Goal: Task Accomplishment & Management: Use online tool/utility

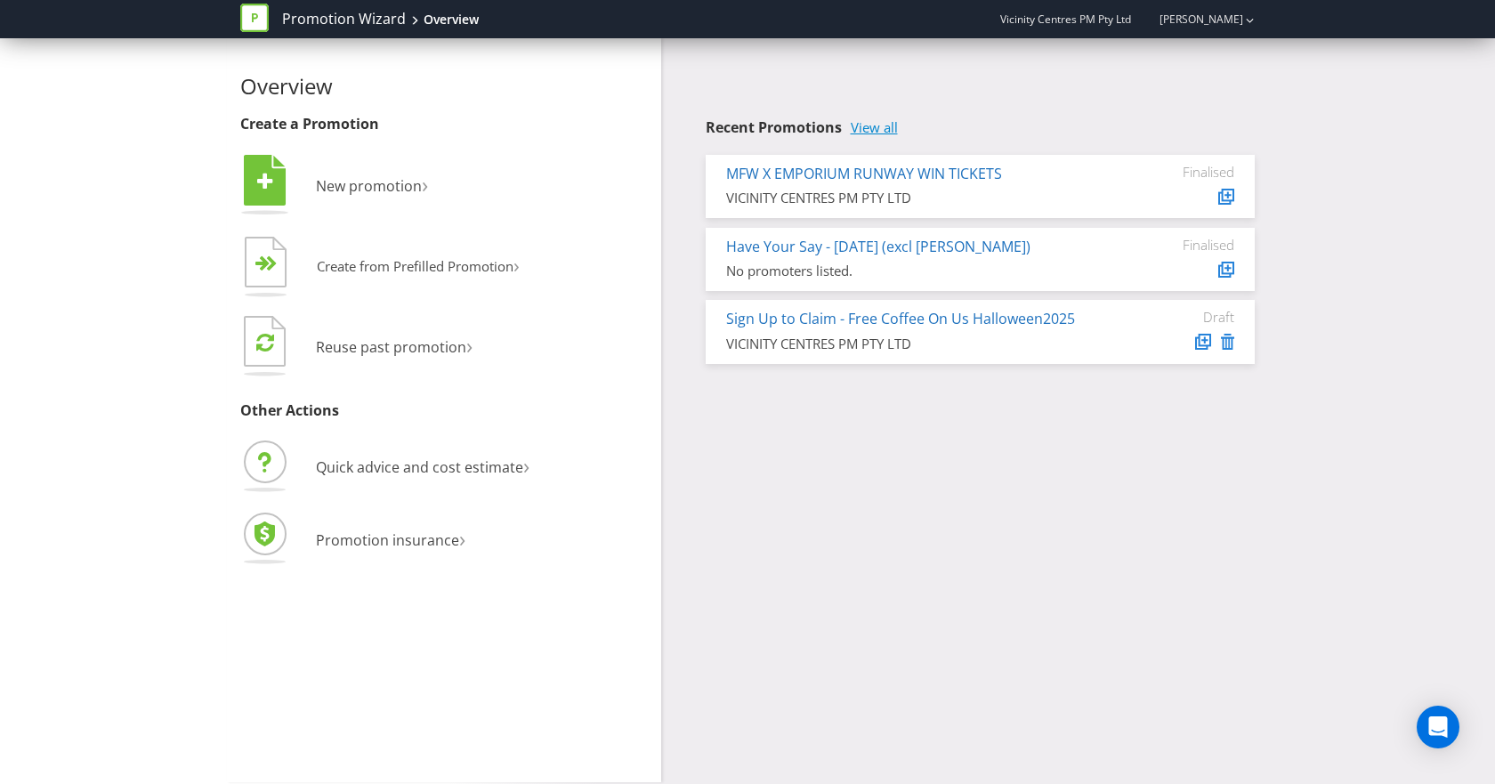
click at [881, 124] on link "View all" at bounding box center [874, 127] width 47 height 15
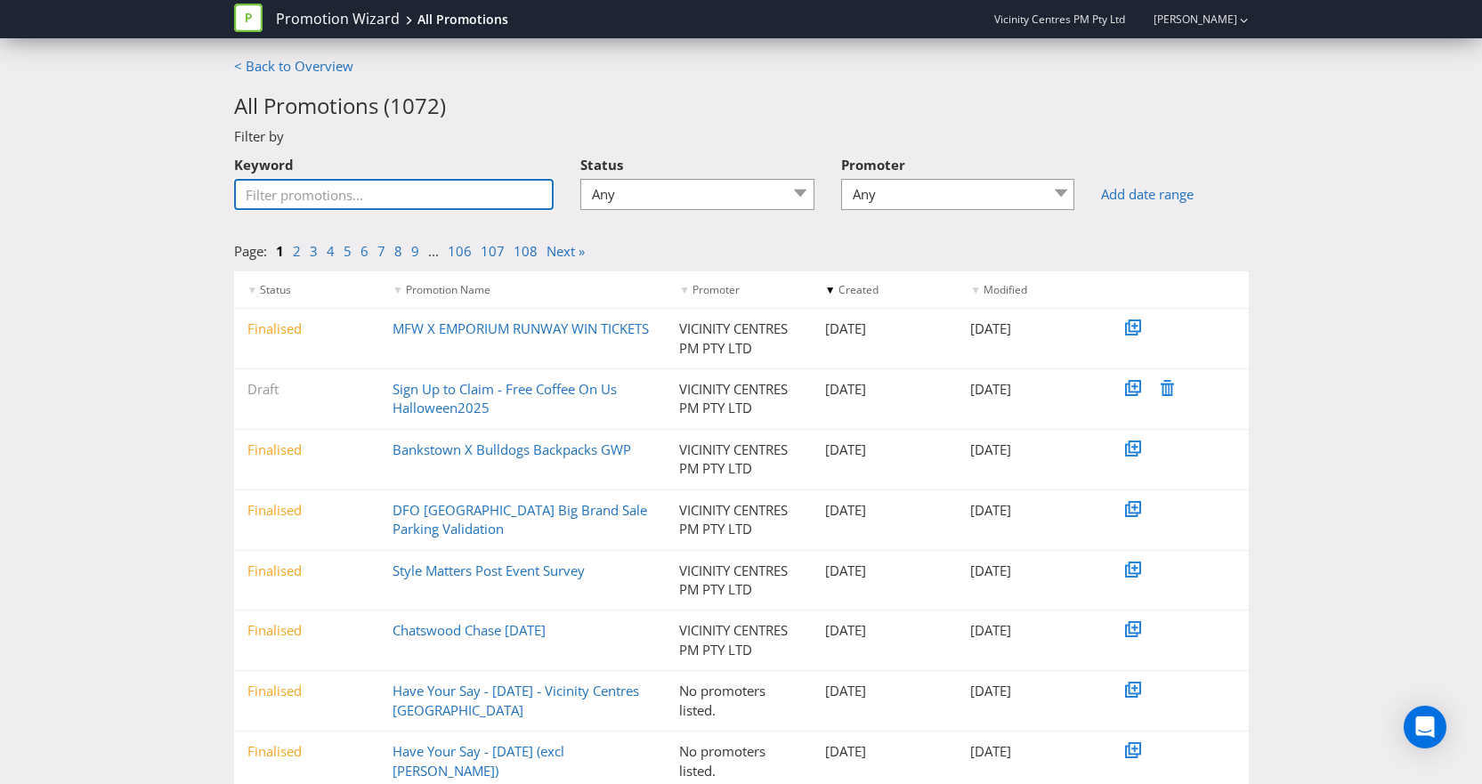
click at [311, 187] on input "Keyword" at bounding box center [394, 194] width 320 height 31
click at [408, 202] on input "Keyword" at bounding box center [394, 194] width 320 height 31
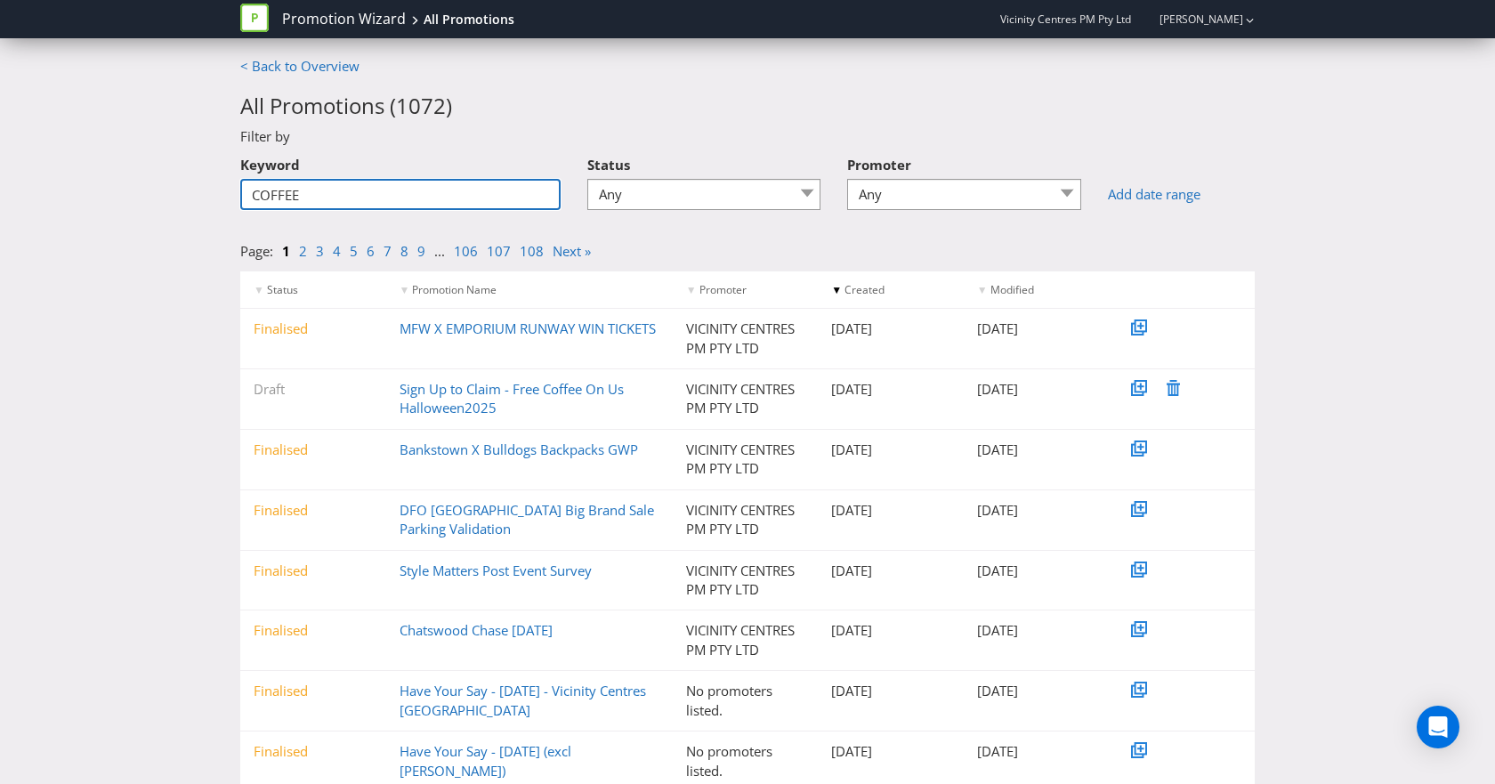
type input "COFFEE"
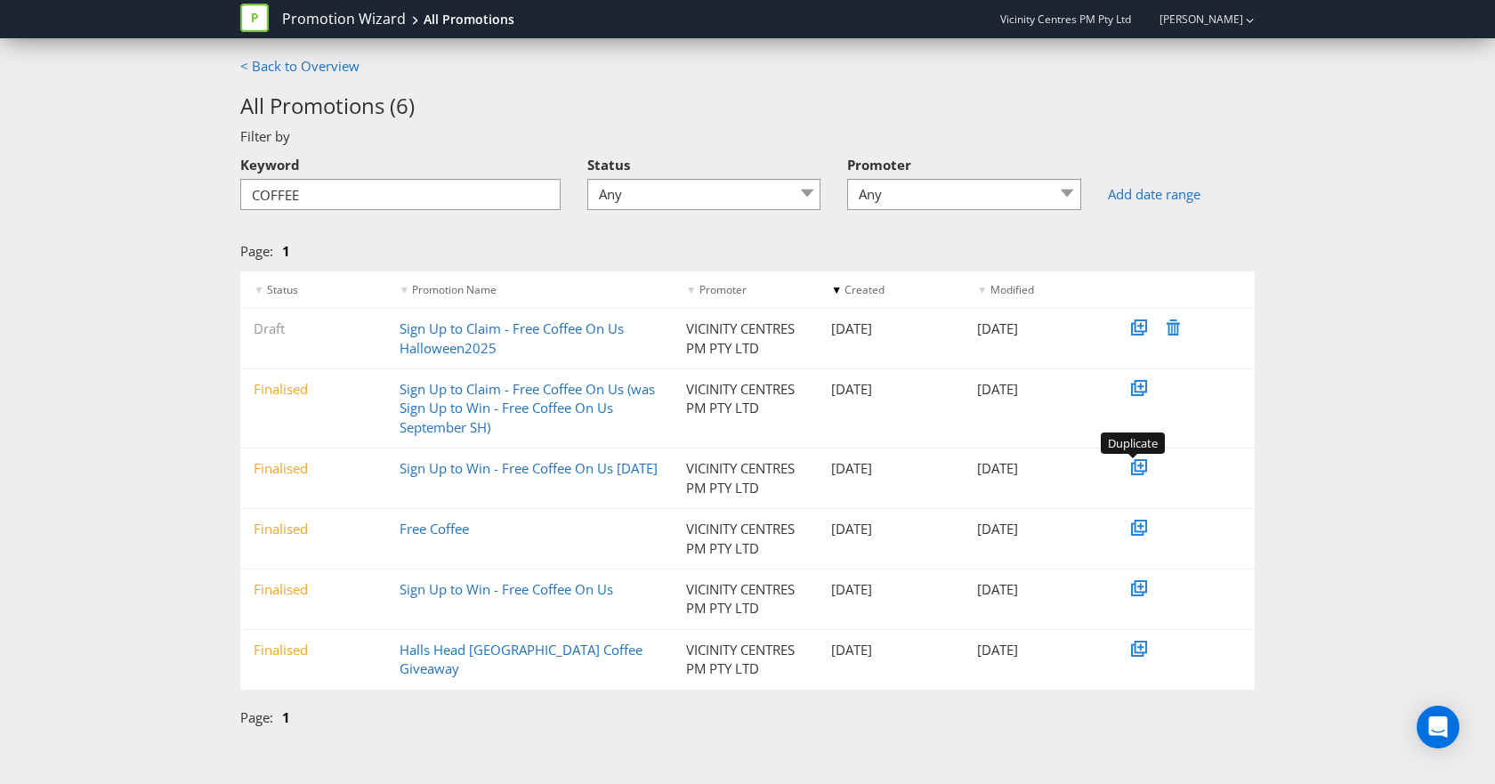
click at [1138, 470] on icon at bounding box center [1140, 465] width 9 height 9
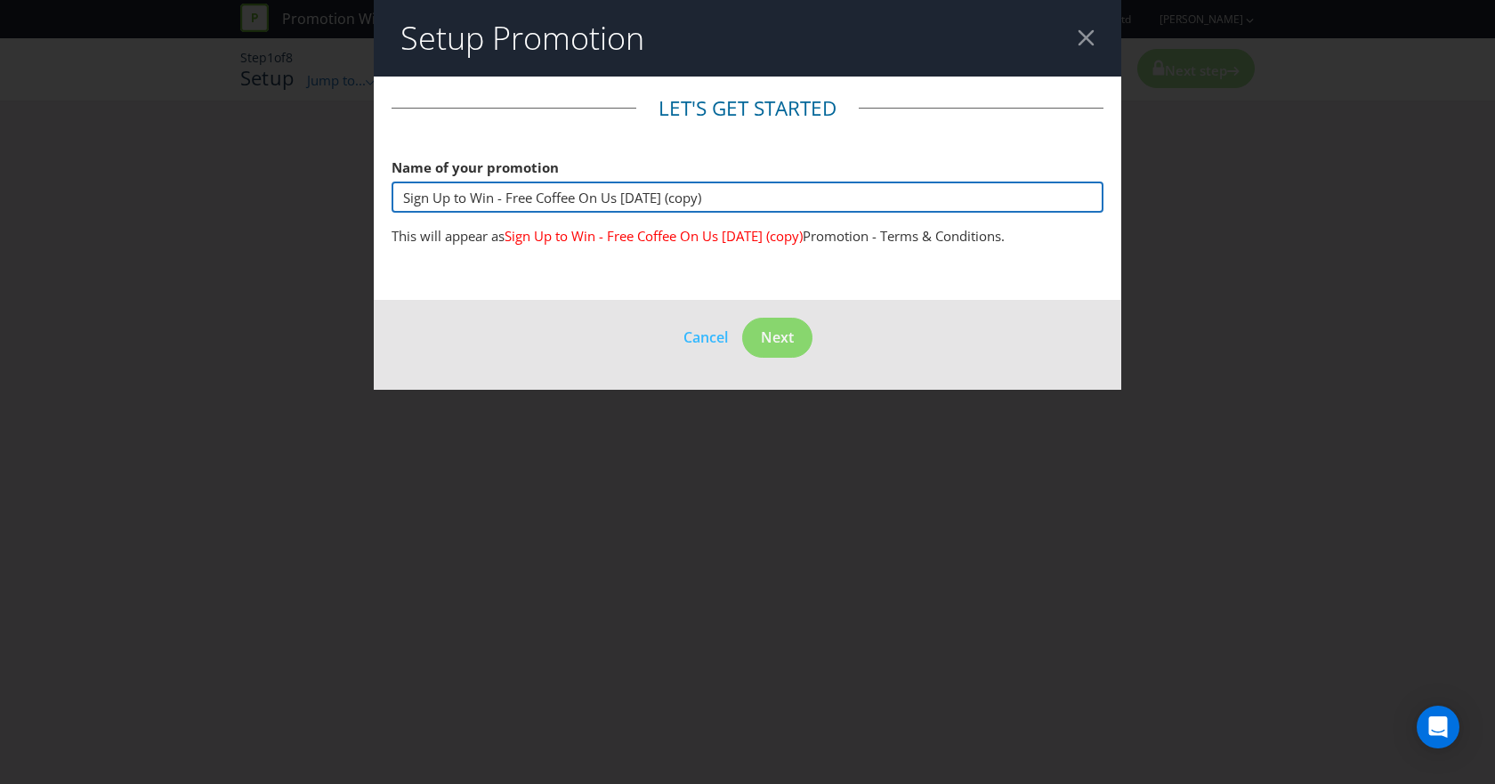
click at [658, 197] on input "Sign Up to Win - Free Coffee On Us [DATE] (copy)" at bounding box center [748, 197] width 712 height 31
drag, startPoint x: 621, startPoint y: 195, endPoint x: 843, endPoint y: 197, distance: 221.6
click at [843, 197] on input "Sign Up to Win - Free Coffee On Us [DATE] (copy)" at bounding box center [748, 197] width 712 height 31
type input "Sign Up to Win - Free Coffee On Us October"
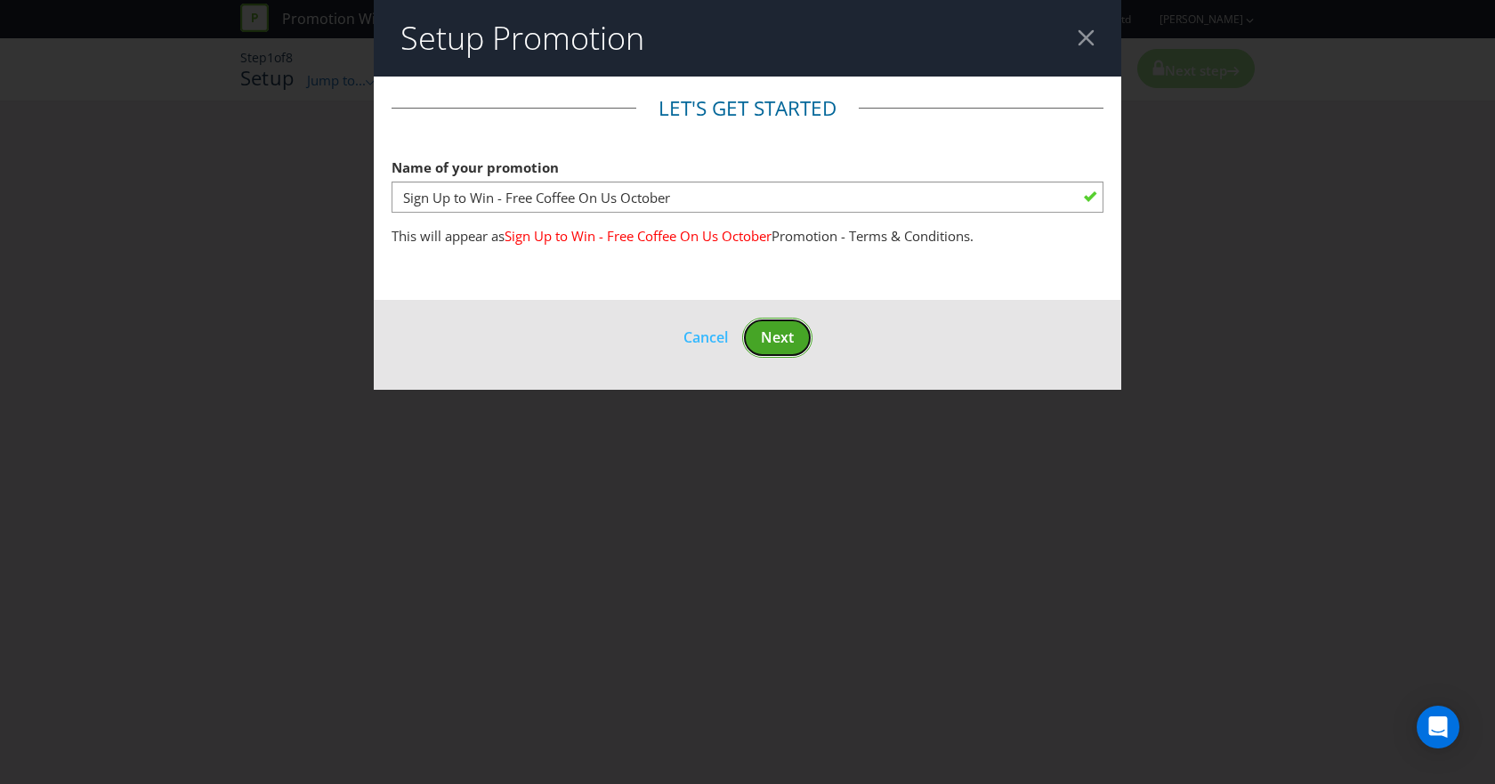
click at [781, 330] on span "Next" at bounding box center [777, 338] width 33 height 20
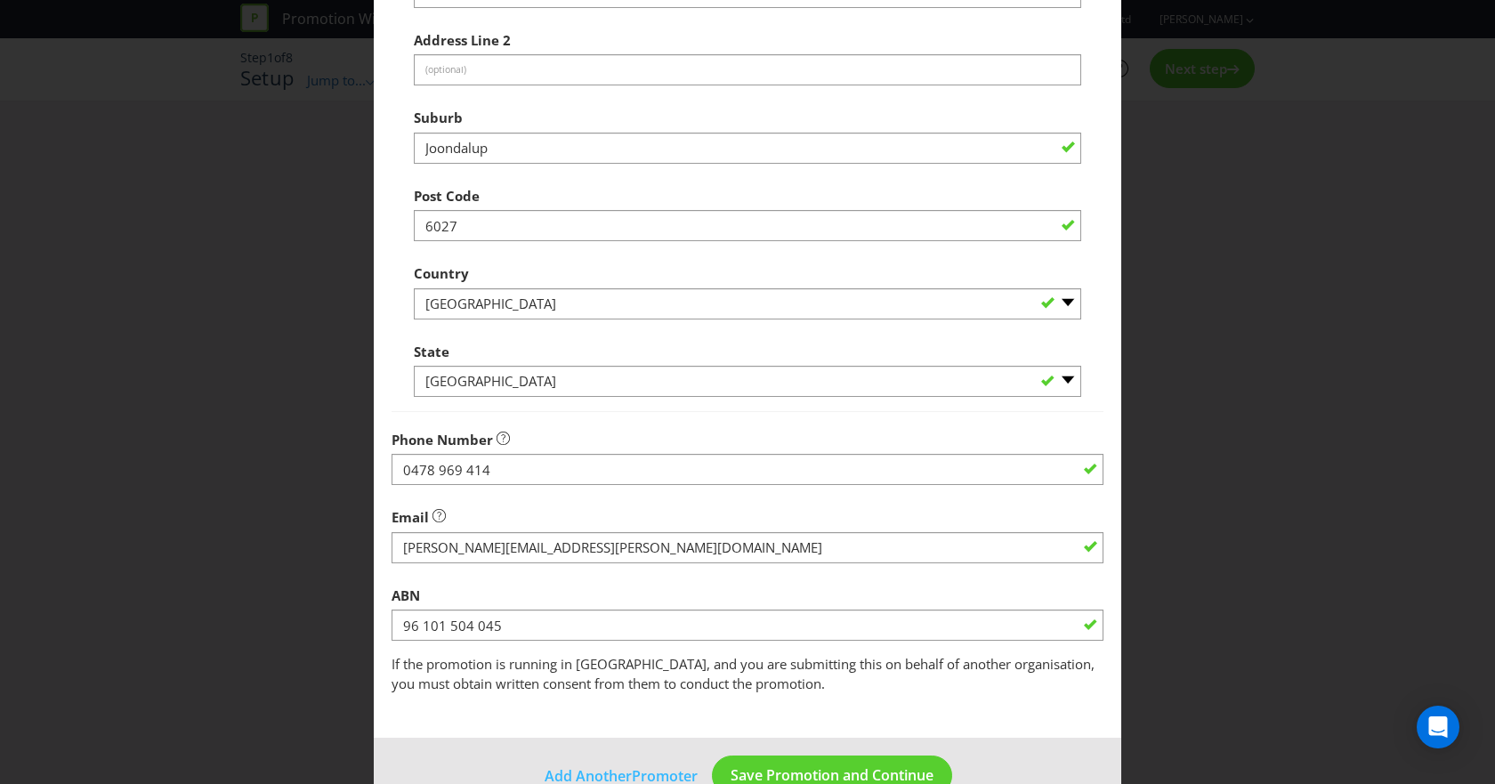
scroll to position [377, 0]
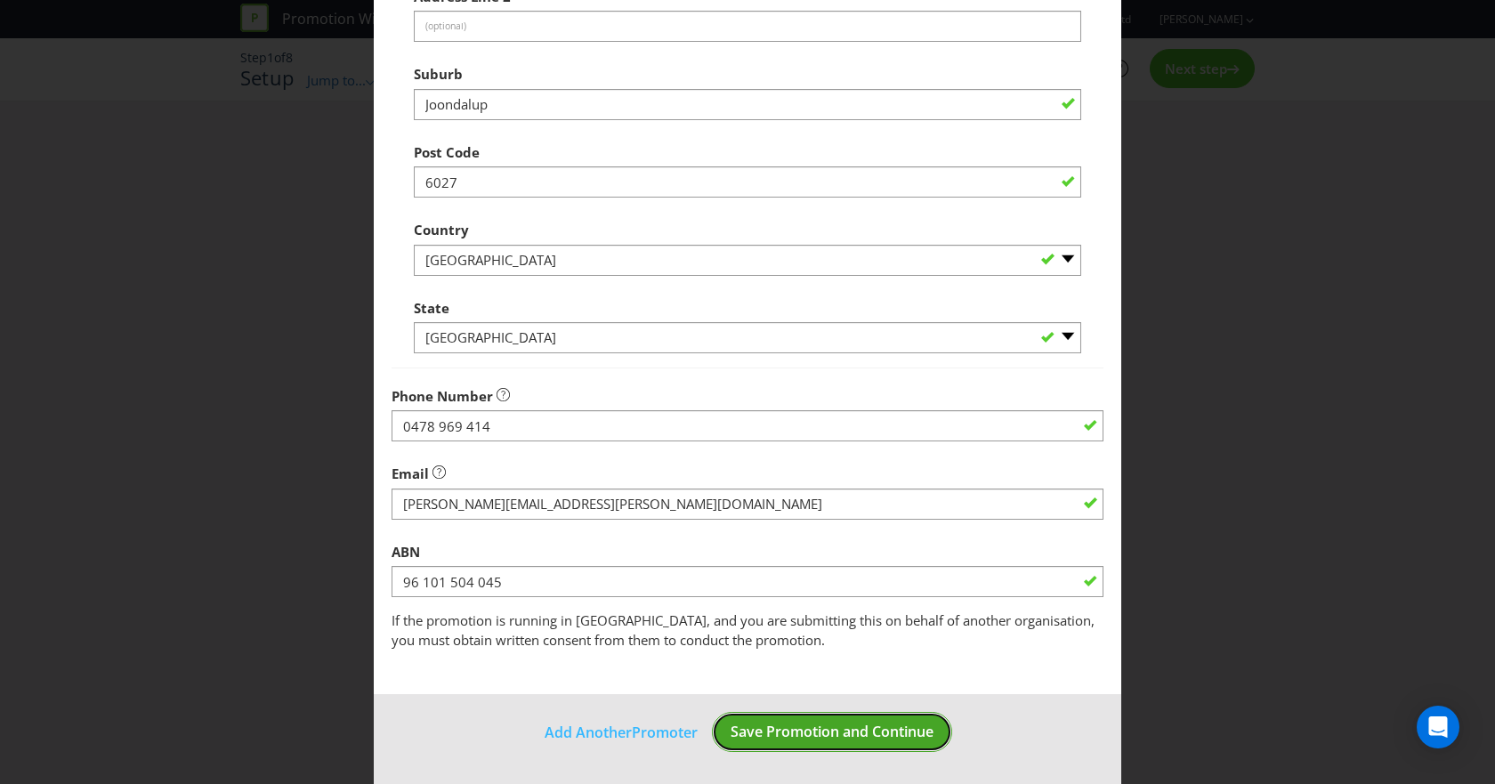
click at [852, 731] on span "Save Promotion and Continue" at bounding box center [832, 732] width 203 height 20
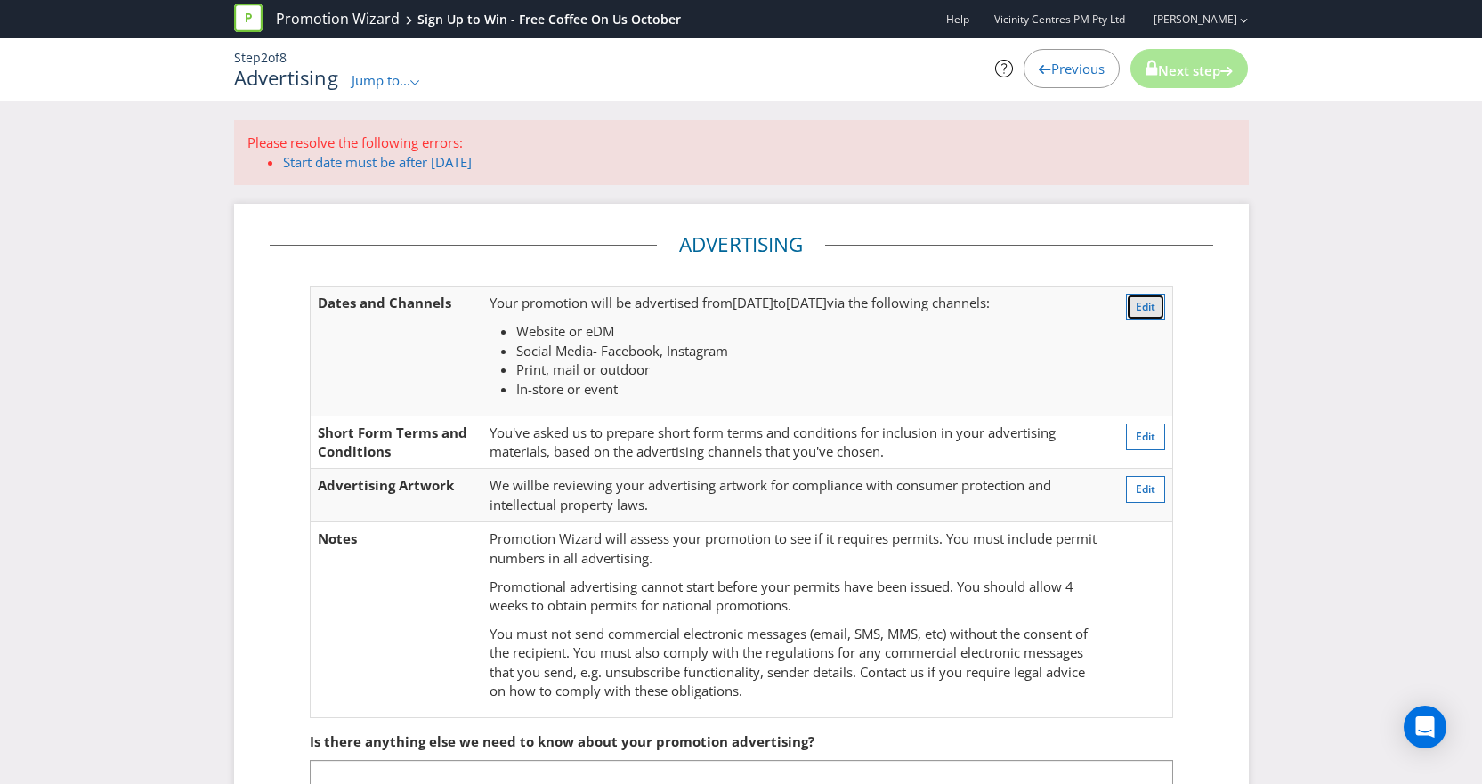
click at [1149, 311] on span "Edit" at bounding box center [1146, 306] width 20 height 15
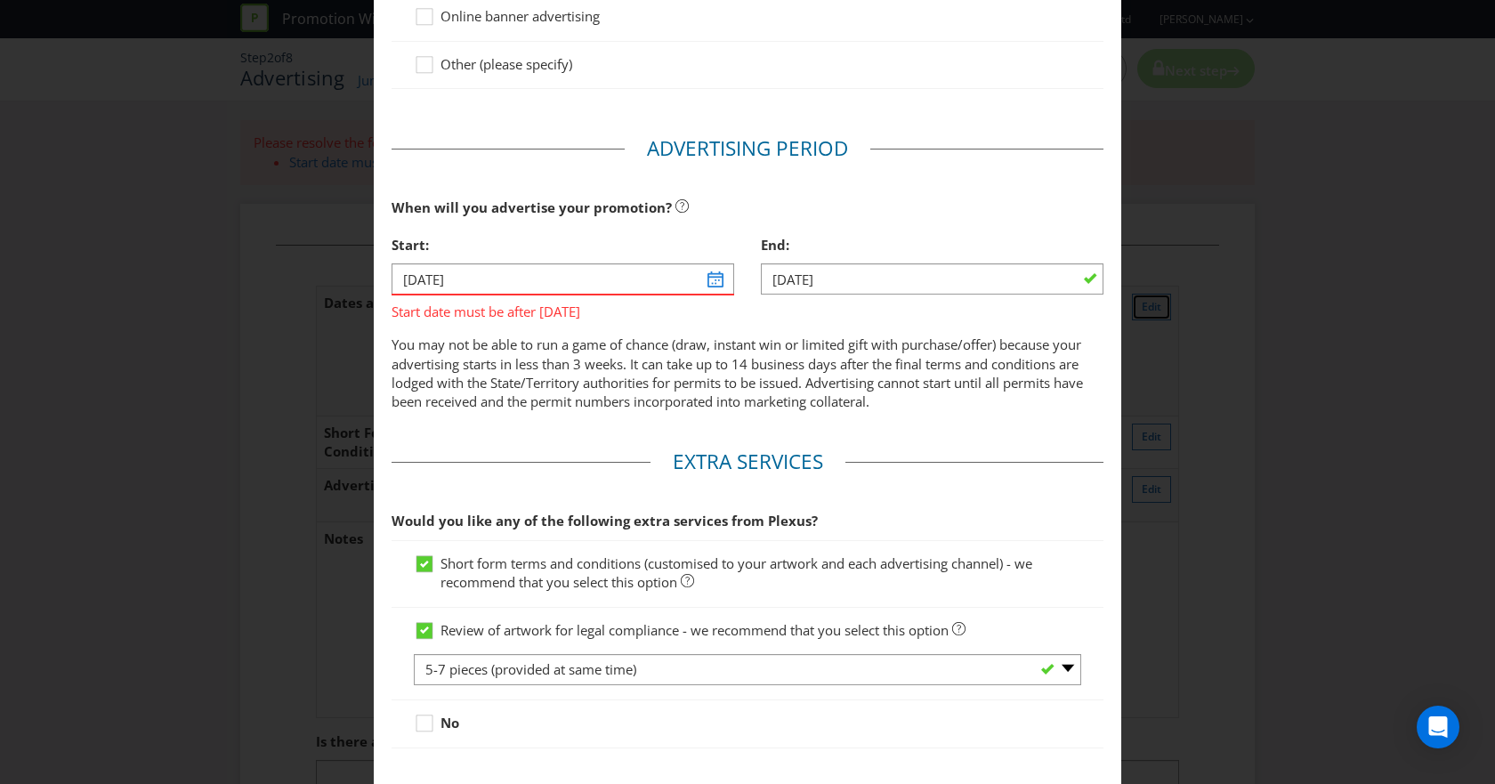
scroll to position [465, 0]
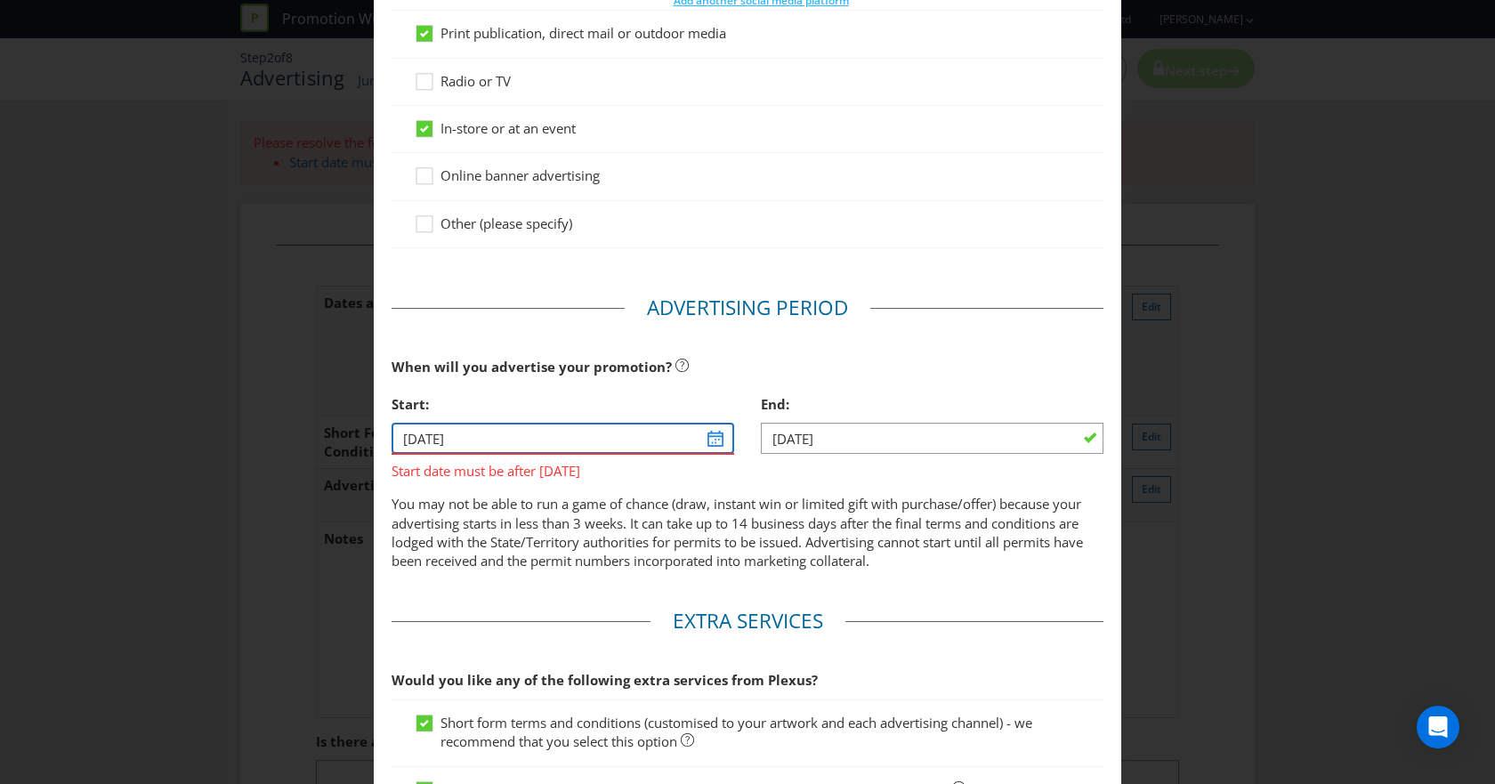
click at [707, 440] on input "[DATE]" at bounding box center [563, 438] width 343 height 31
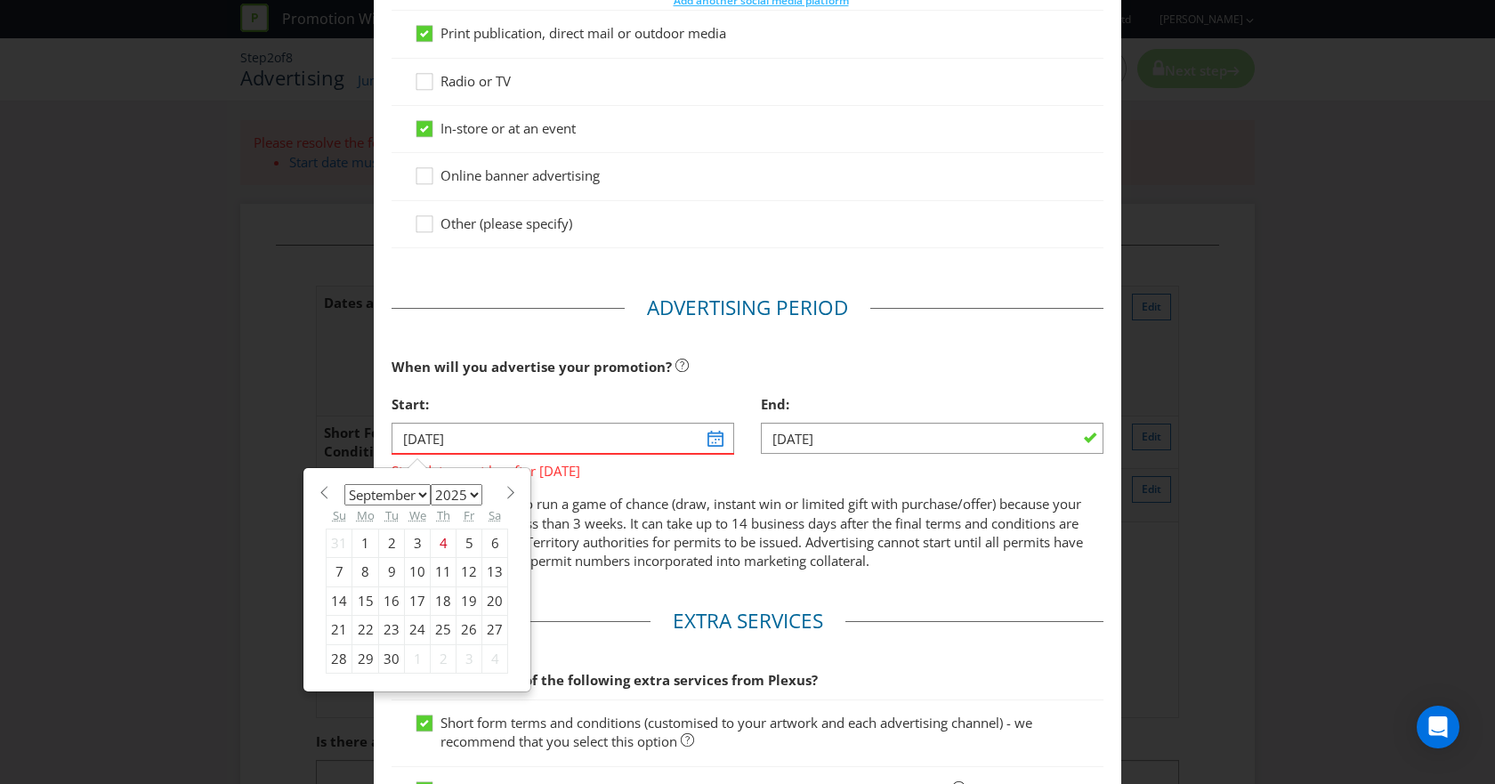
click at [504, 493] on span at bounding box center [510, 492] width 13 height 13
select select "9"
click at [409, 599] on div "15" at bounding box center [418, 600] width 26 height 28
type input "[DATE]"
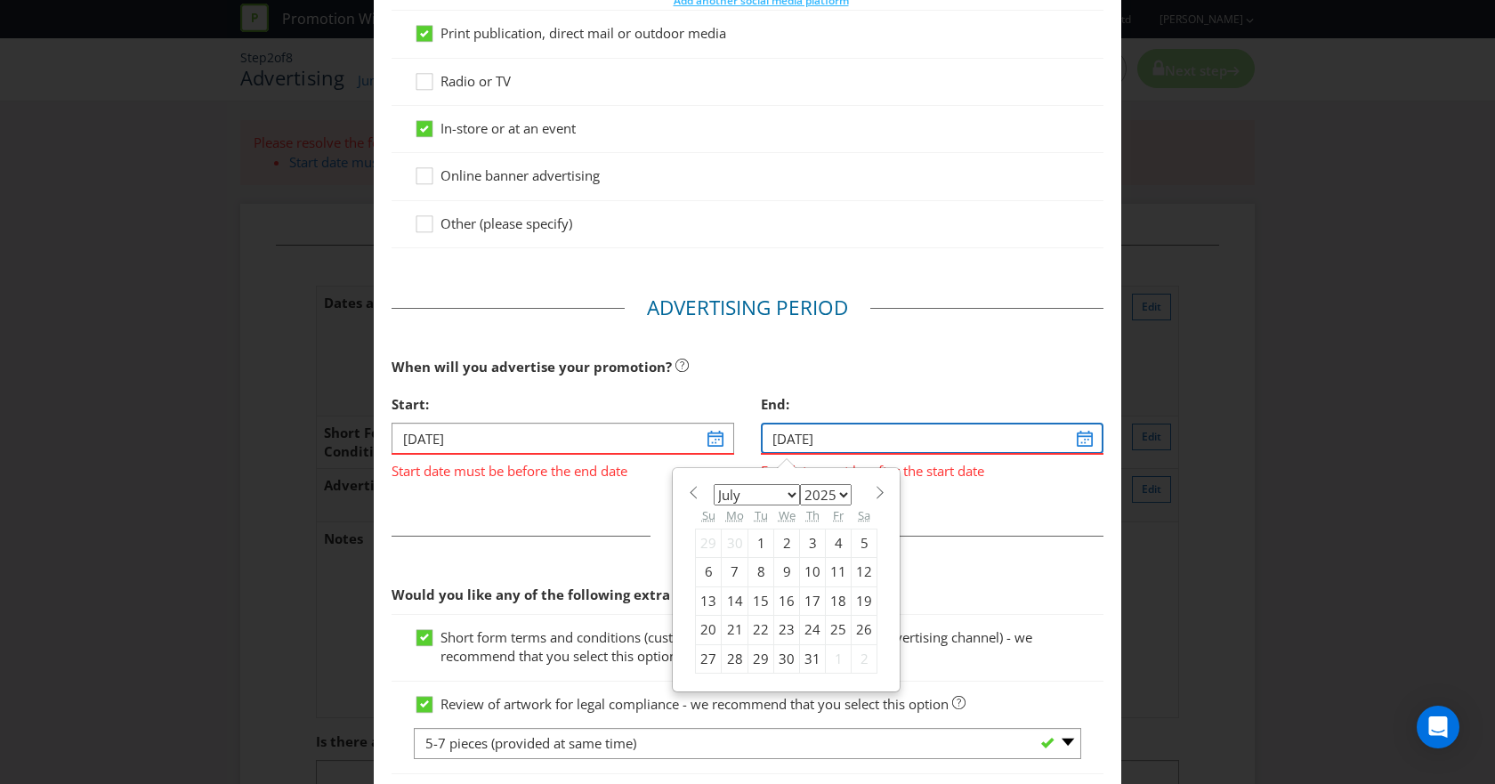
click at [1071, 440] on input "[DATE]" at bounding box center [932, 438] width 343 height 31
click at [782, 603] on div "16" at bounding box center [787, 600] width 26 height 28
type input "[DATE]"
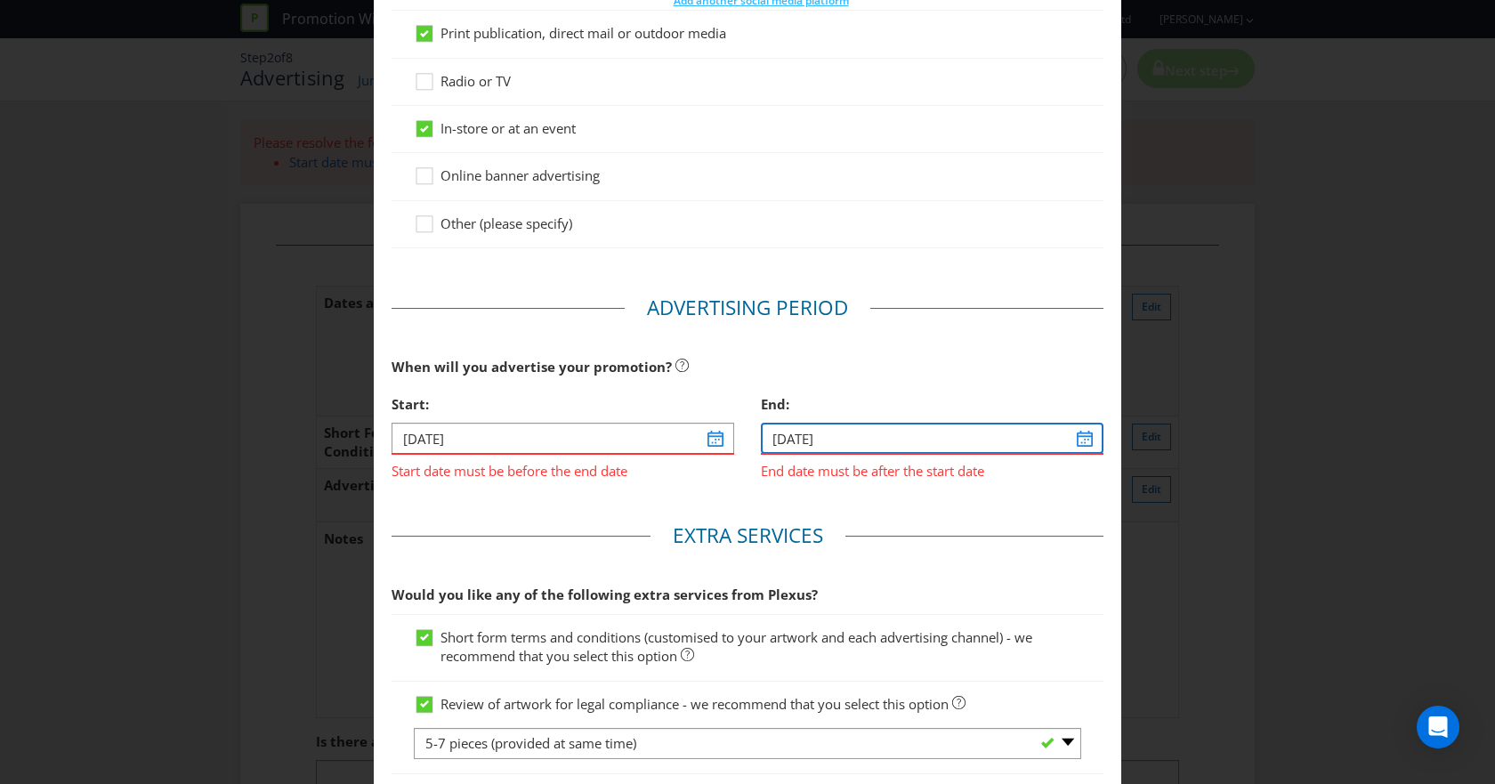
click at [1074, 437] on input "[DATE]" at bounding box center [932, 438] width 343 height 31
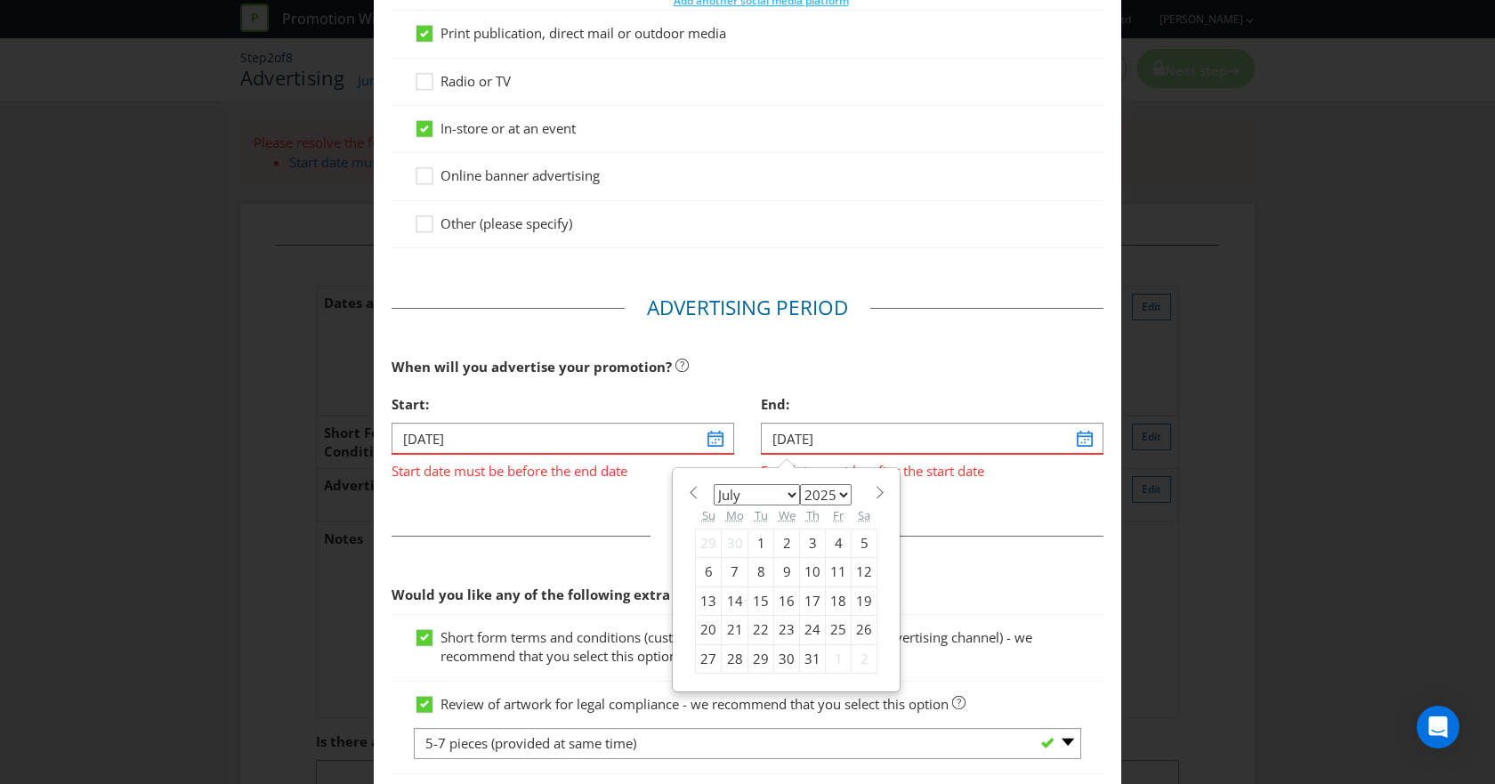
click at [787, 492] on select "January February March April May June July August September October November De…" at bounding box center [757, 494] width 86 height 21
select select "9"
click at [714, 484] on select "January February March April May June July August September October November De…" at bounding box center [757, 494] width 86 height 21
click at [785, 625] on div "22" at bounding box center [787, 630] width 26 height 28
type input "[DATE]"
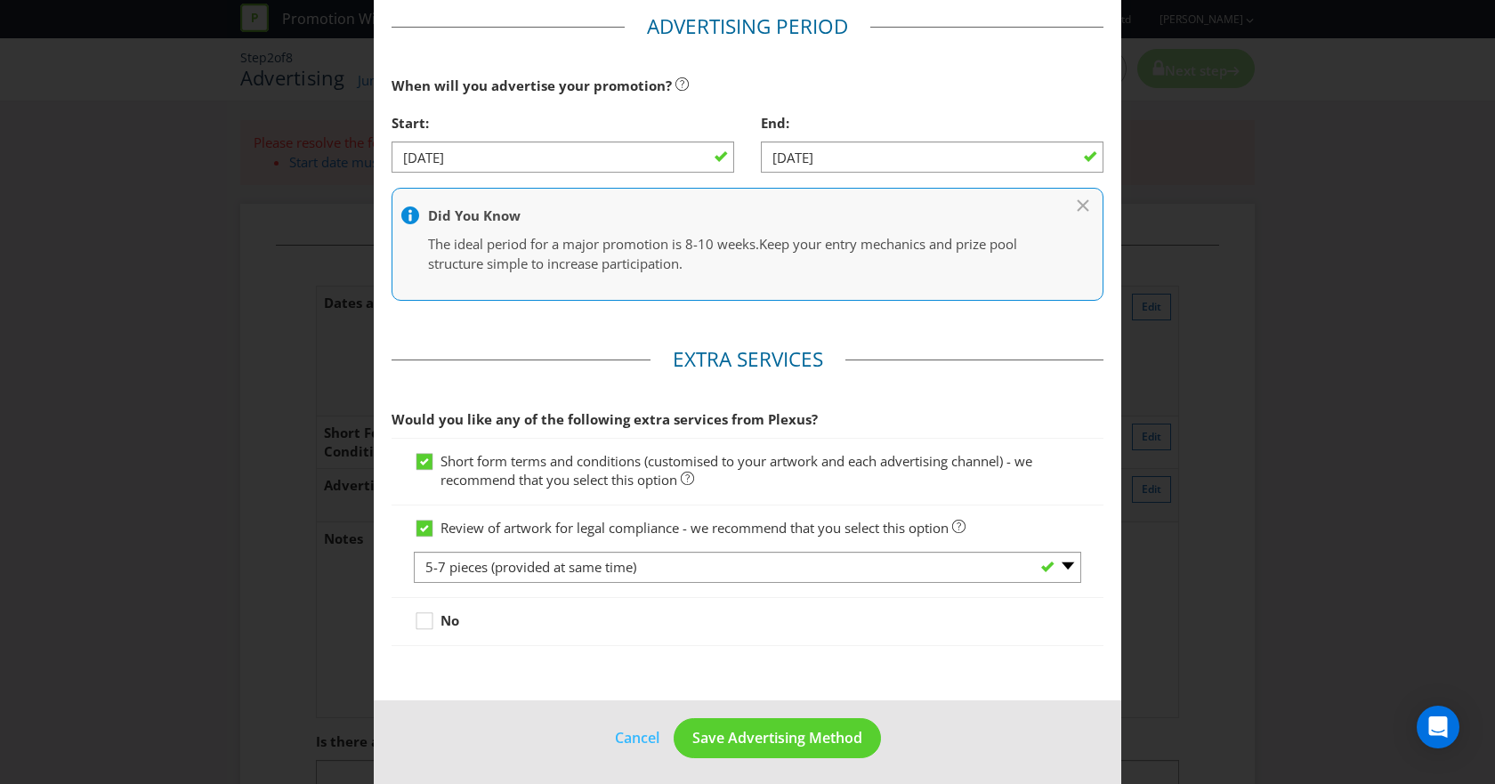
scroll to position [753, 0]
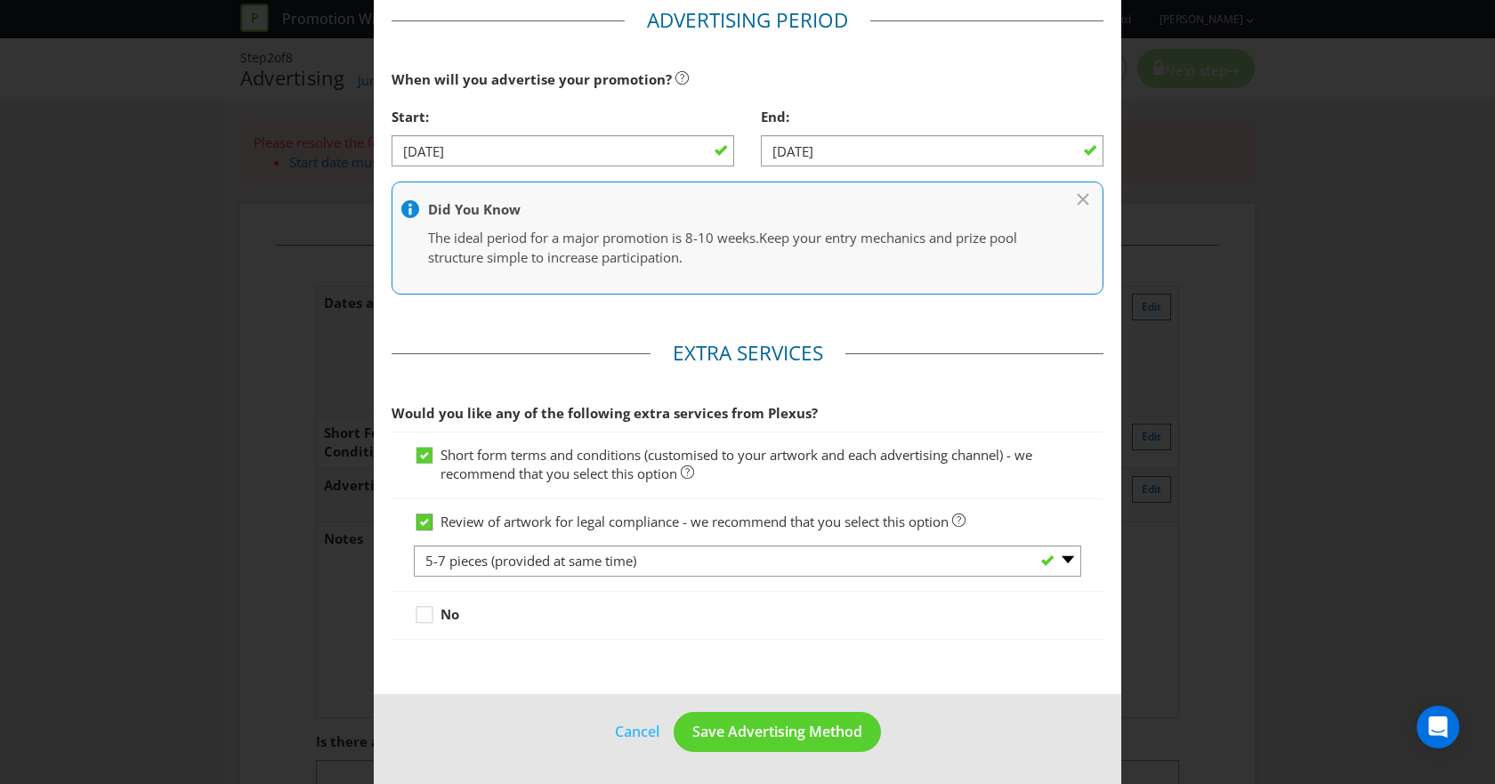
click at [420, 523] on icon at bounding box center [424, 522] width 9 height 7
click at [0, 0] on input "Review of artwork for legal compliance - we recommend that you select this opti…" at bounding box center [0, 0] width 0 height 0
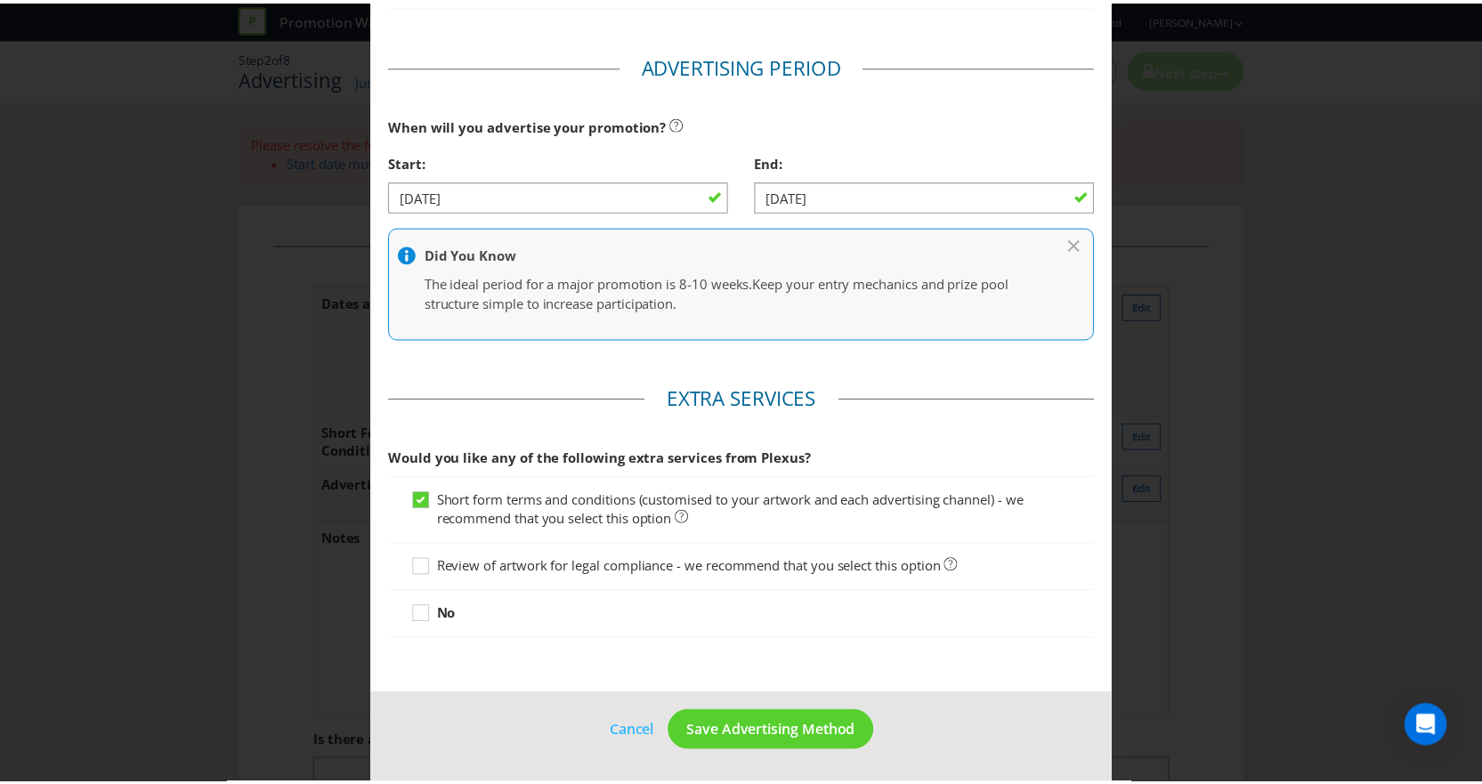
scroll to position [708, 0]
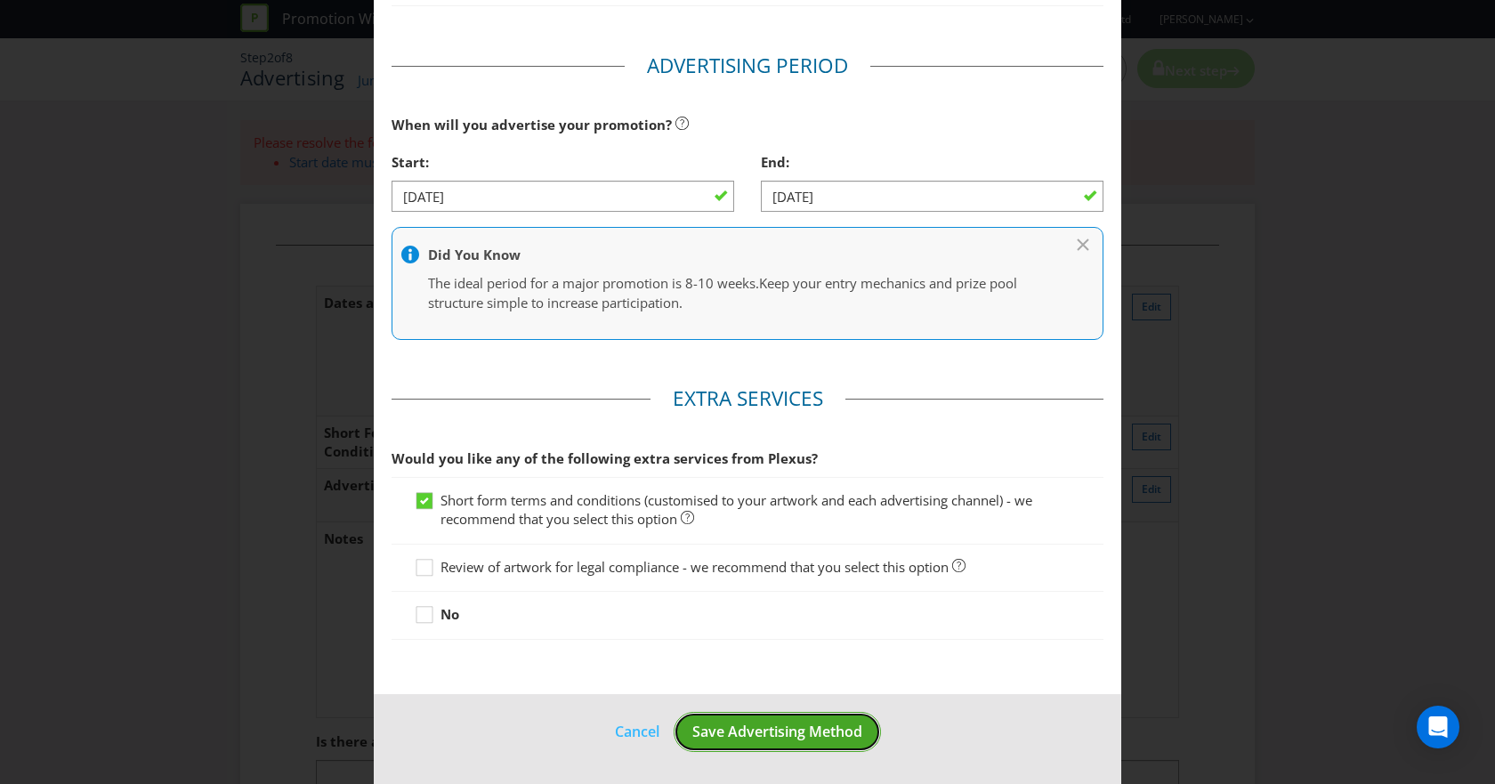
click at [763, 726] on span "Save Advertising Method" at bounding box center [777, 732] width 170 height 20
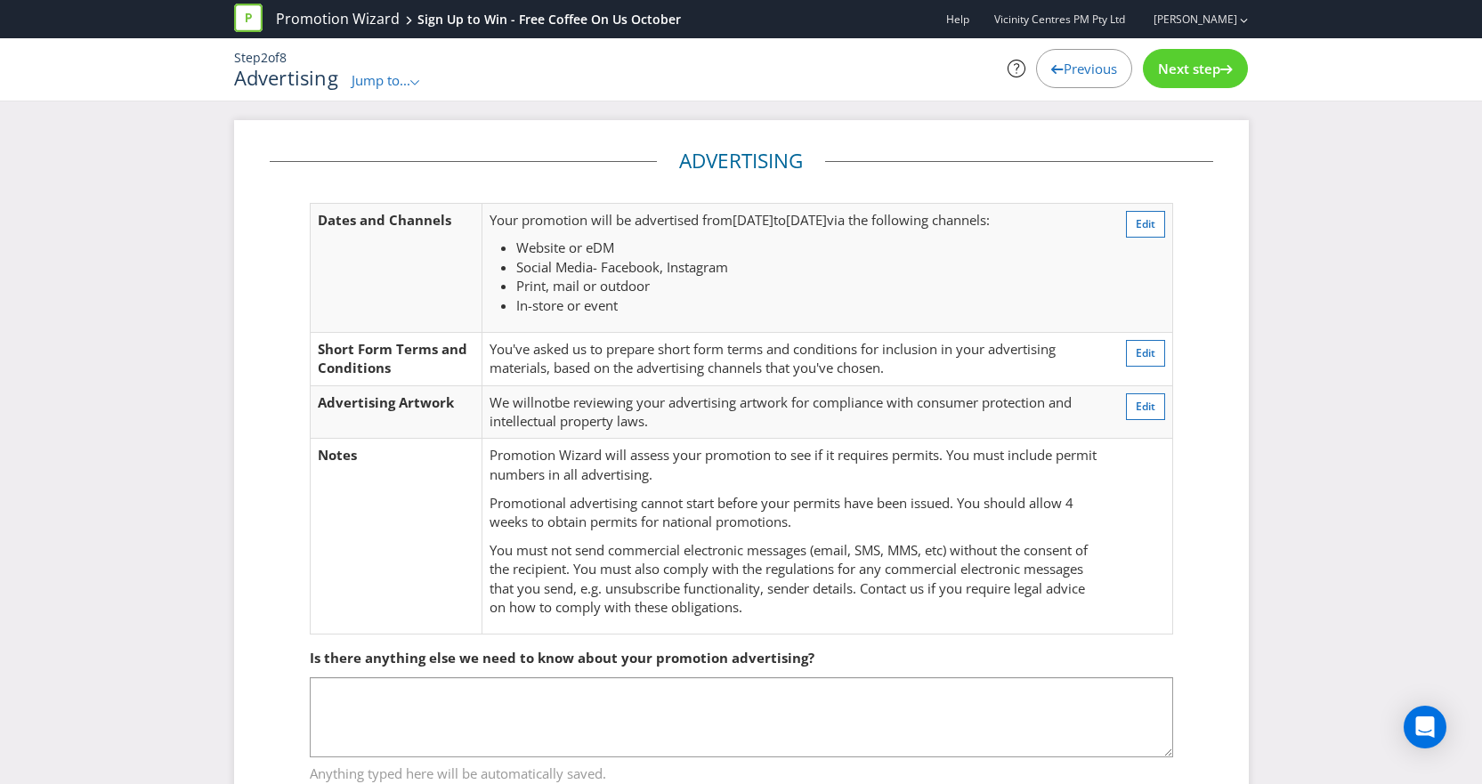
click at [1193, 68] on span "Next step" at bounding box center [1189, 69] width 62 height 18
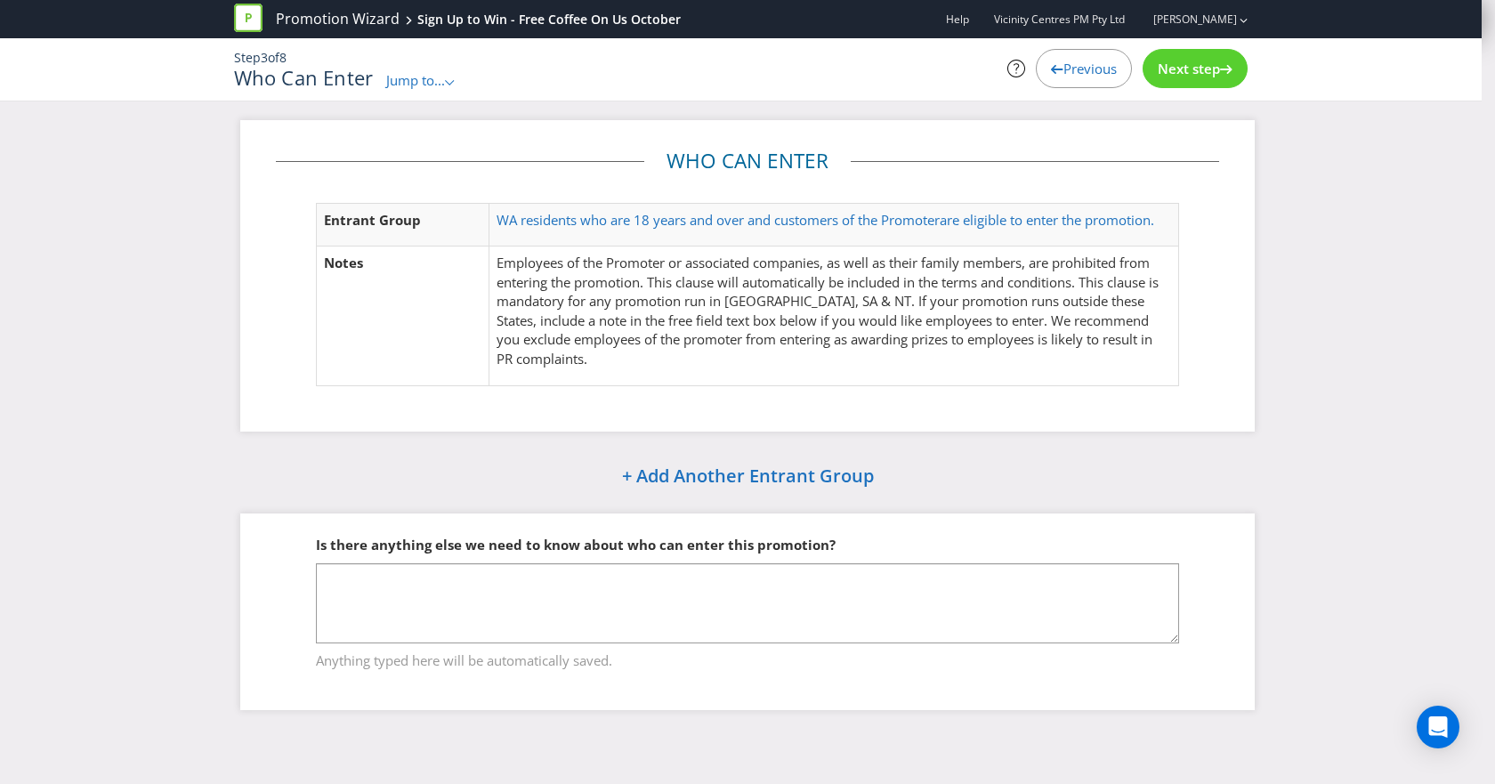
click at [1205, 74] on span "Next step" at bounding box center [1189, 69] width 62 height 18
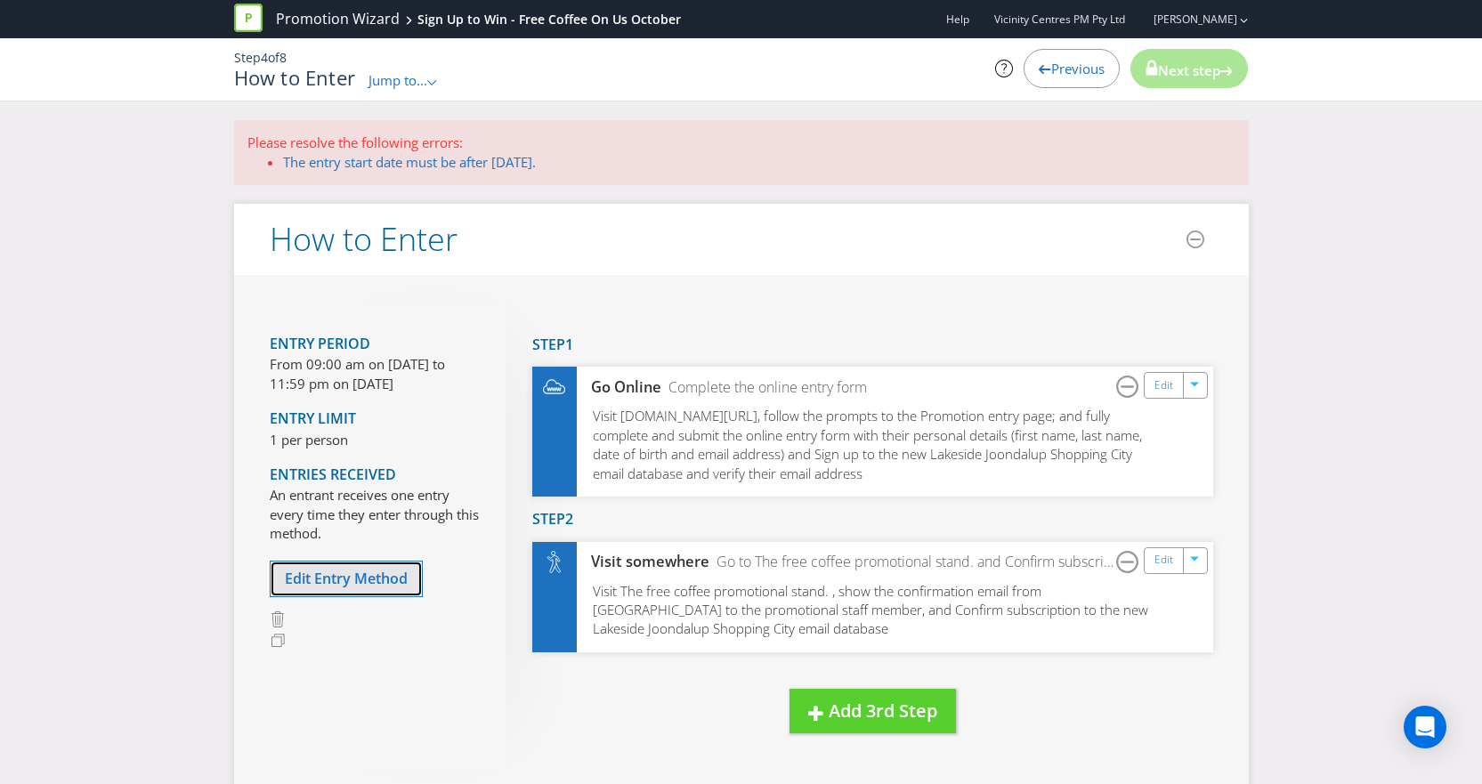
click at [361, 582] on span "Edit Entry Method" at bounding box center [346, 579] width 123 height 20
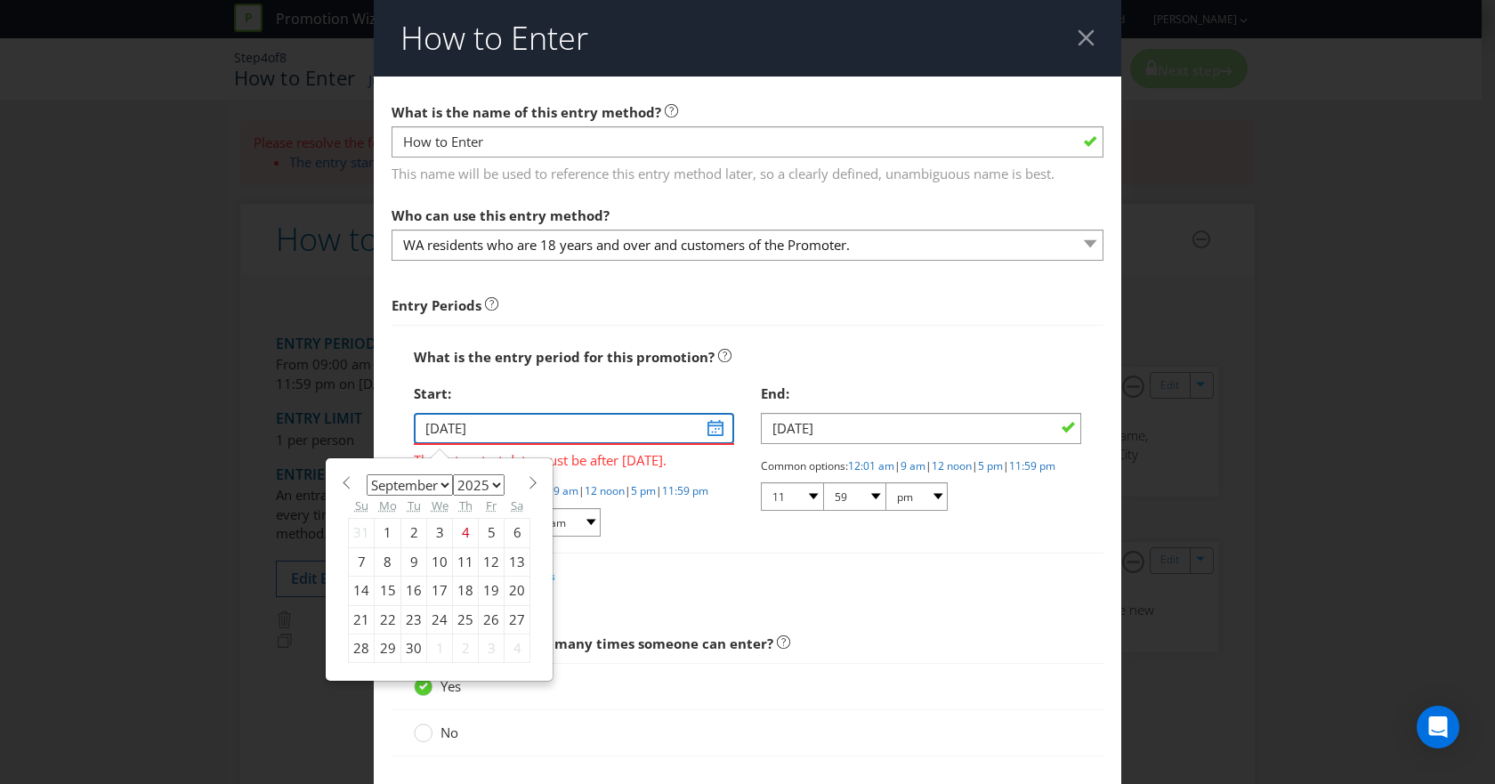
click at [711, 428] on input "[DATE]" at bounding box center [574, 428] width 320 height 31
click at [454, 586] on div "18" at bounding box center [466, 591] width 26 height 28
type input "[DATE]"
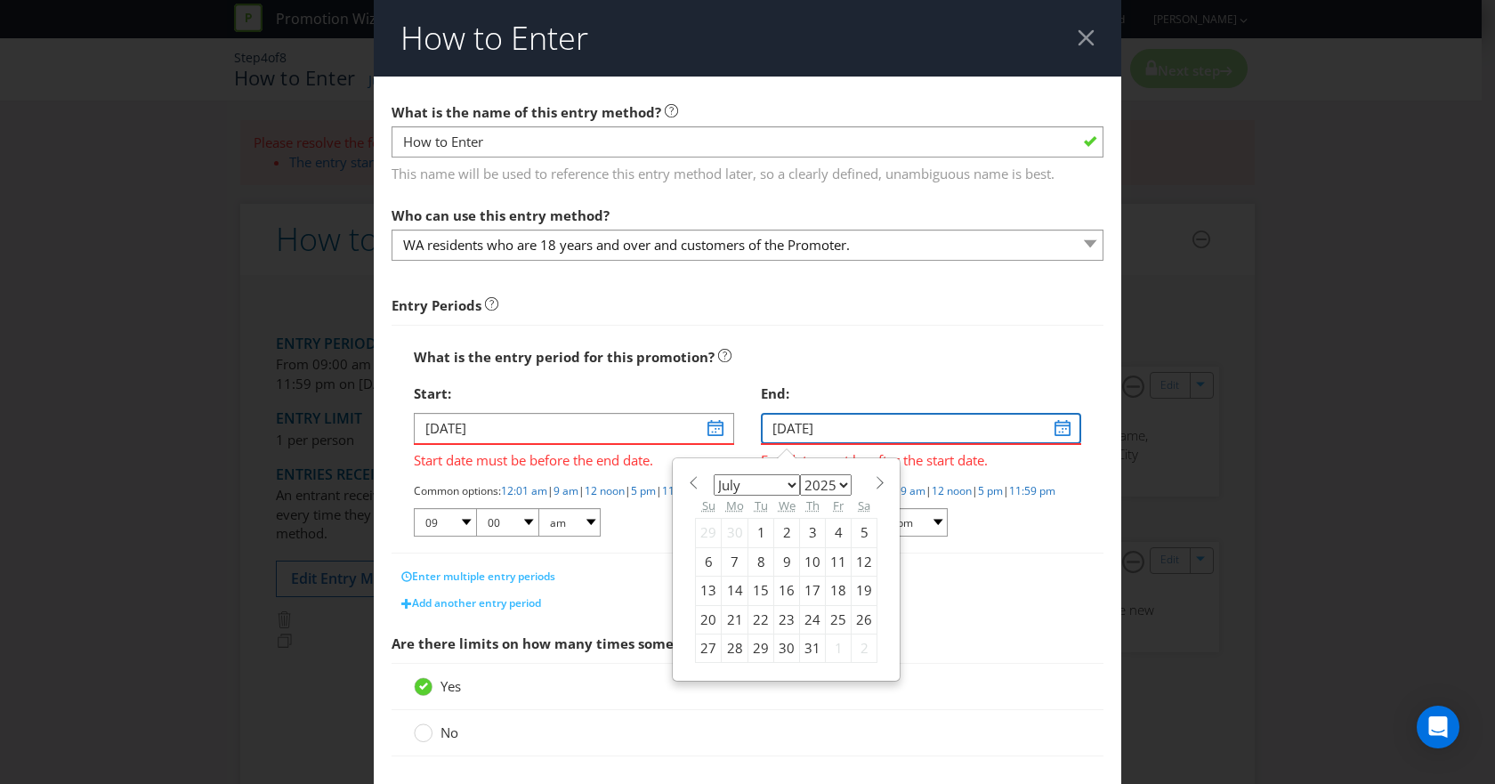
click at [1070, 433] on input "[DATE]" at bounding box center [921, 428] width 320 height 31
click at [873, 484] on span at bounding box center [879, 482] width 13 height 13
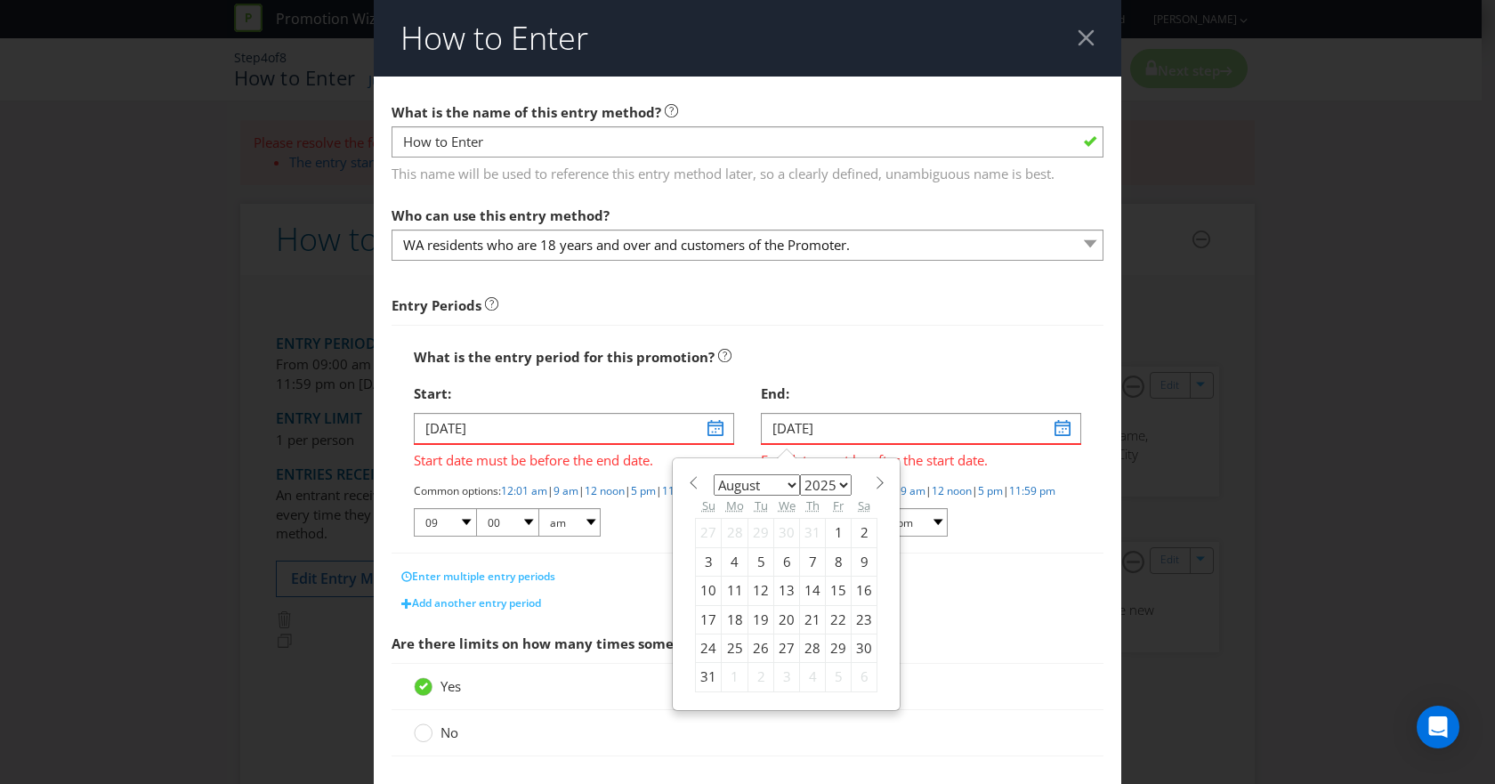
click at [873, 484] on span at bounding box center [879, 482] width 13 height 13
select select "8"
click at [774, 618] on div "24" at bounding box center [787, 619] width 26 height 28
type input "[DATE]"
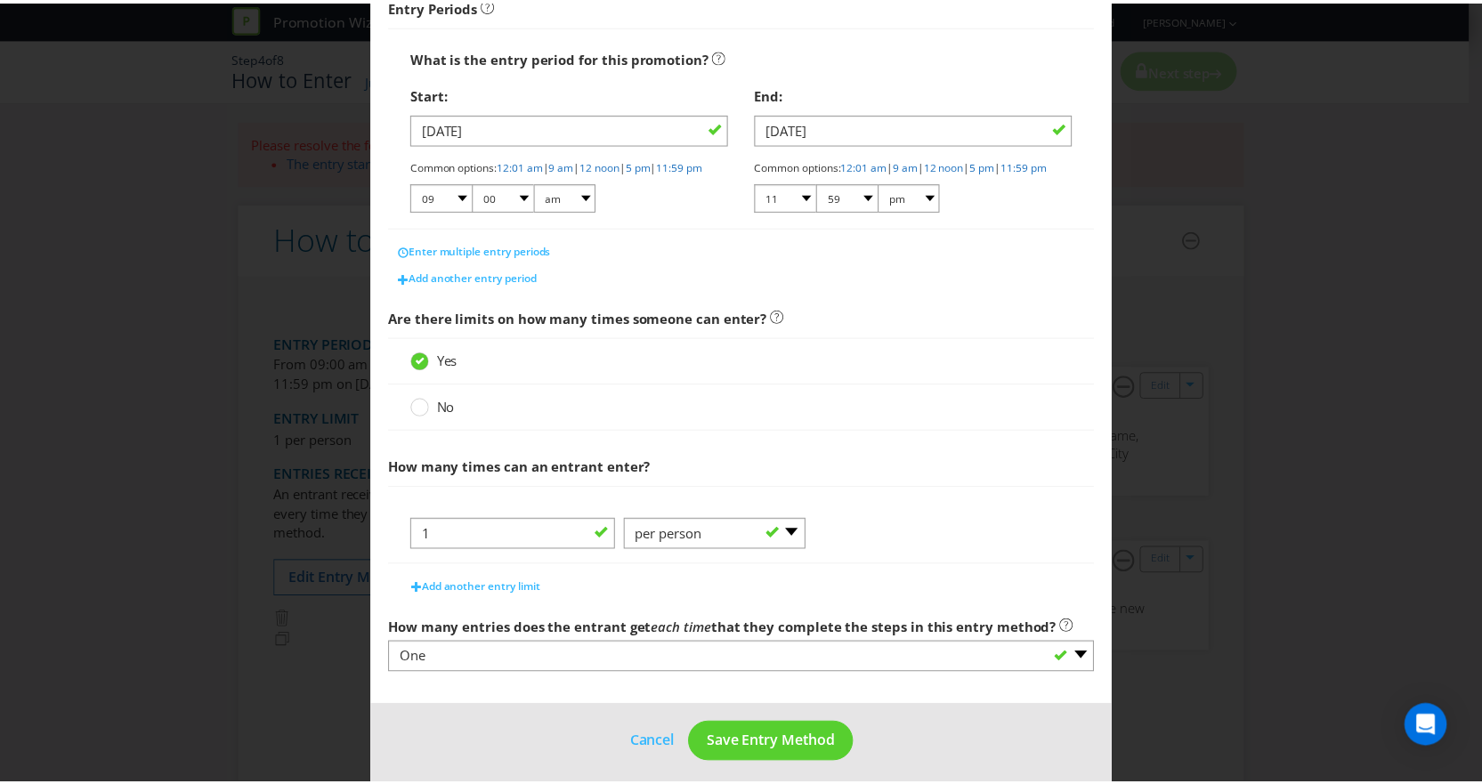
scroll to position [327, 0]
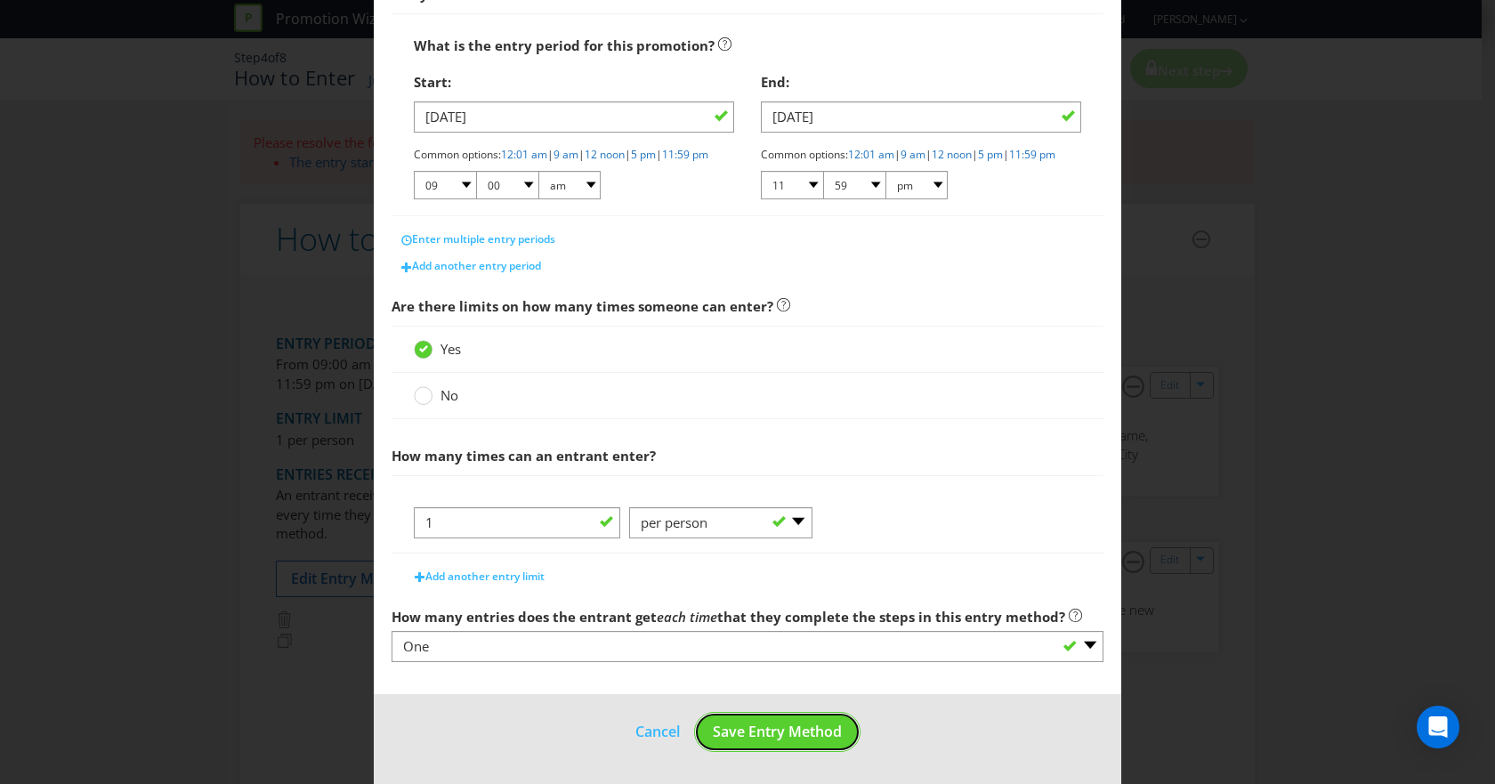
click at [764, 739] on span "Save Entry Method" at bounding box center [777, 732] width 129 height 20
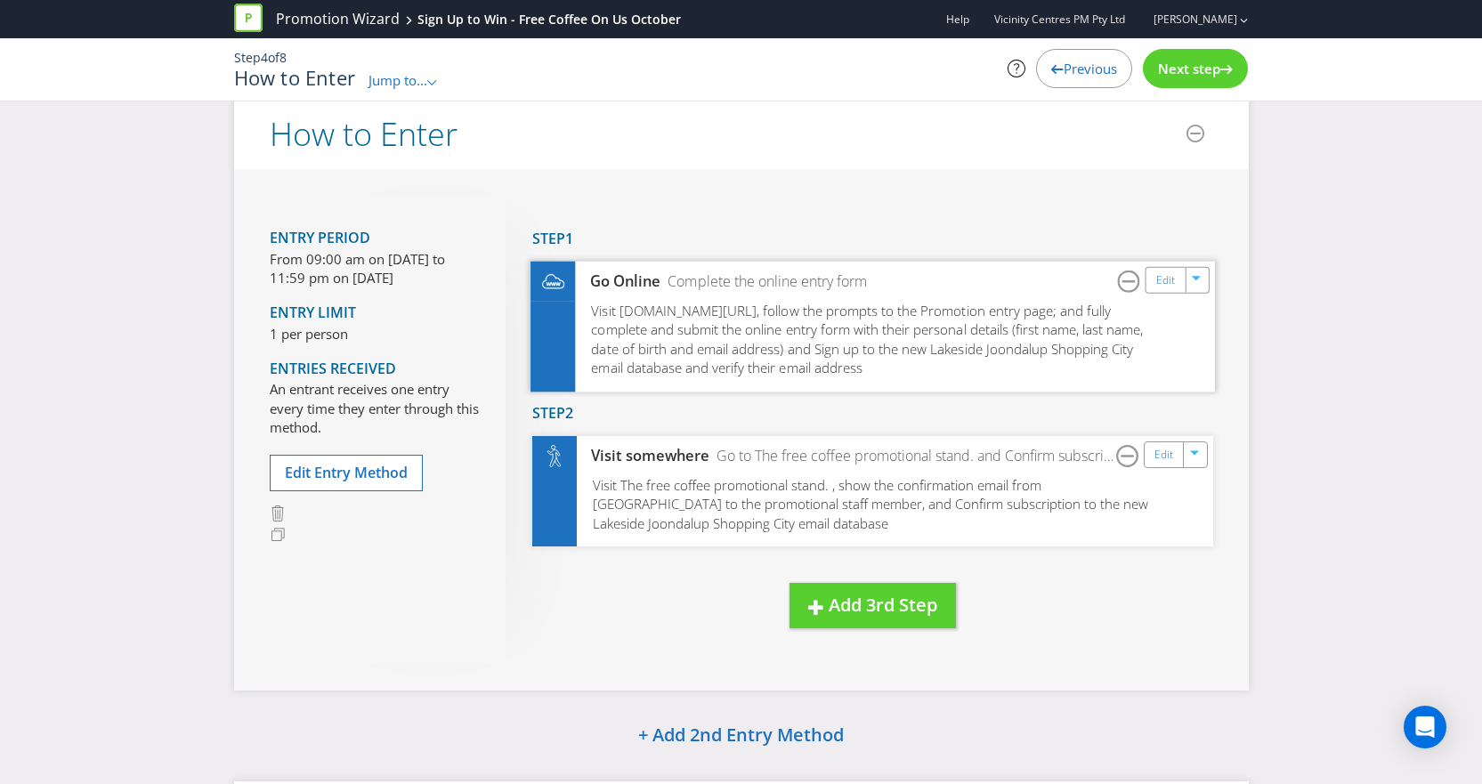
scroll to position [89, 0]
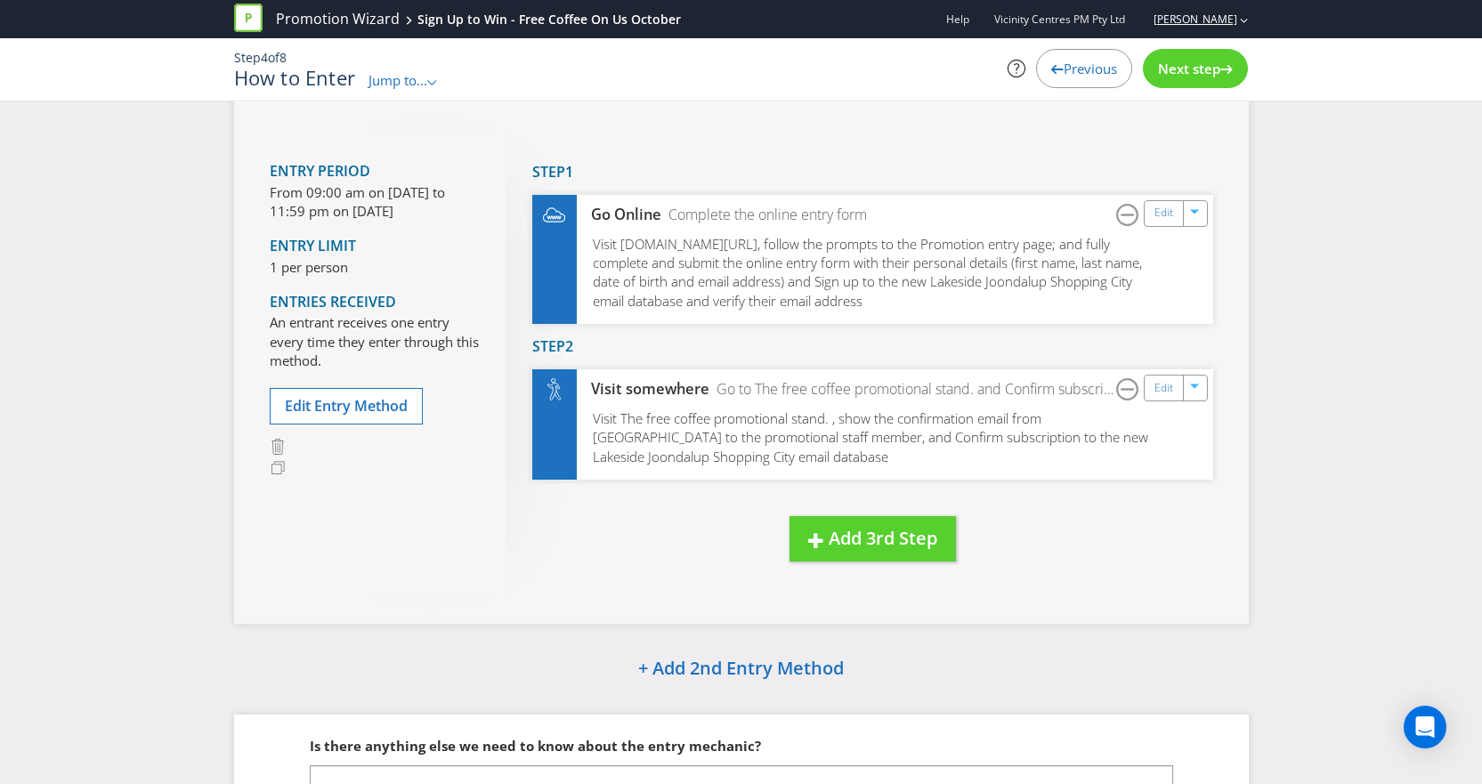
click at [1195, 20] on link "[PERSON_NAME]" at bounding box center [1186, 19] width 101 height 15
click at [259, 376] on div "Entry Period From 09:00 am on [DATE] to 11:59 pm on [DATE] Entry Limit 1 per pe…" at bounding box center [741, 362] width 1015 height 521
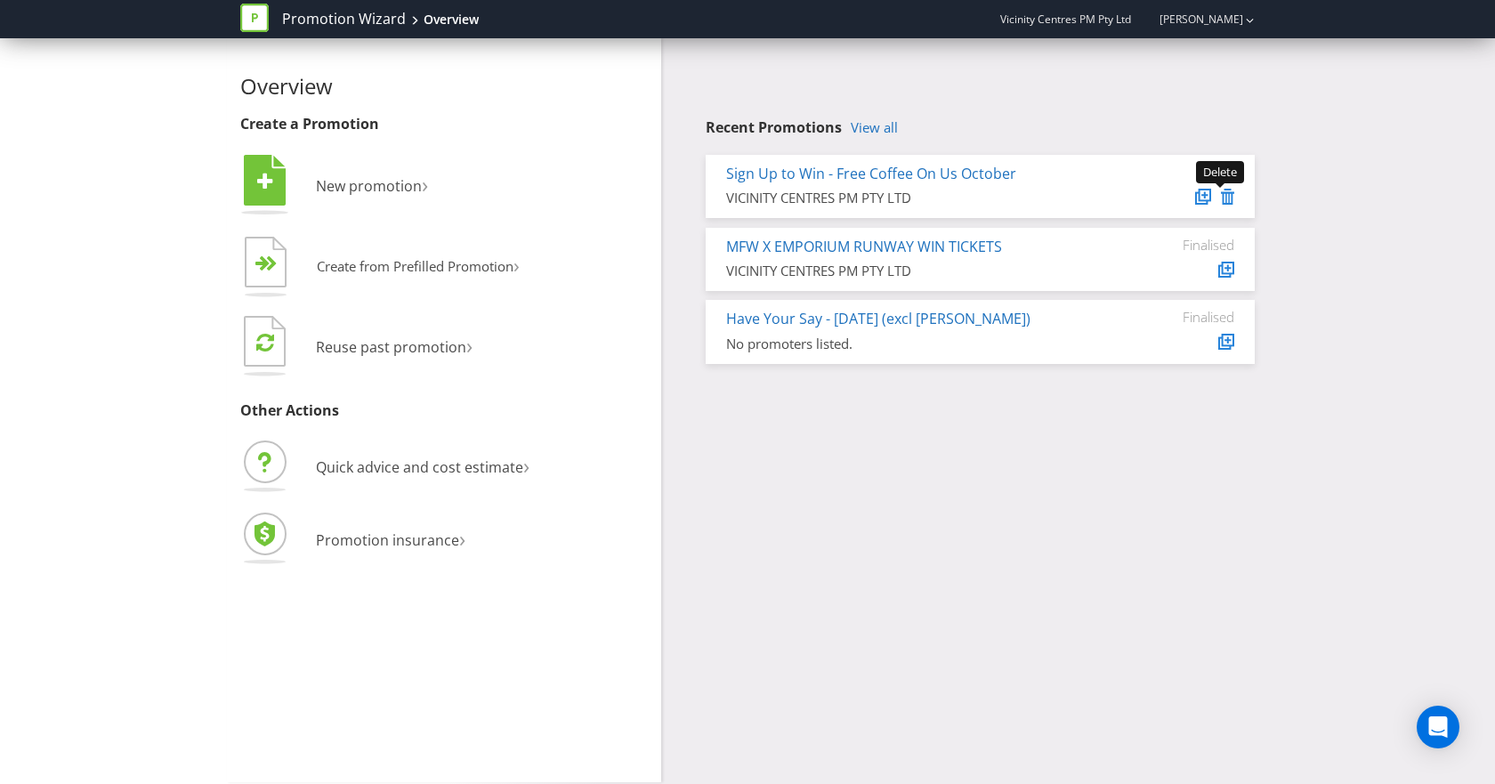
click at [1229, 197] on icon at bounding box center [1227, 197] width 13 height 16
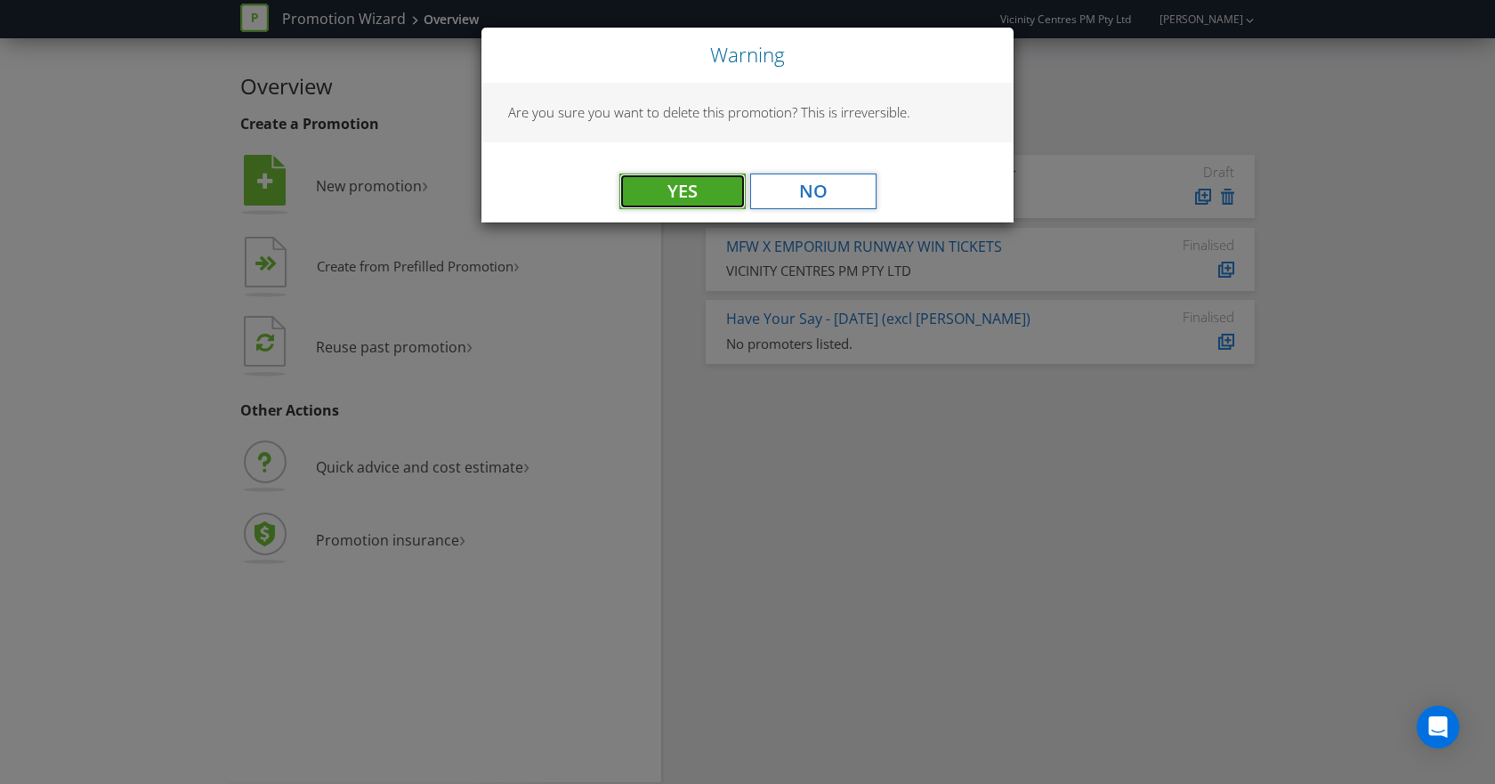
click at [679, 197] on button "Yes" at bounding box center [682, 192] width 126 height 36
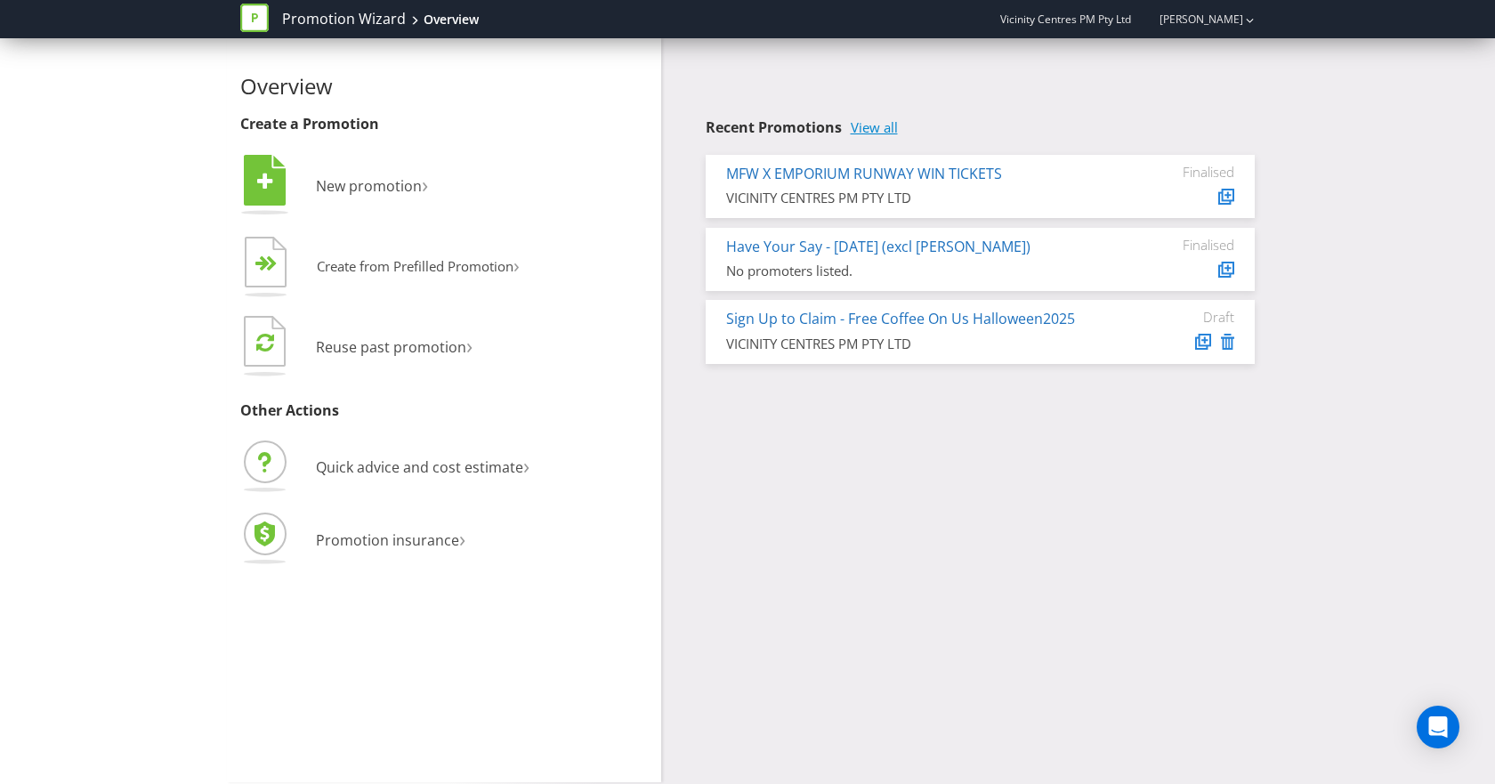
click at [870, 131] on link "View all" at bounding box center [874, 127] width 47 height 15
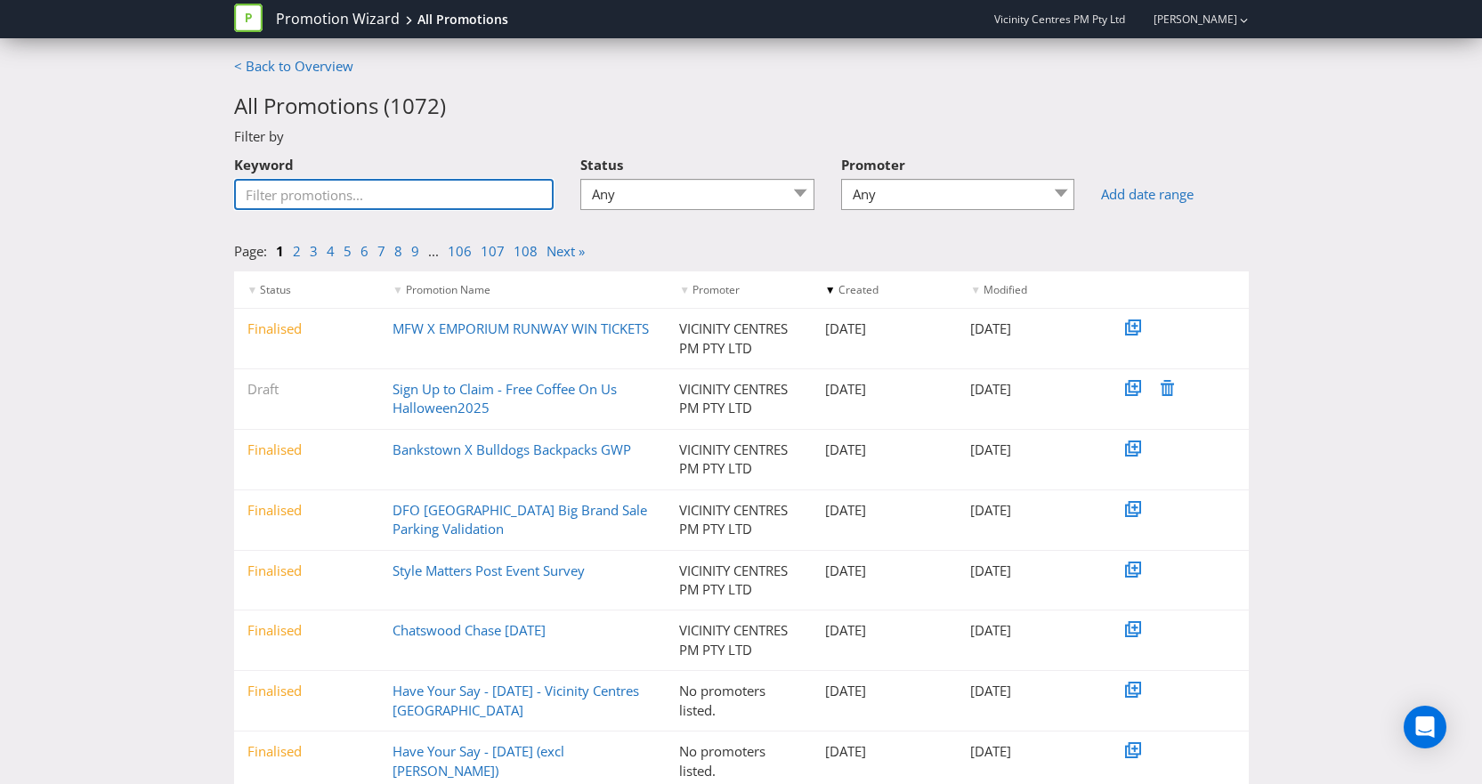
click at [343, 204] on input "Keyword" at bounding box center [394, 194] width 320 height 31
type input "m"
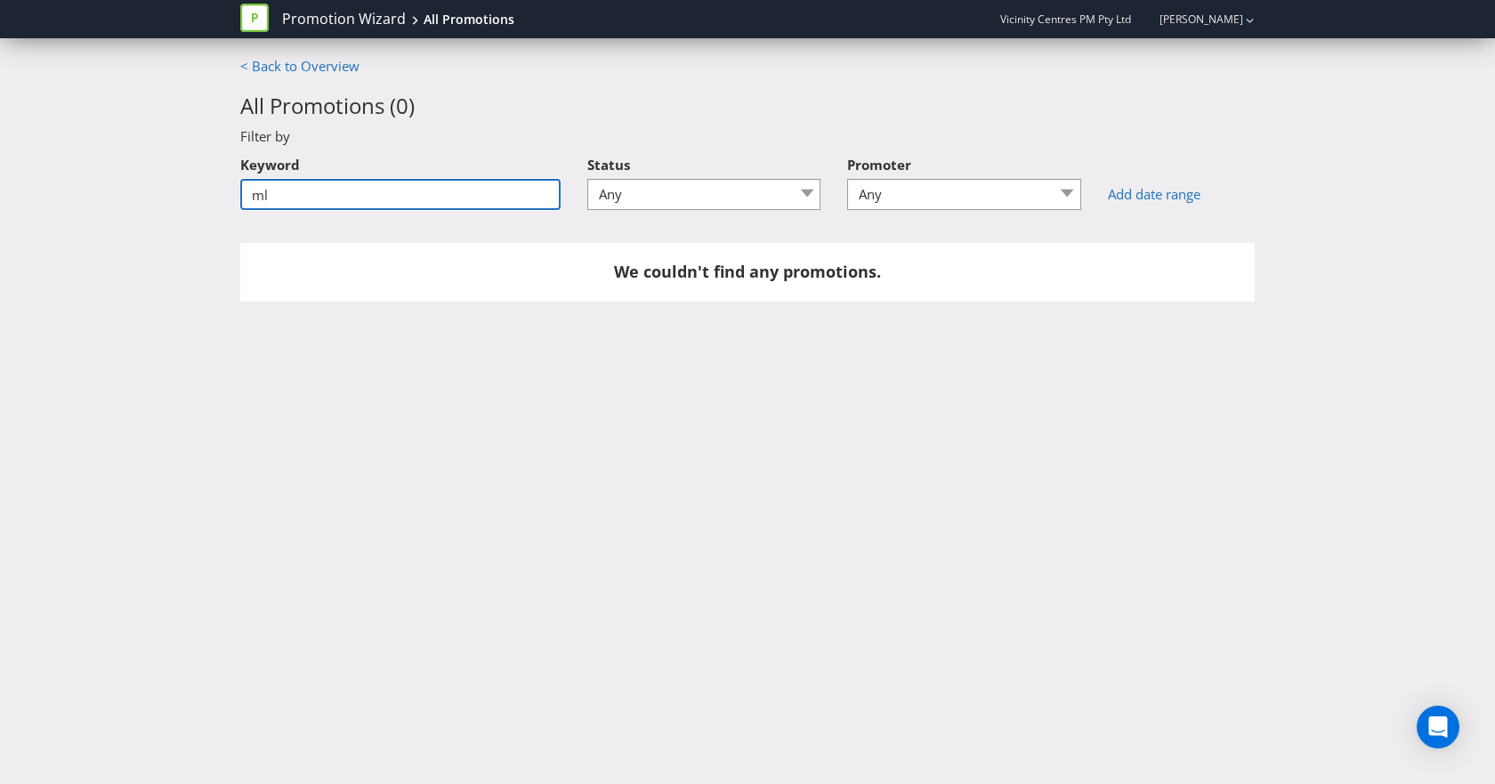
type input "m"
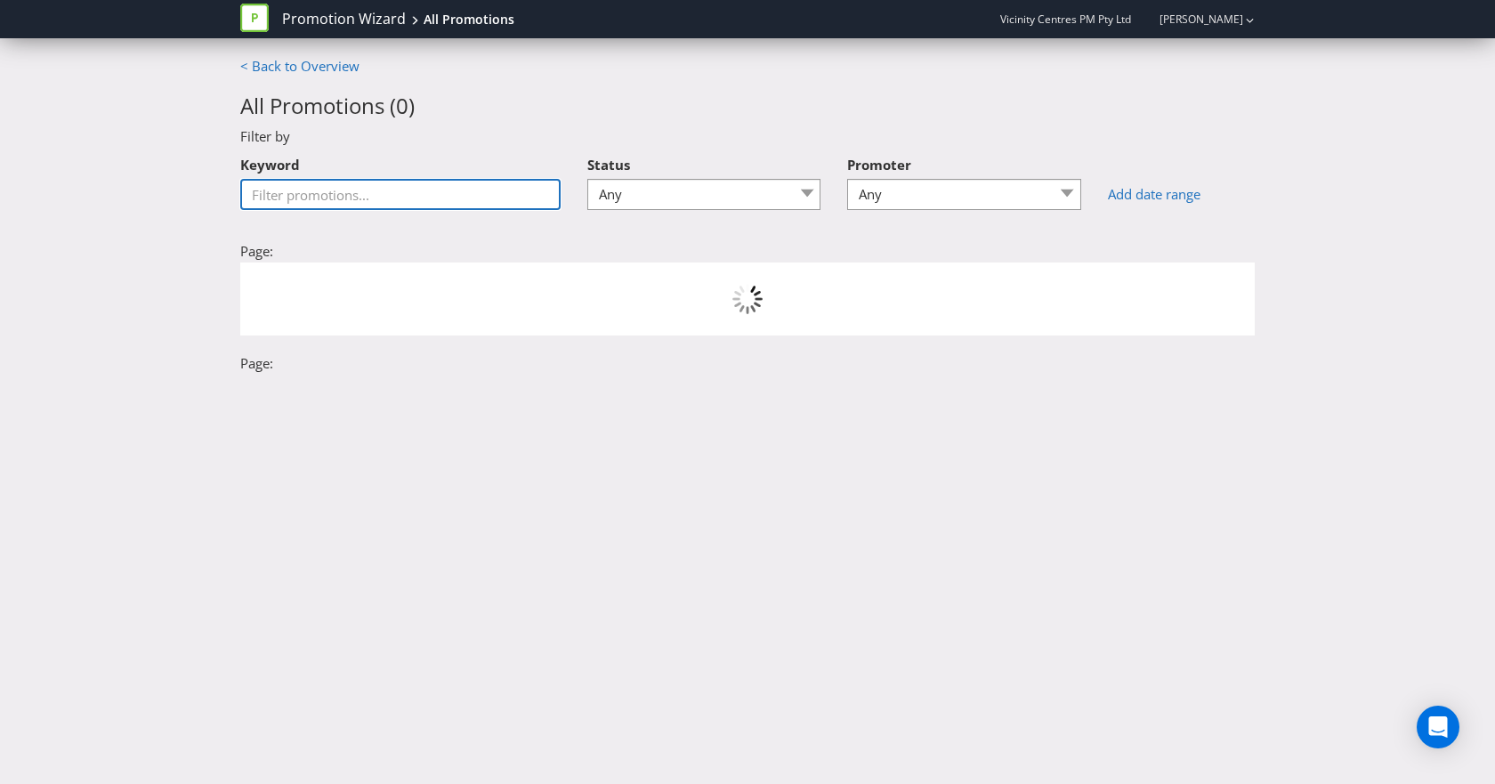
type input "l"
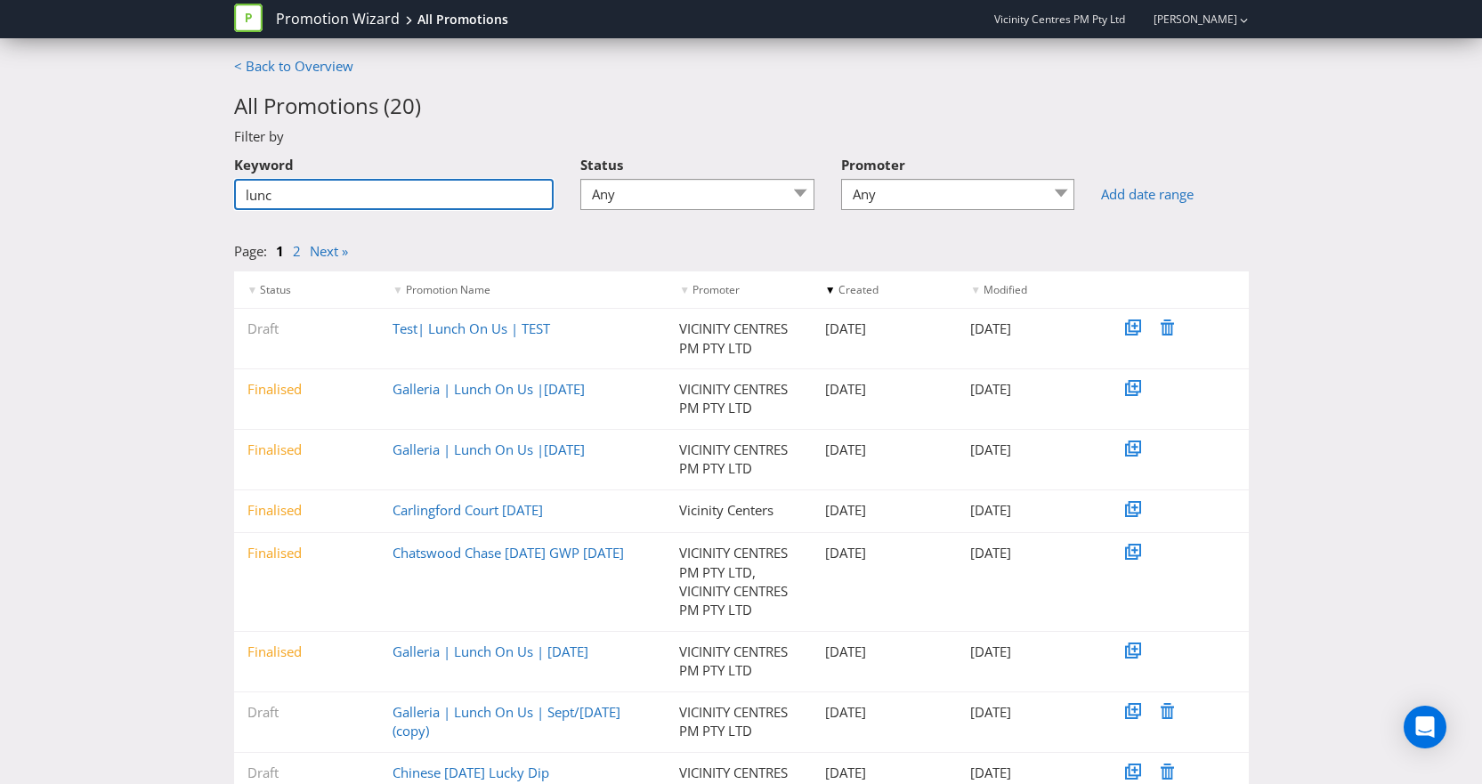
drag, startPoint x: 335, startPoint y: 206, endPoint x: 207, endPoint y: 195, distance: 127.7
click at [207, 195] on div "< Back to Overview All Promotions ( 20 ) Filter by Keyword lunc Status Any Draf…" at bounding box center [741, 688] width 1482 height 1263
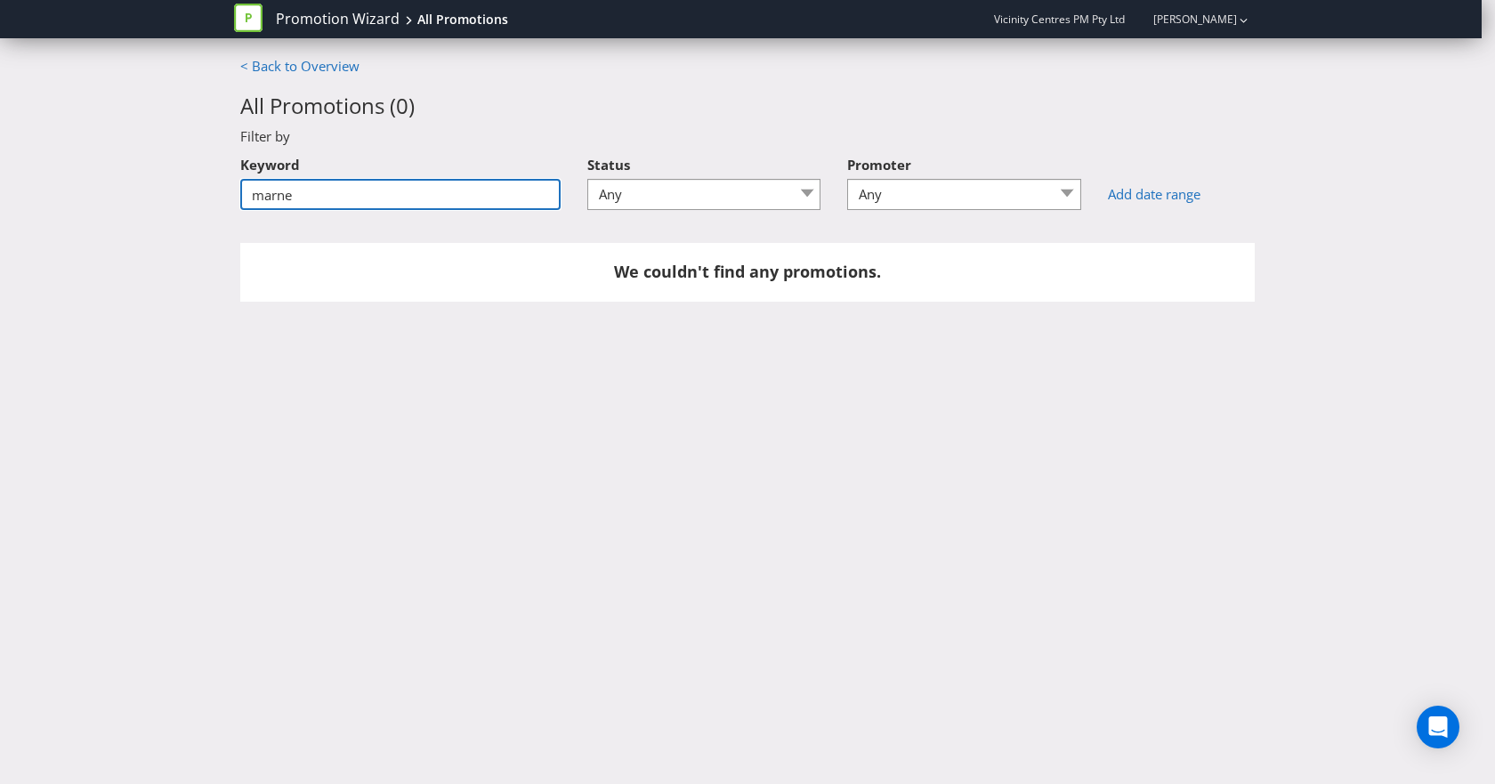
click at [329, 198] on input "marne" at bounding box center [400, 194] width 320 height 31
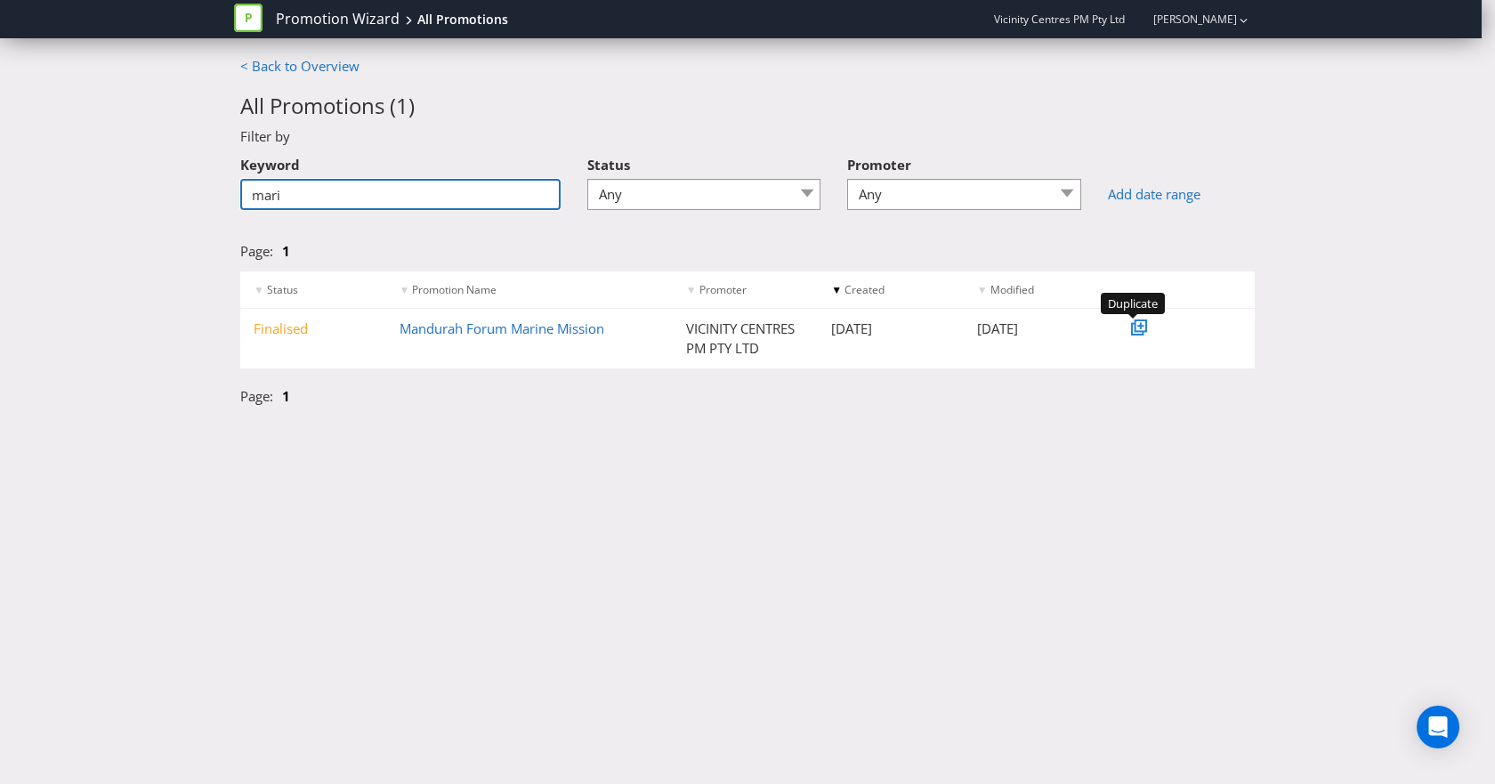
type input "mari"
click at [1138, 326] on icon at bounding box center [1141, 326] width 6 height 6
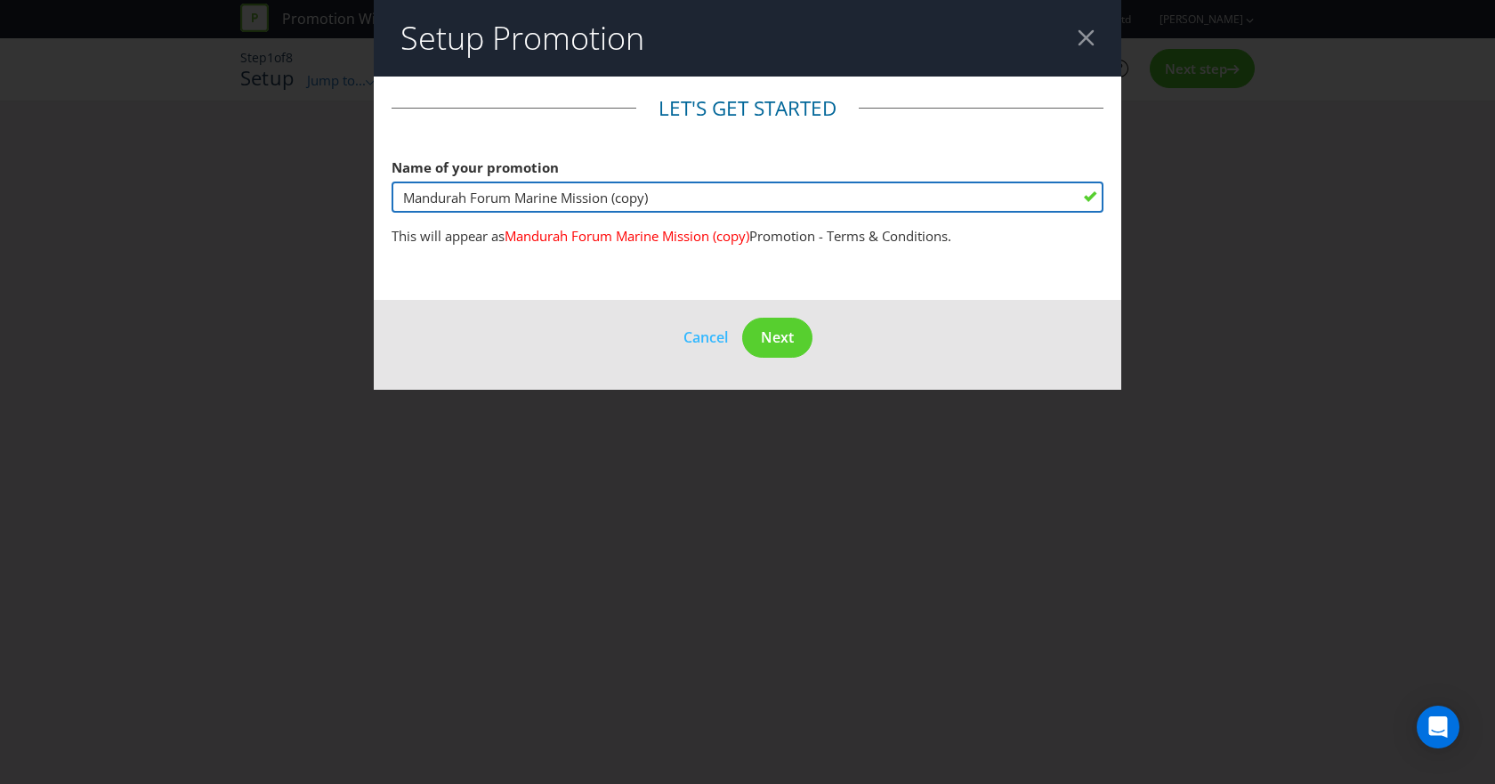
drag, startPoint x: 764, startPoint y: 190, endPoint x: 382, endPoint y: 206, distance: 383.1
click at [382, 206] on main "Let's get started Name of your promotion Mandurah Forum Marine Mission (copy) T…" at bounding box center [748, 188] width 748 height 223
type input "Coffee On Us Warwick"
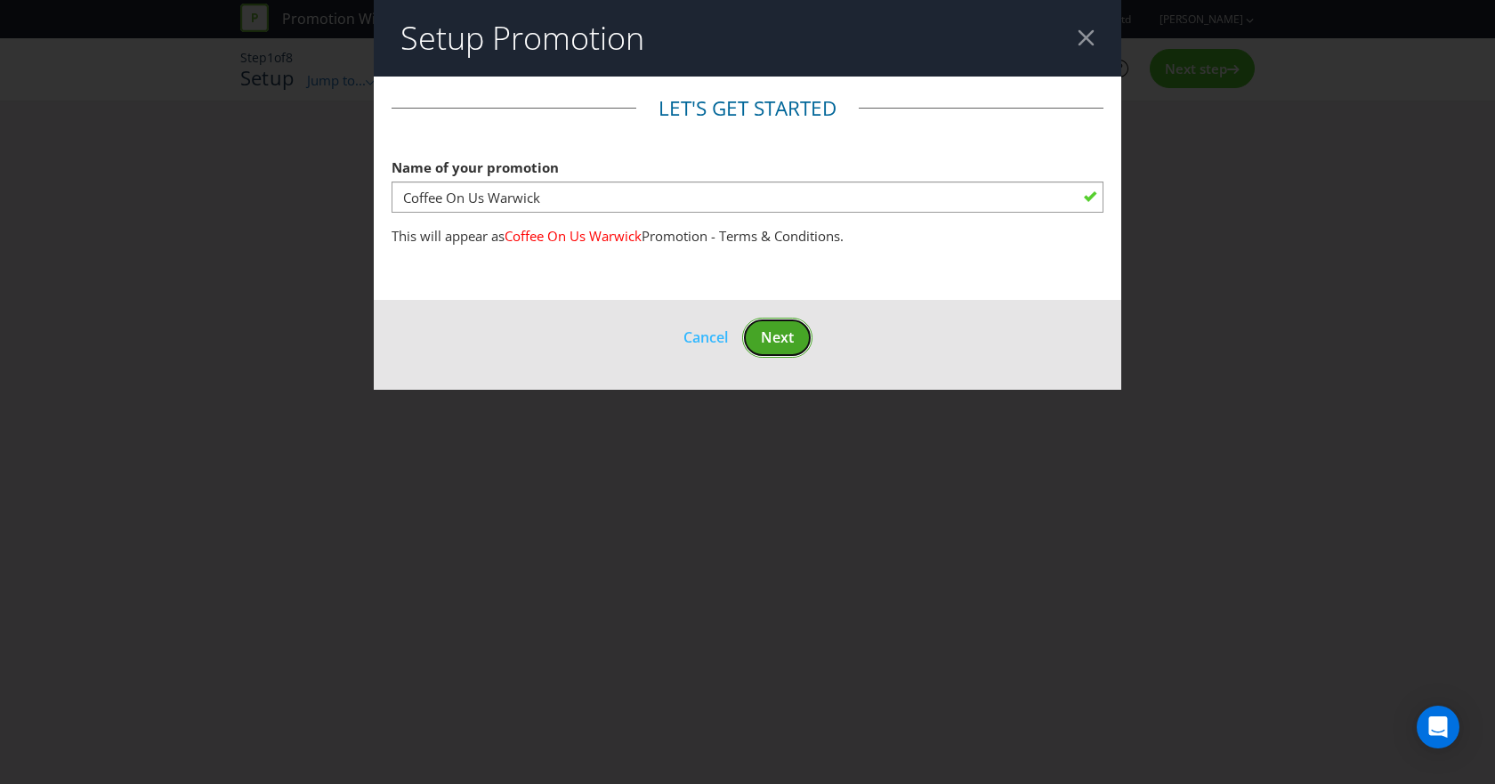
click at [790, 320] on button "Next" at bounding box center [777, 338] width 70 height 40
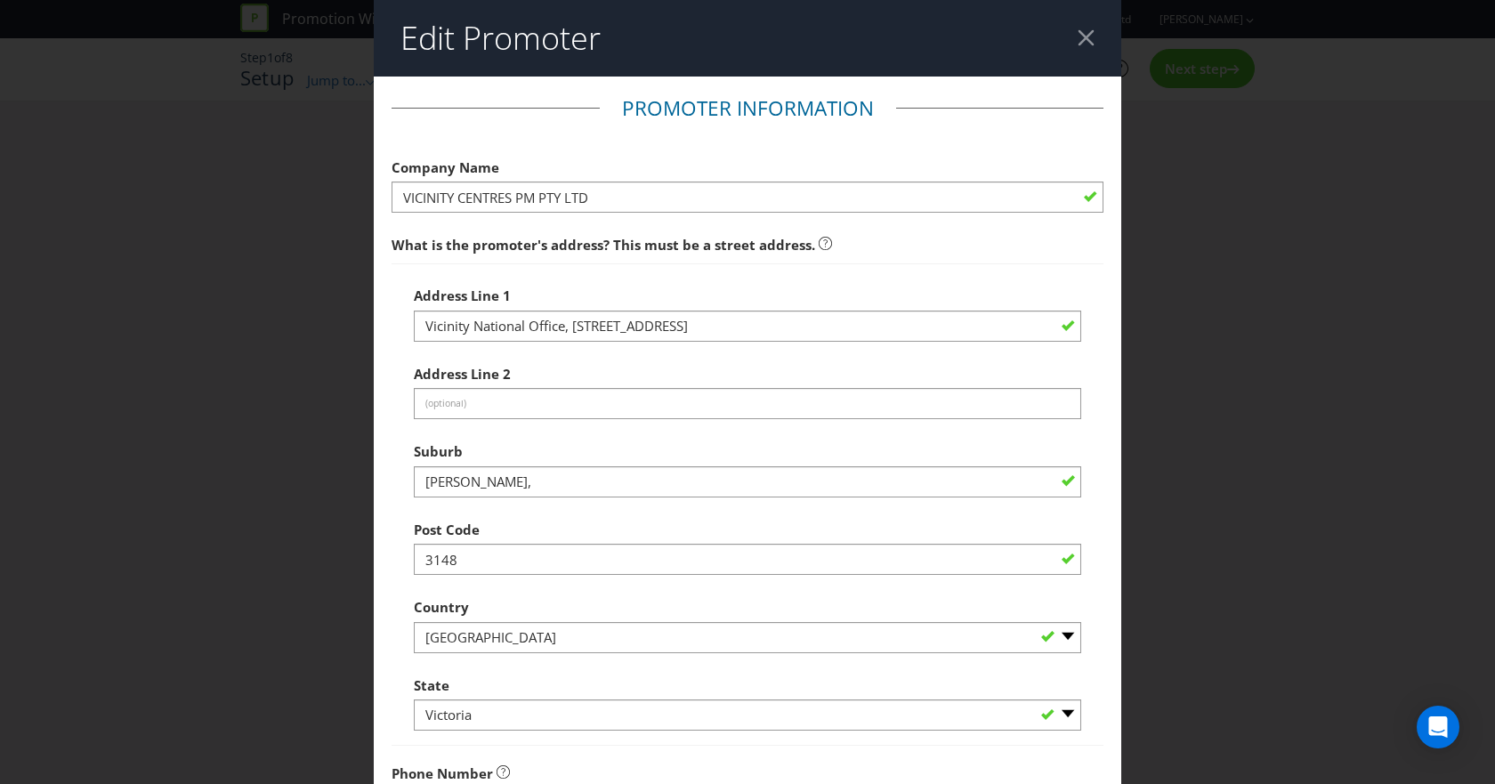
drag, startPoint x: 421, startPoint y: 224, endPoint x: 869, endPoint y: 239, distance: 447.9
click at [869, 239] on span "What is the promoter's address? This must be a street address." at bounding box center [748, 245] width 712 height 36
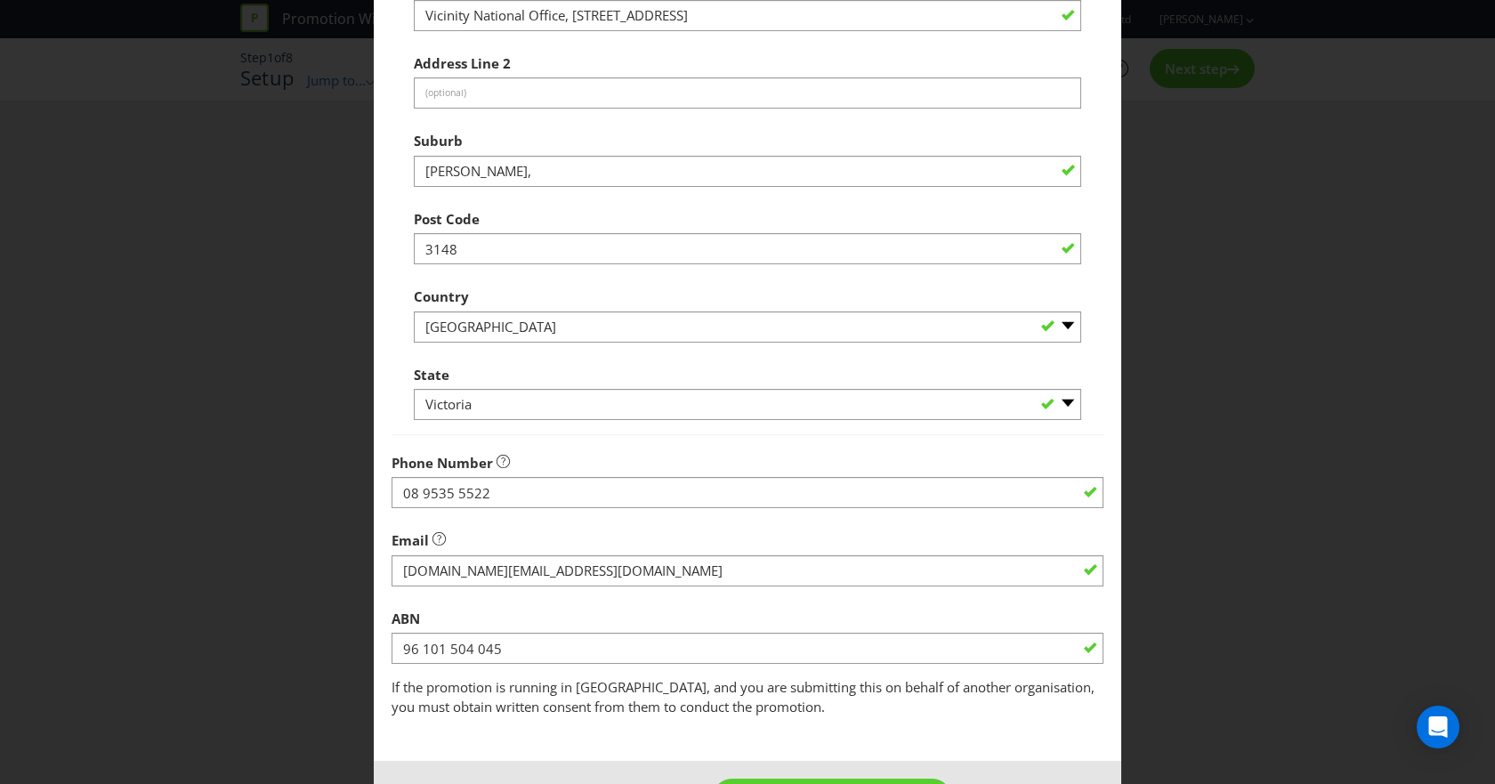
scroll to position [356, 0]
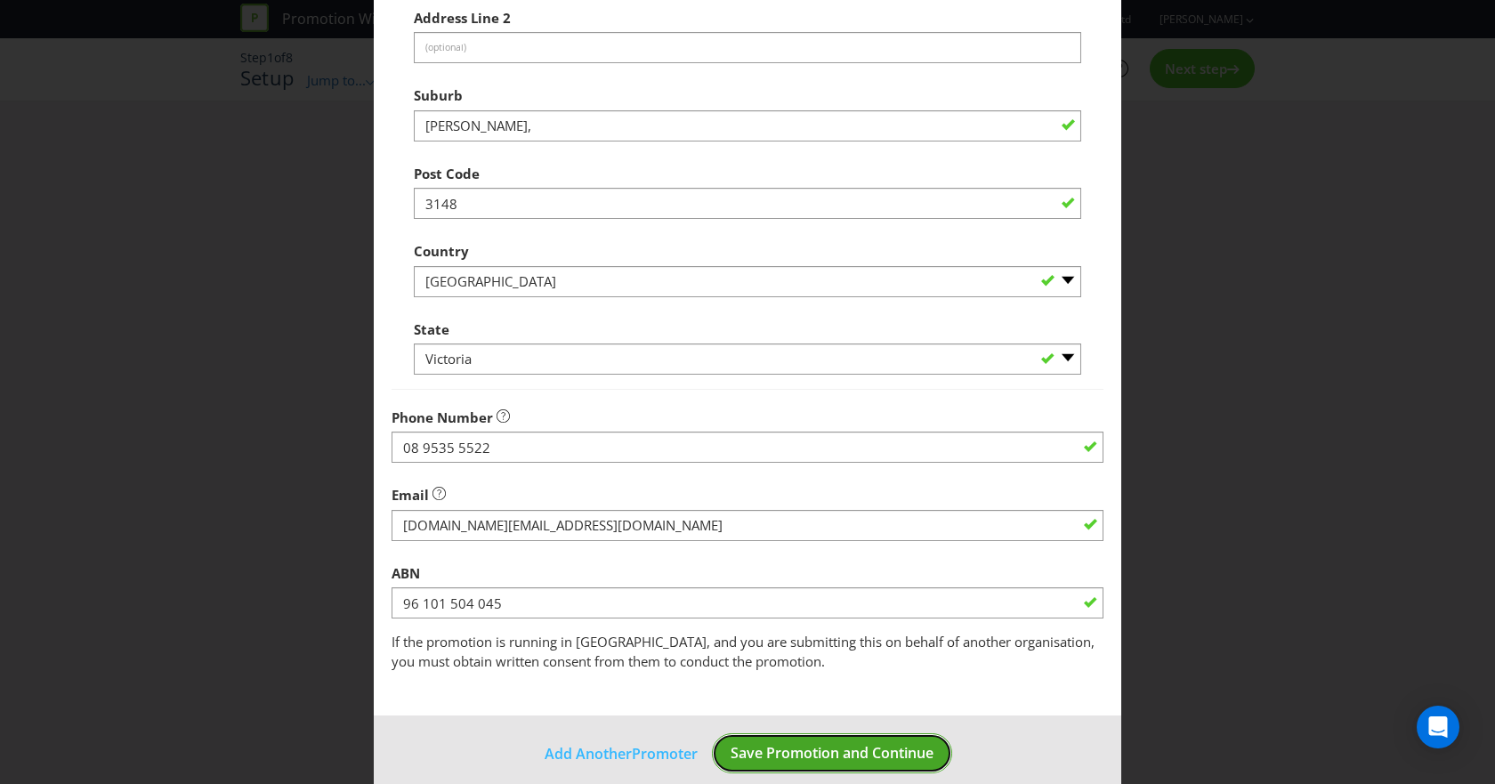
click at [846, 753] on span "Save Promotion and Continue" at bounding box center [832, 753] width 203 height 20
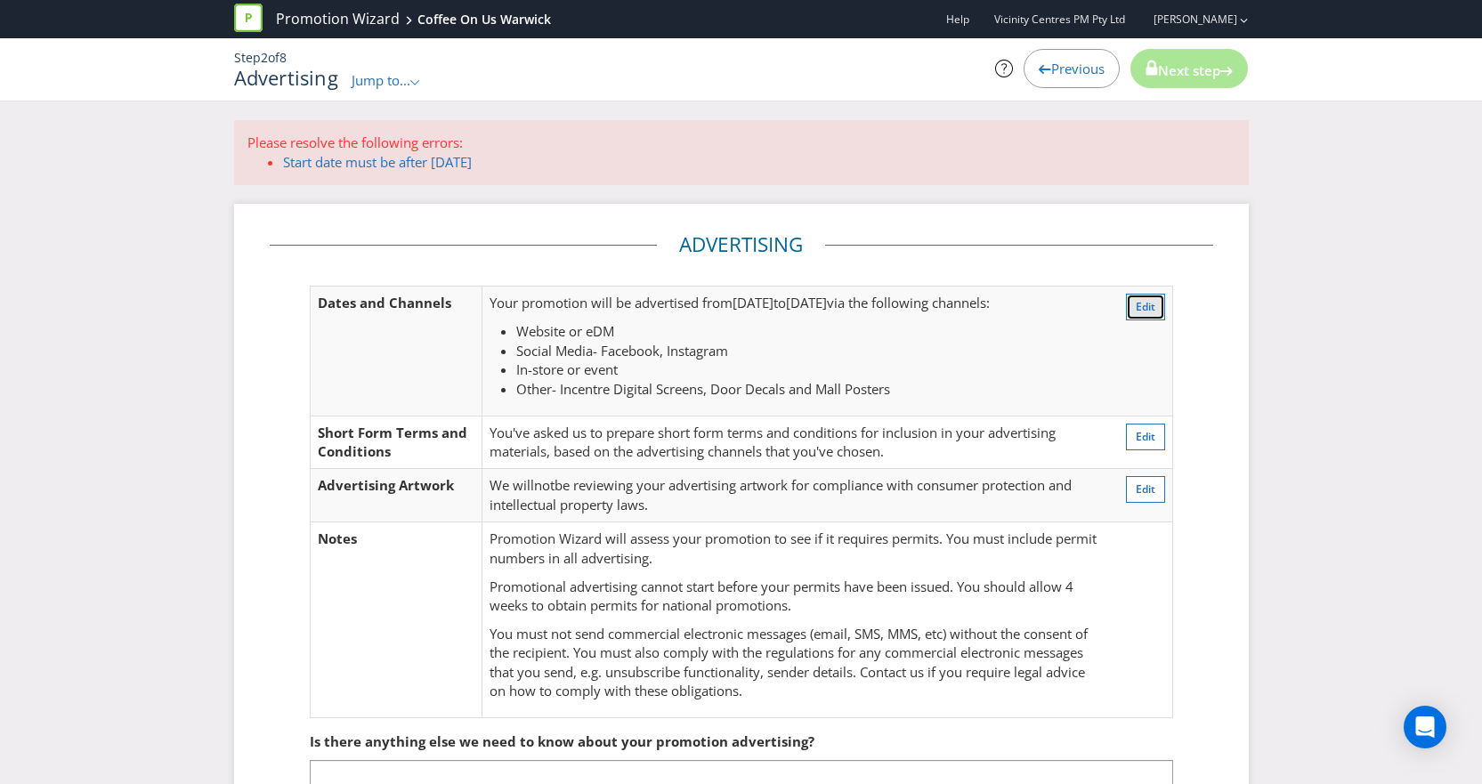
click at [1131, 305] on button "Edit" at bounding box center [1145, 307] width 39 height 27
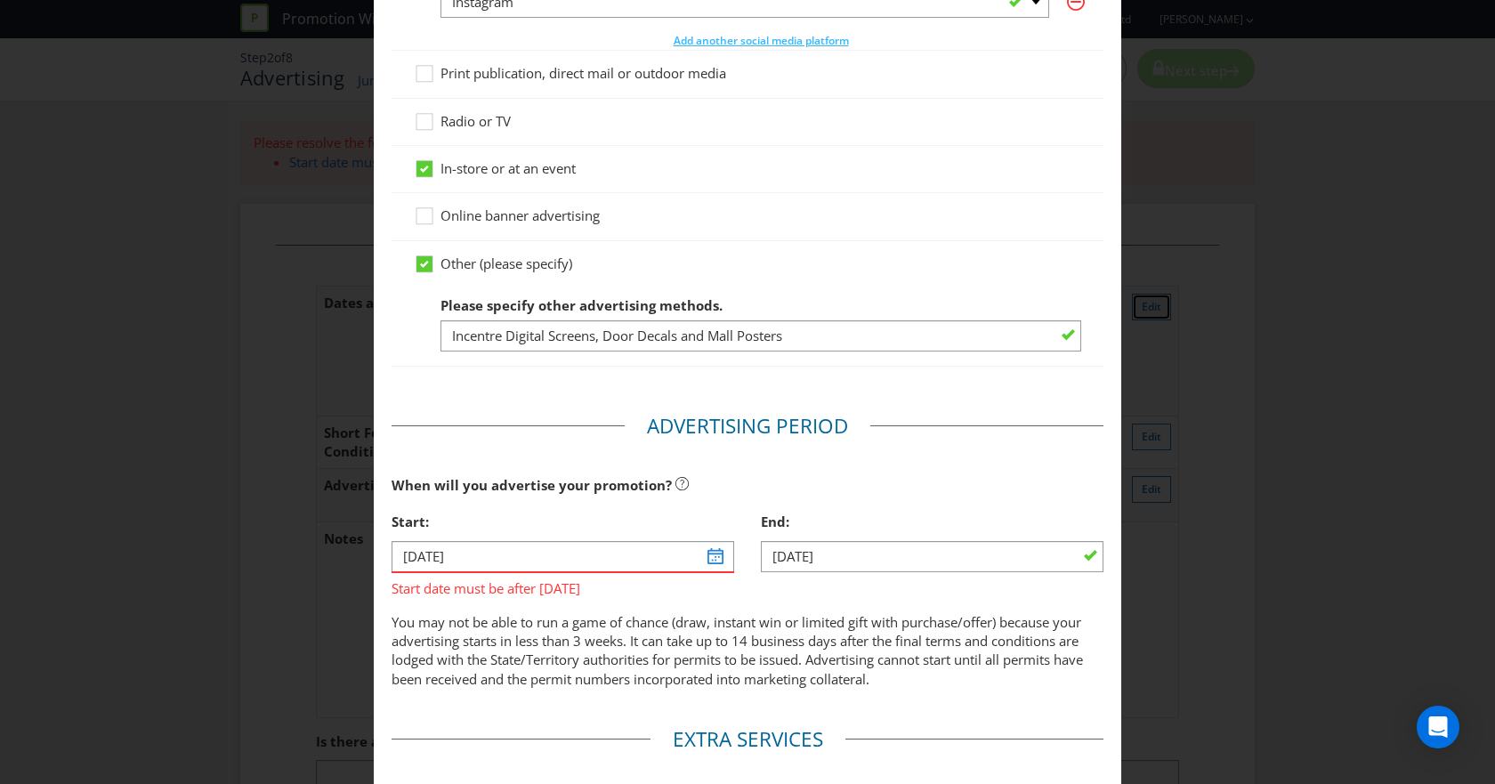
scroll to position [534, 0]
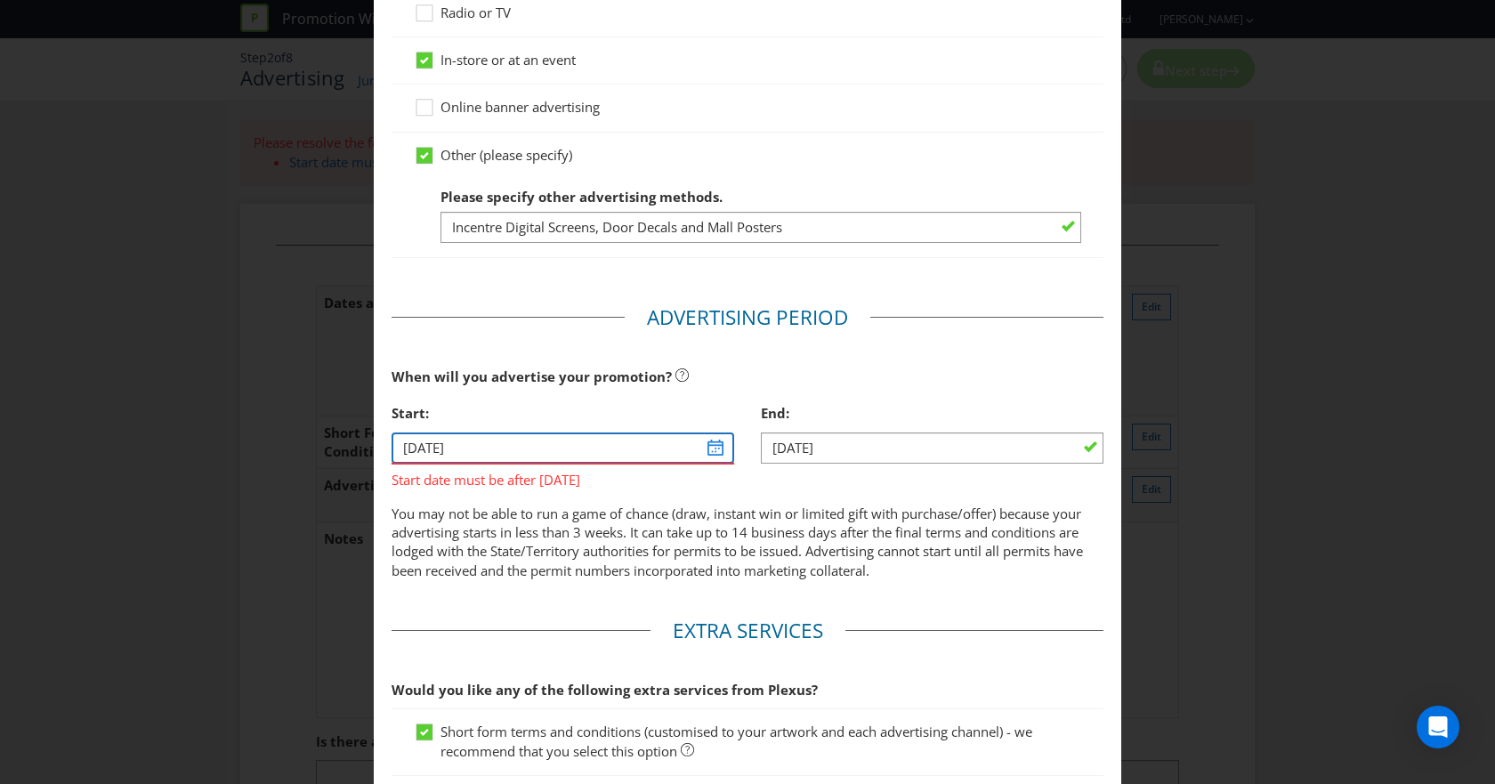
click at [716, 447] on input "23/06/25" at bounding box center [563, 448] width 343 height 31
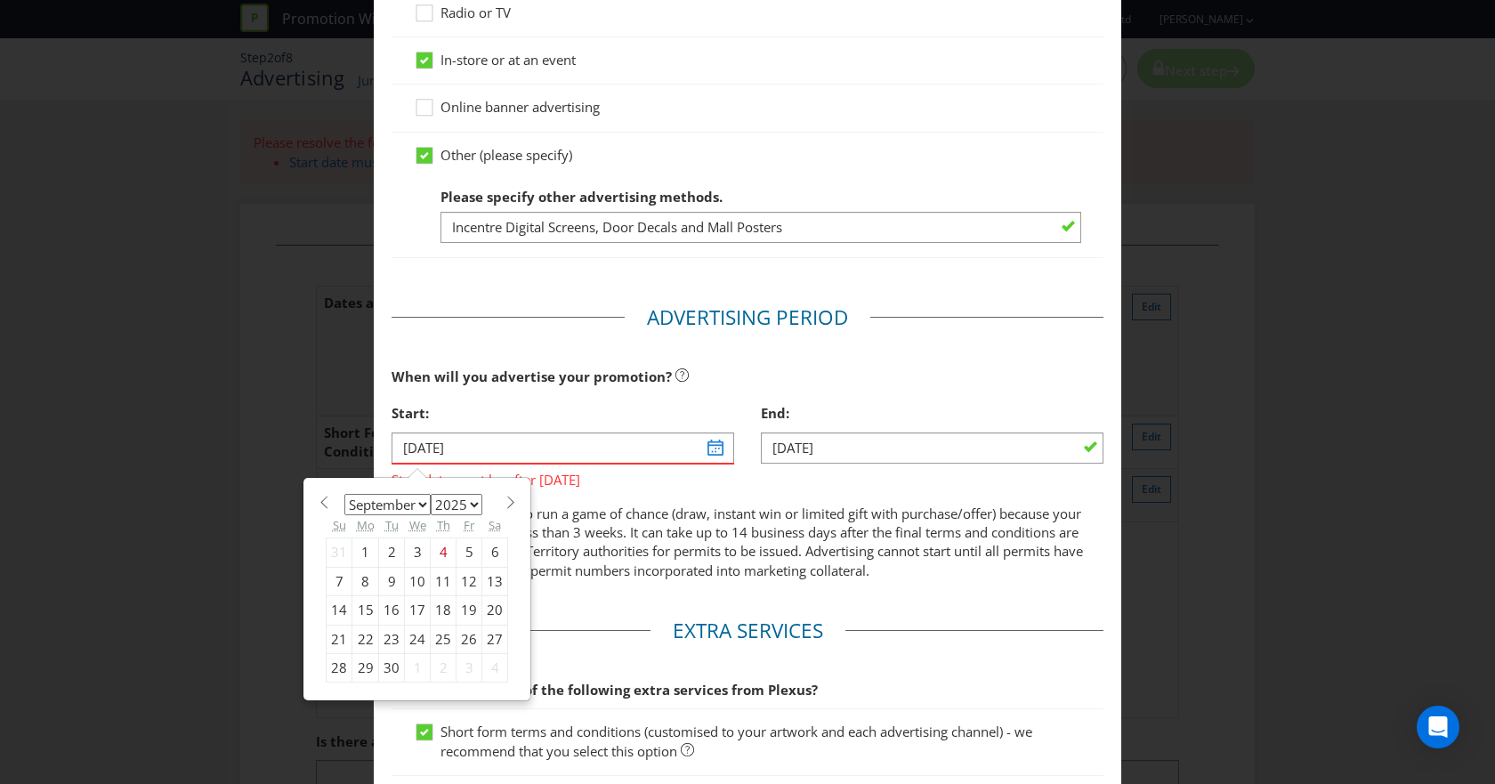
click at [435, 578] on div "11" at bounding box center [444, 581] width 26 height 28
type input "11/09/25"
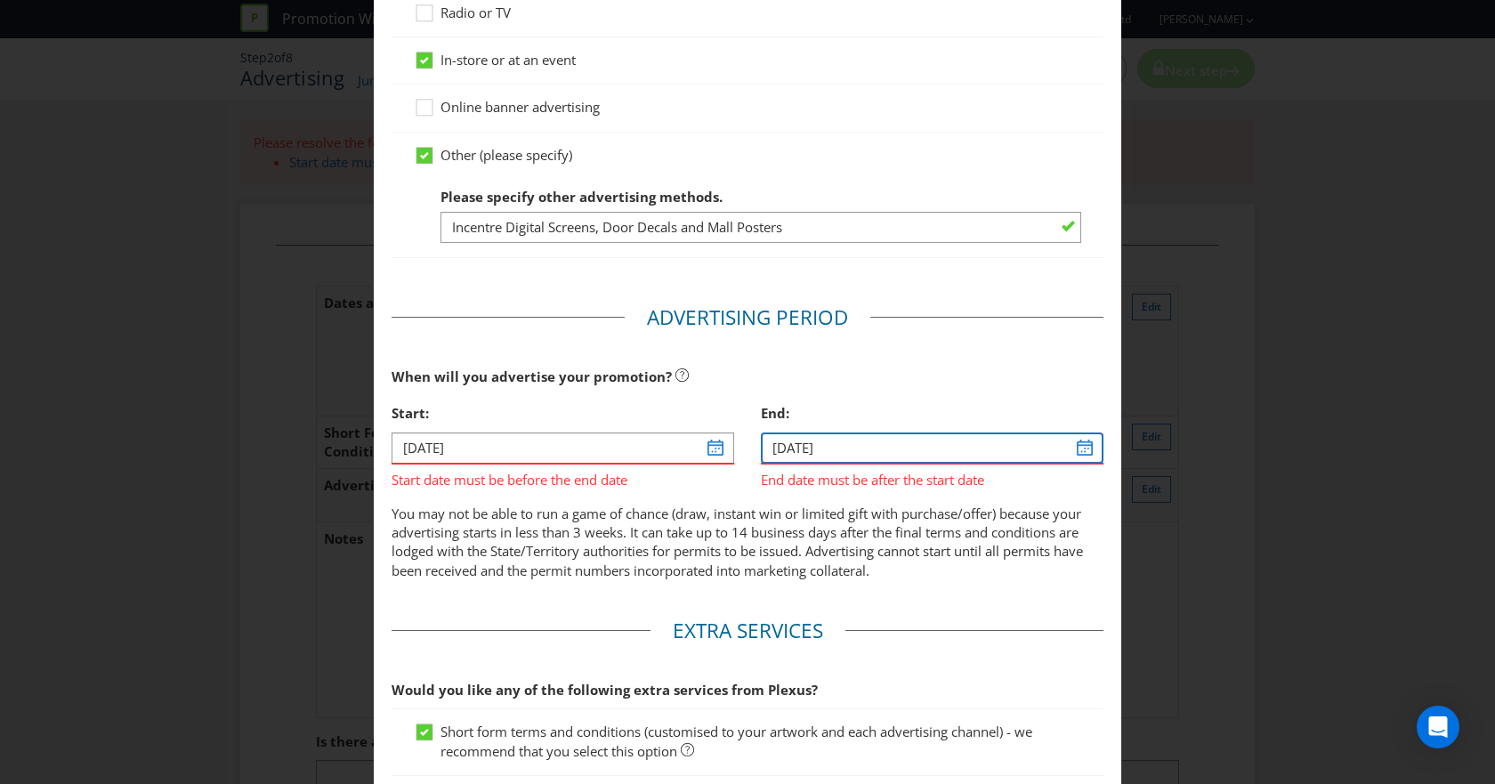
click at [1072, 449] on input "[DATE]" at bounding box center [932, 448] width 343 height 31
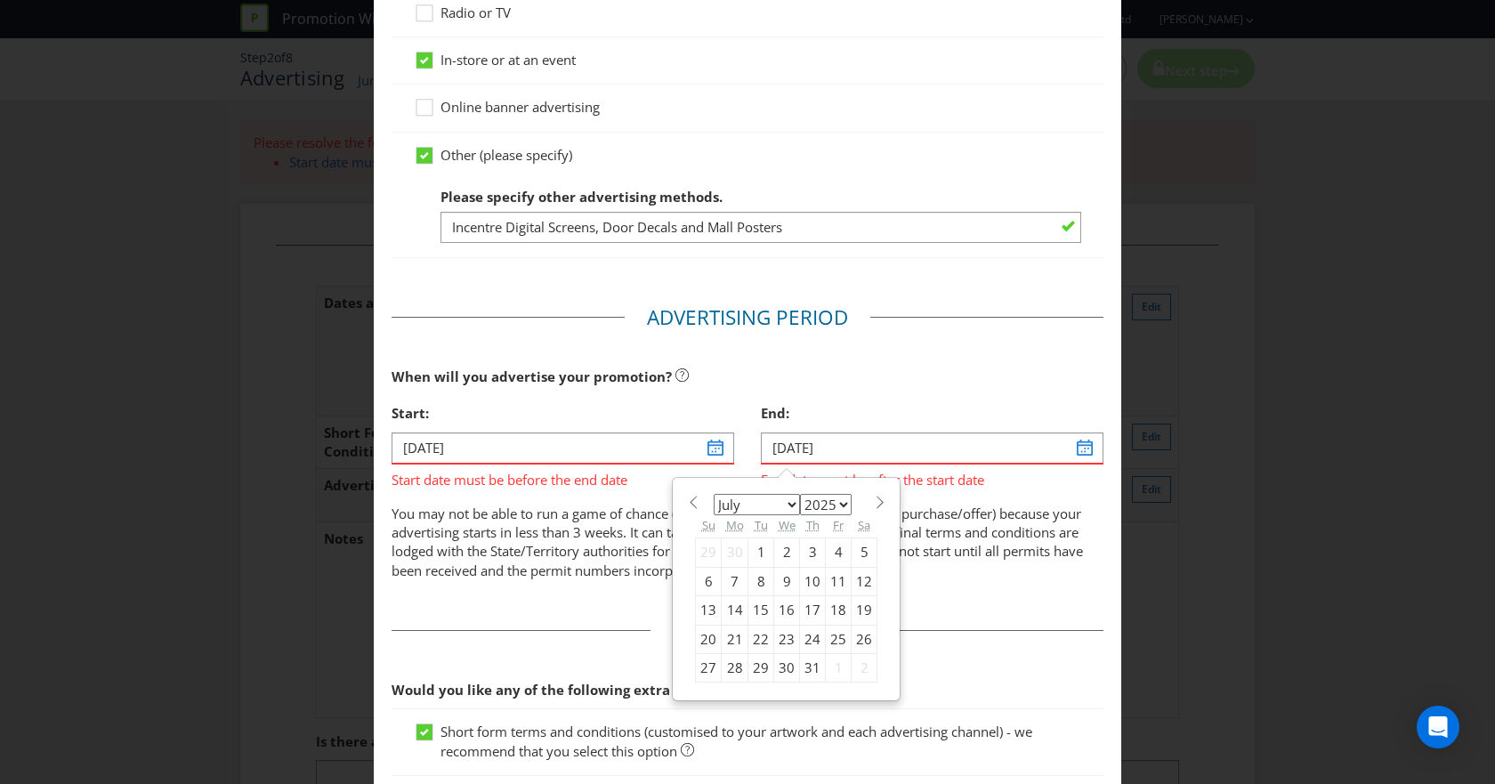
click at [785, 501] on select "January February March April May June July August September October November De…" at bounding box center [757, 504] width 86 height 21
select select "8"
click at [714, 494] on select "January February March April May June July August September October November De…" at bounding box center [757, 504] width 86 height 21
click at [752, 669] on div "30" at bounding box center [761, 668] width 26 height 28
type input "30/09/25"
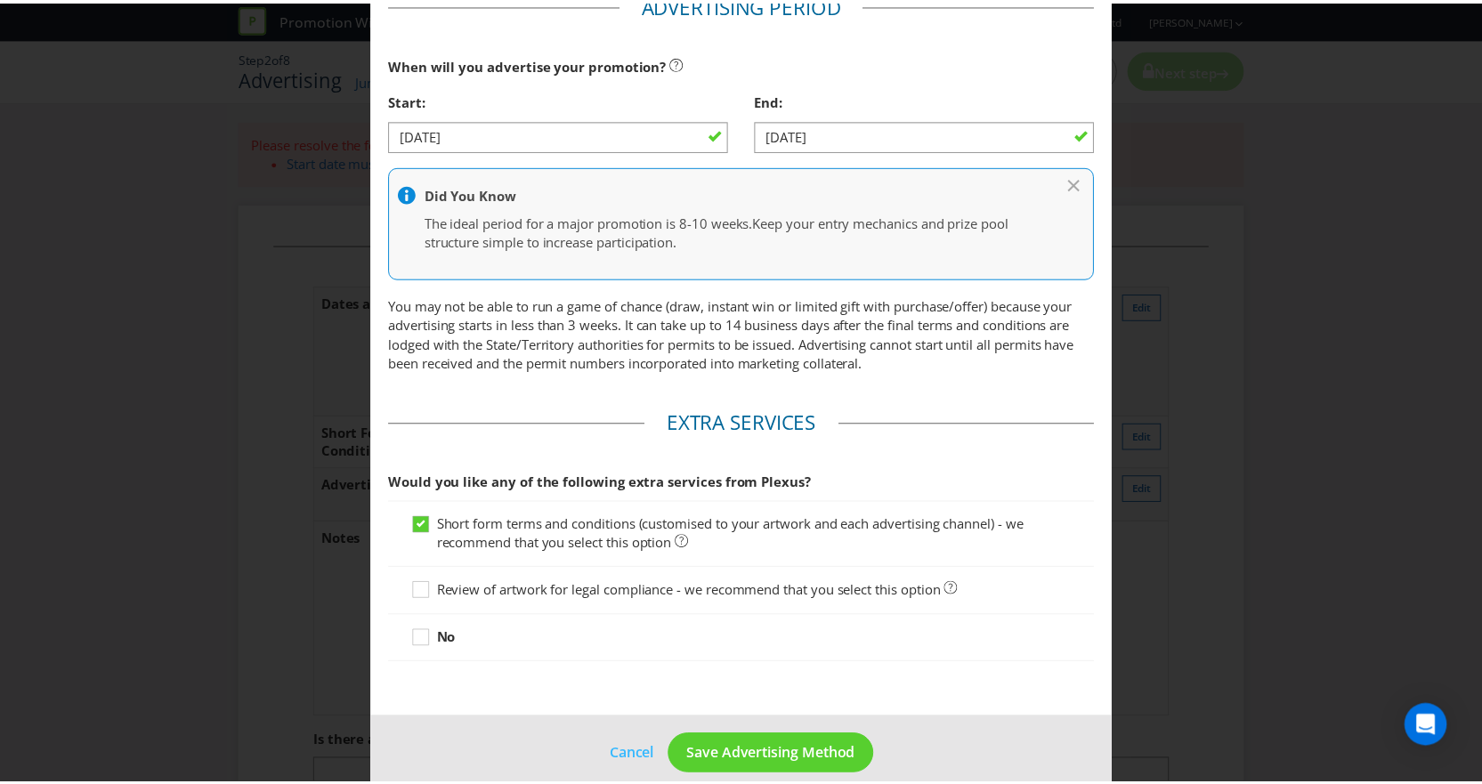
scroll to position [870, 0]
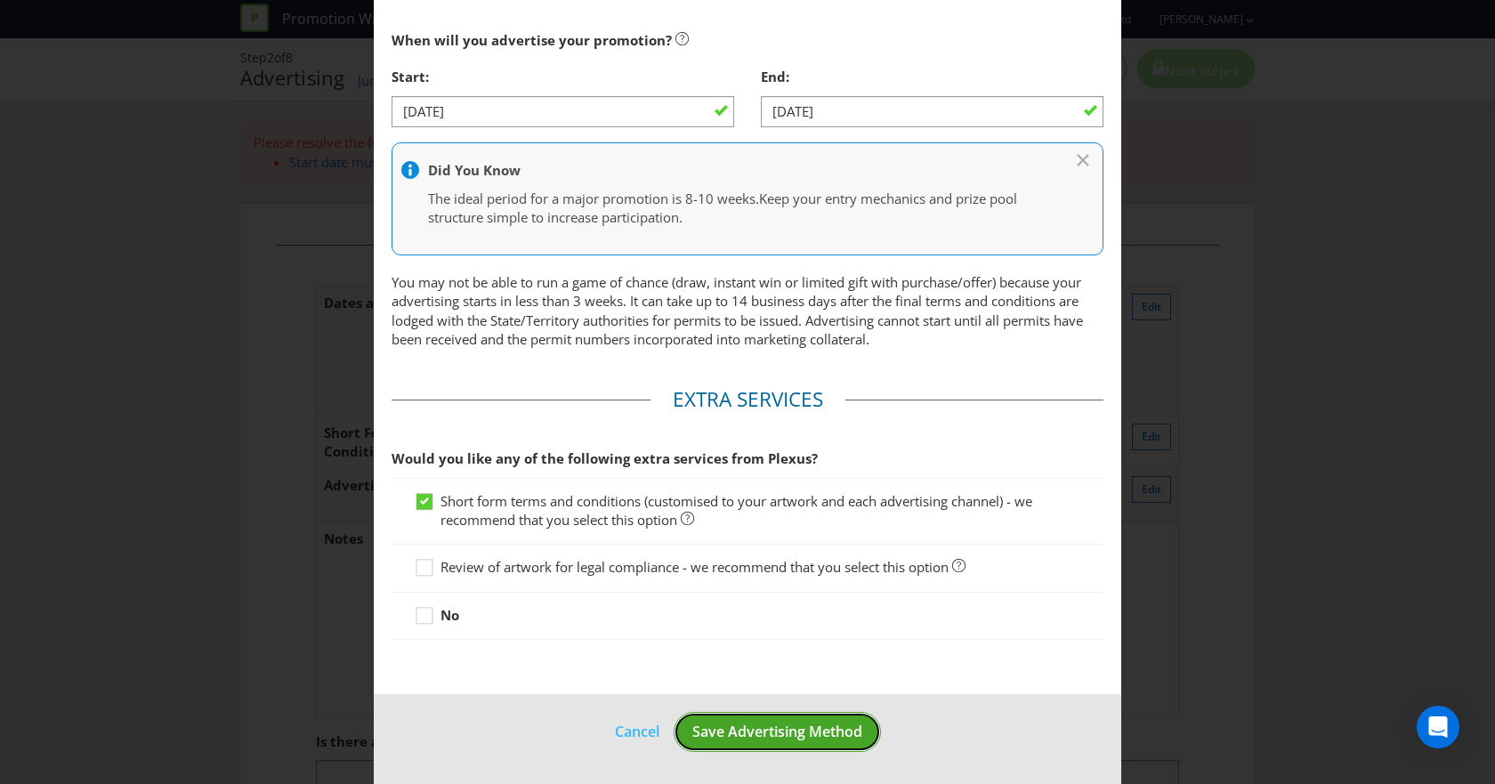
click at [804, 720] on button "Save Advertising Method" at bounding box center [777, 732] width 207 height 40
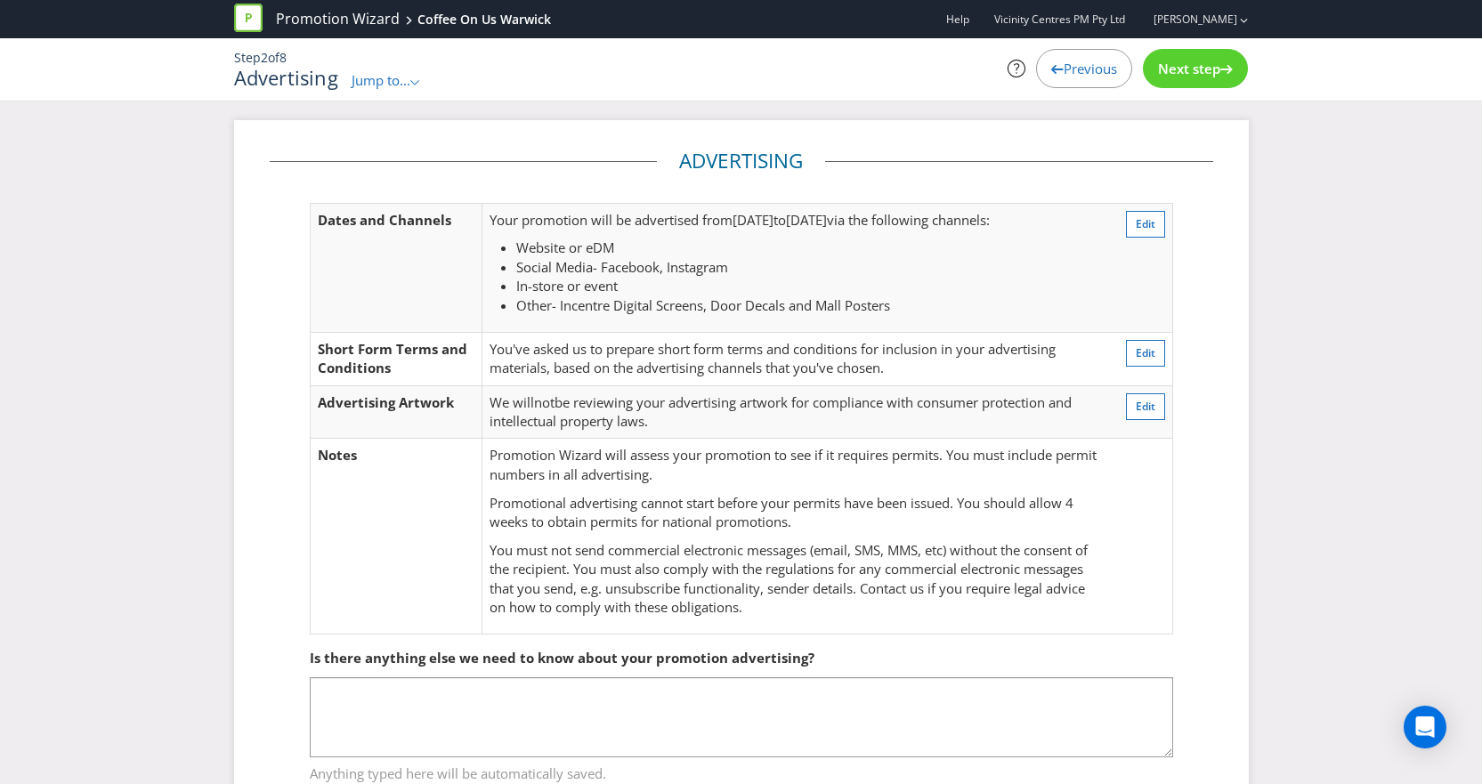
click at [1203, 66] on span "Next step" at bounding box center [1189, 69] width 62 height 18
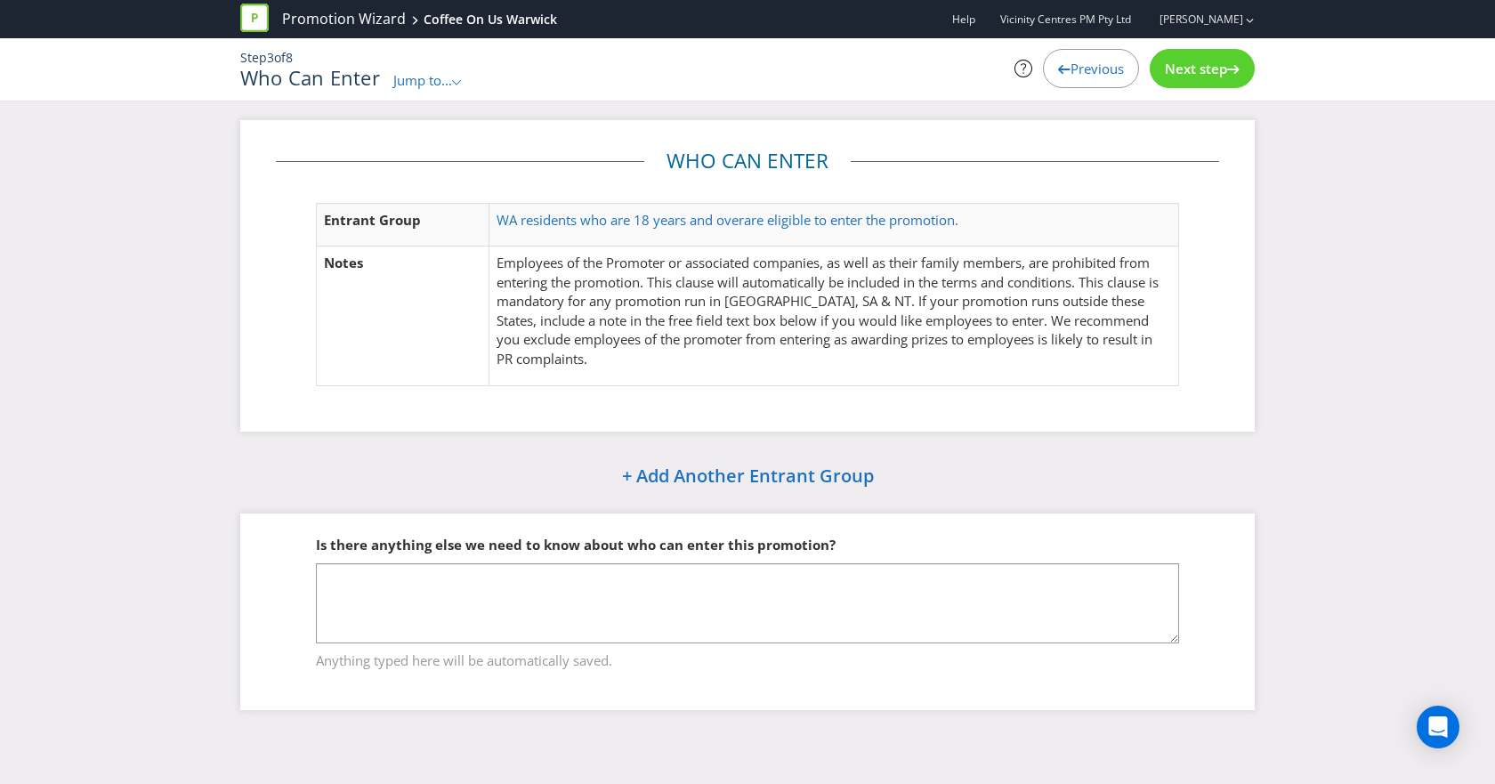
click at [1184, 74] on span "Next step" at bounding box center [1196, 69] width 62 height 18
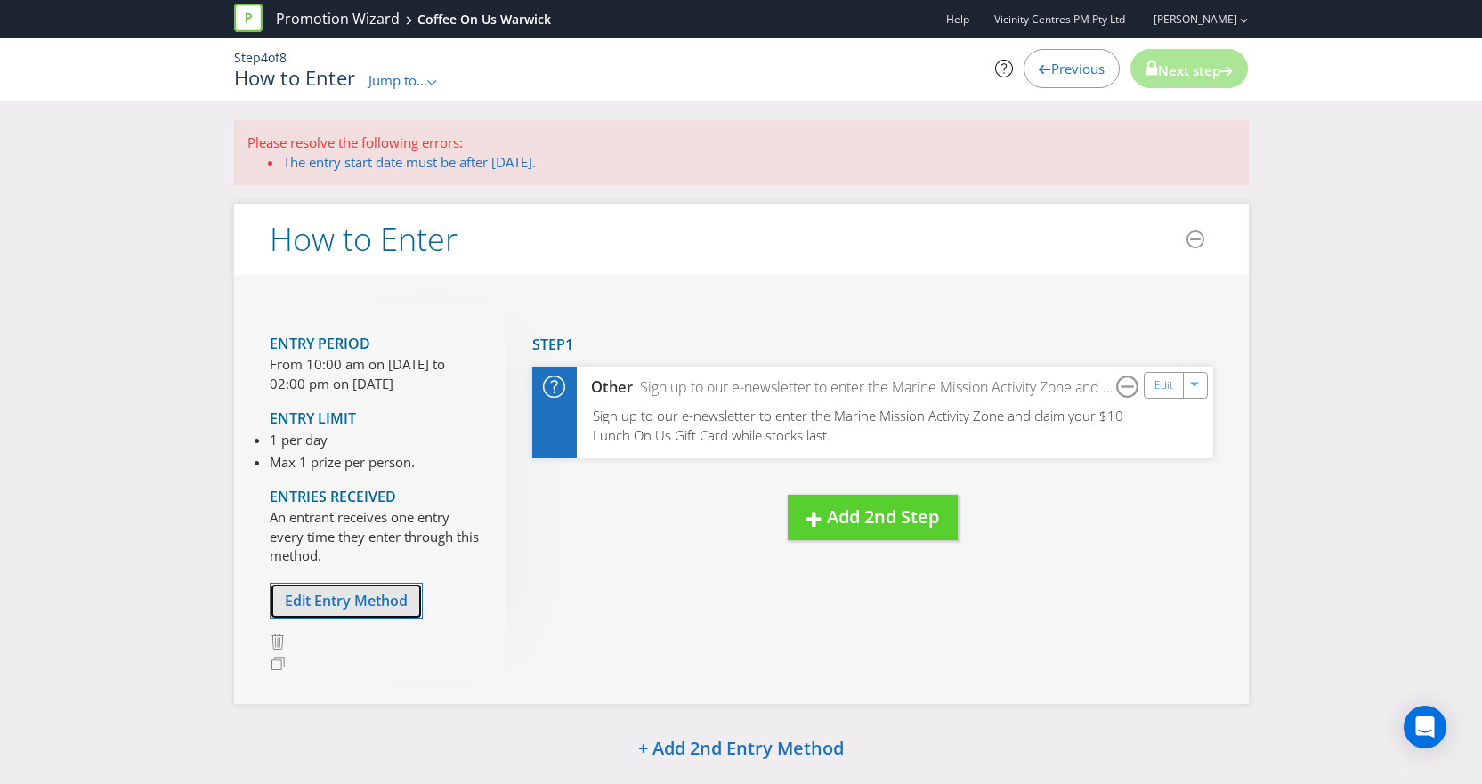
click at [379, 603] on span "Edit Entry Method" at bounding box center [346, 601] width 123 height 20
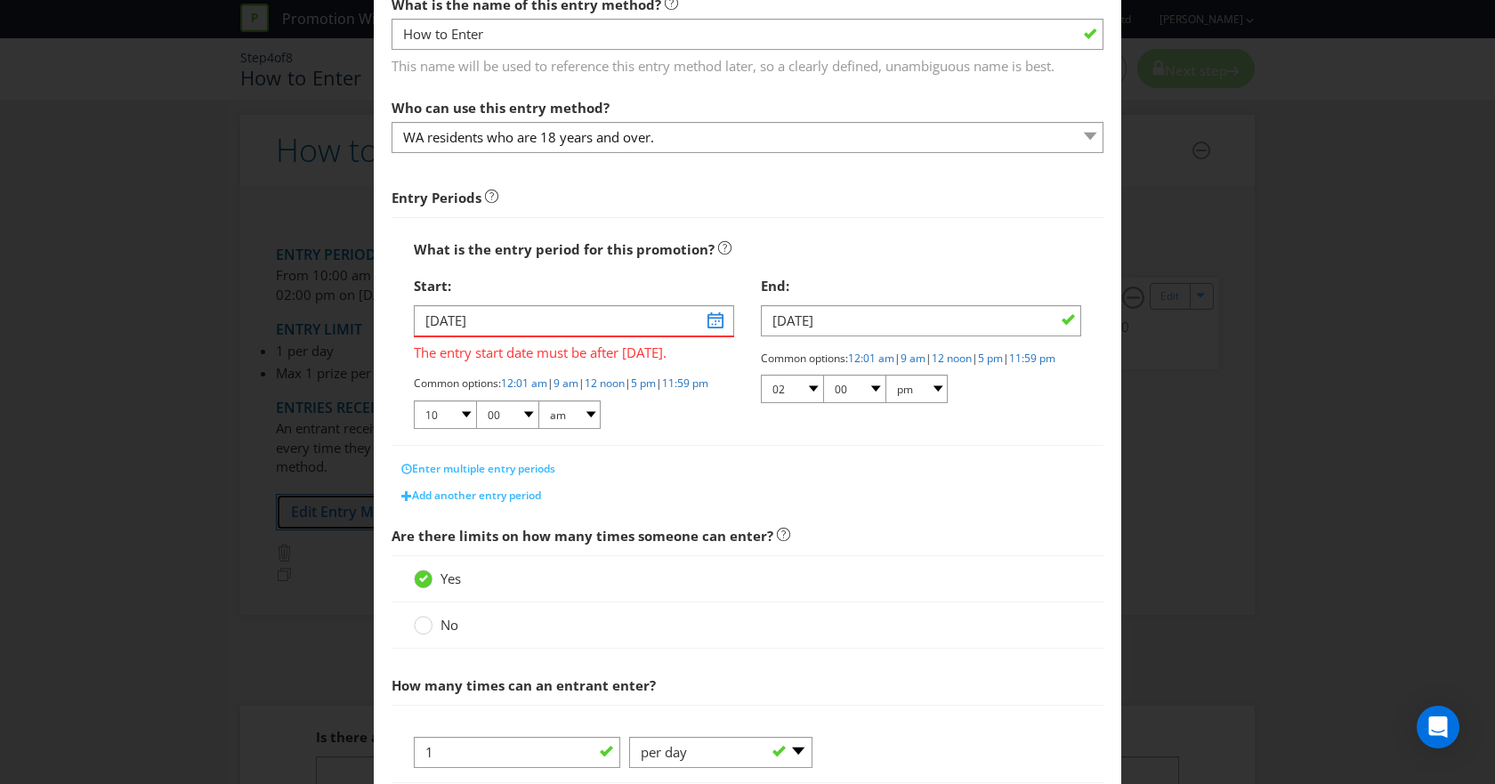
scroll to position [57, 0]
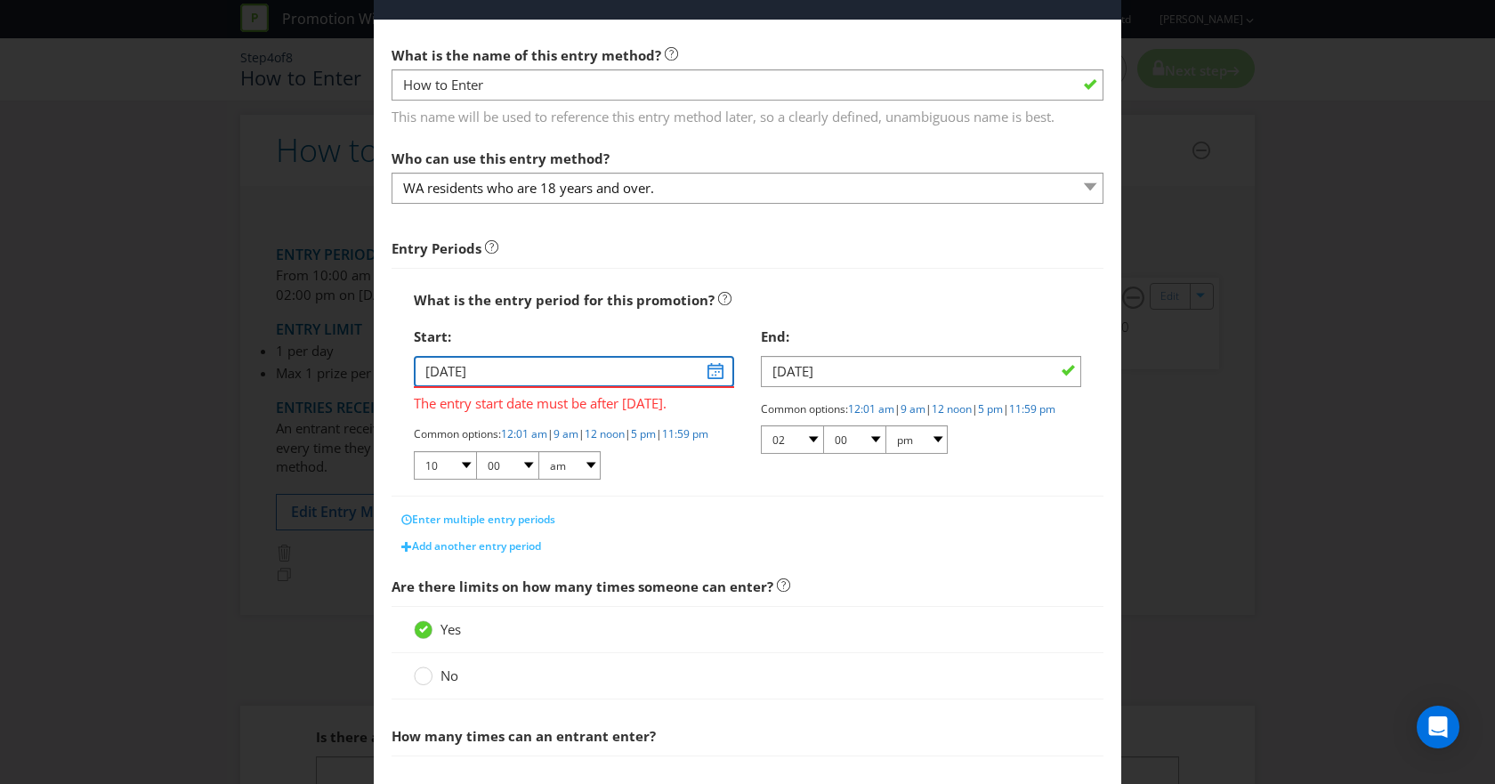
click at [708, 374] on input "[DATE]" at bounding box center [574, 371] width 320 height 31
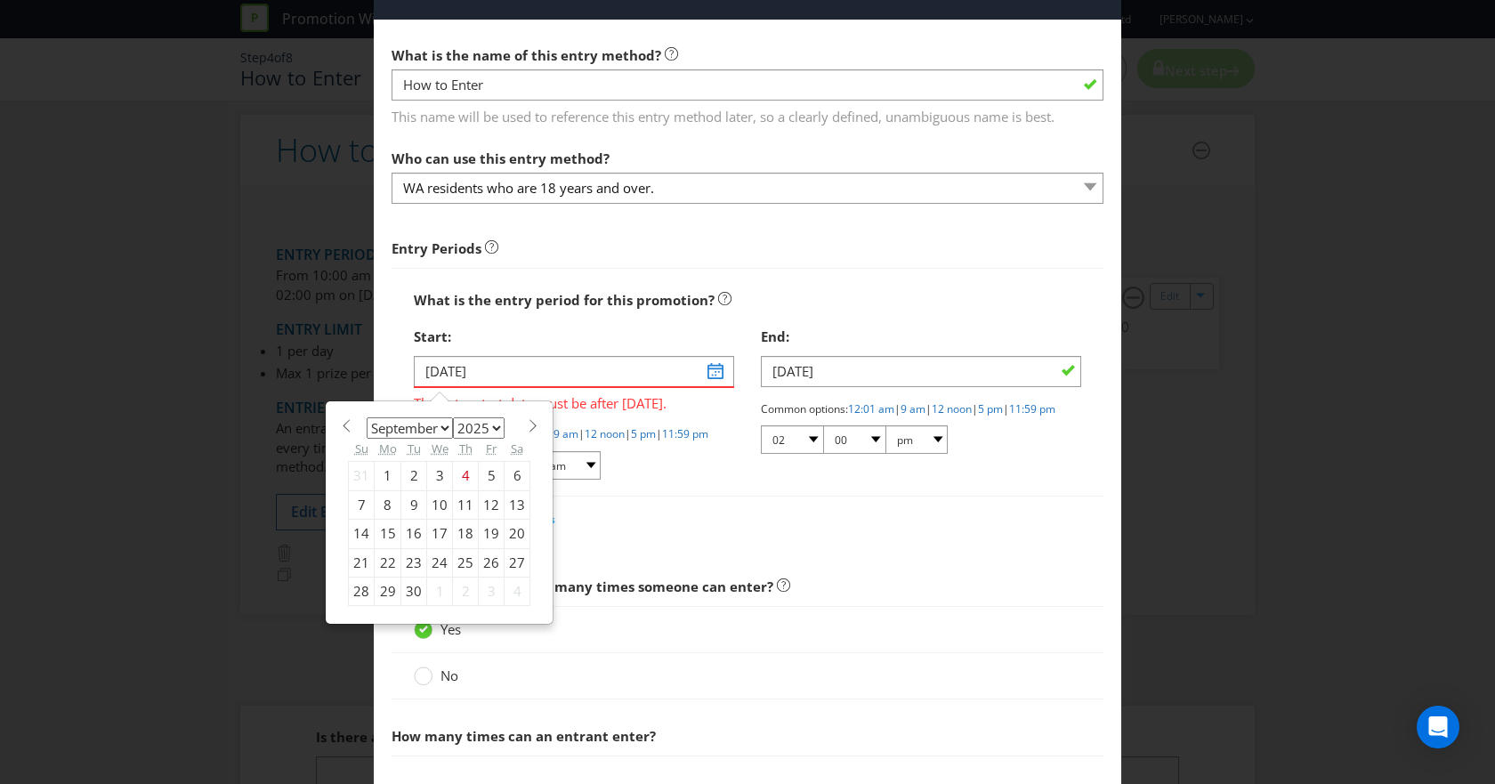
click at [464, 506] on div "11" at bounding box center [466, 504] width 26 height 28
type input "11/09/25"
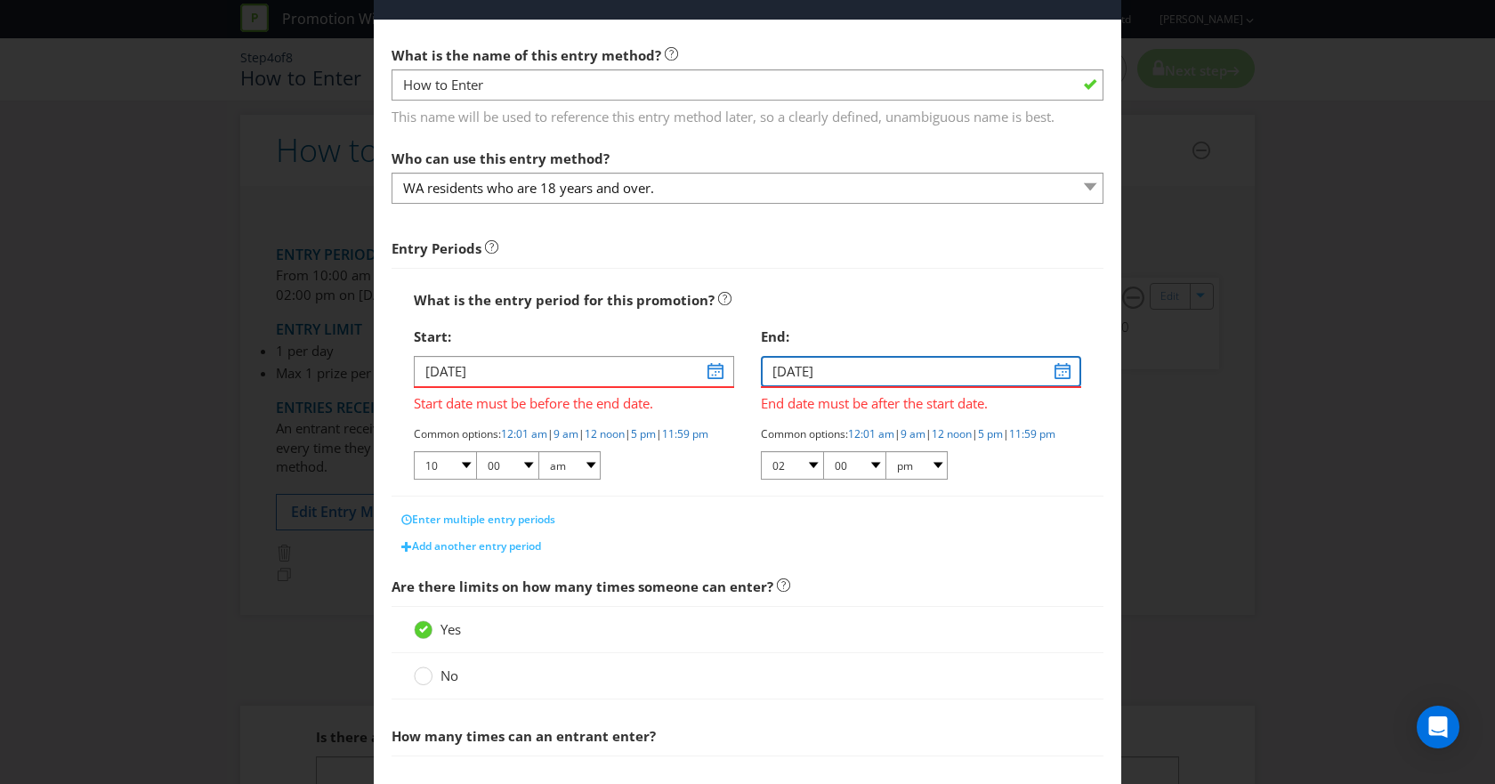
click at [1056, 375] on input "[DATE]" at bounding box center [921, 371] width 320 height 31
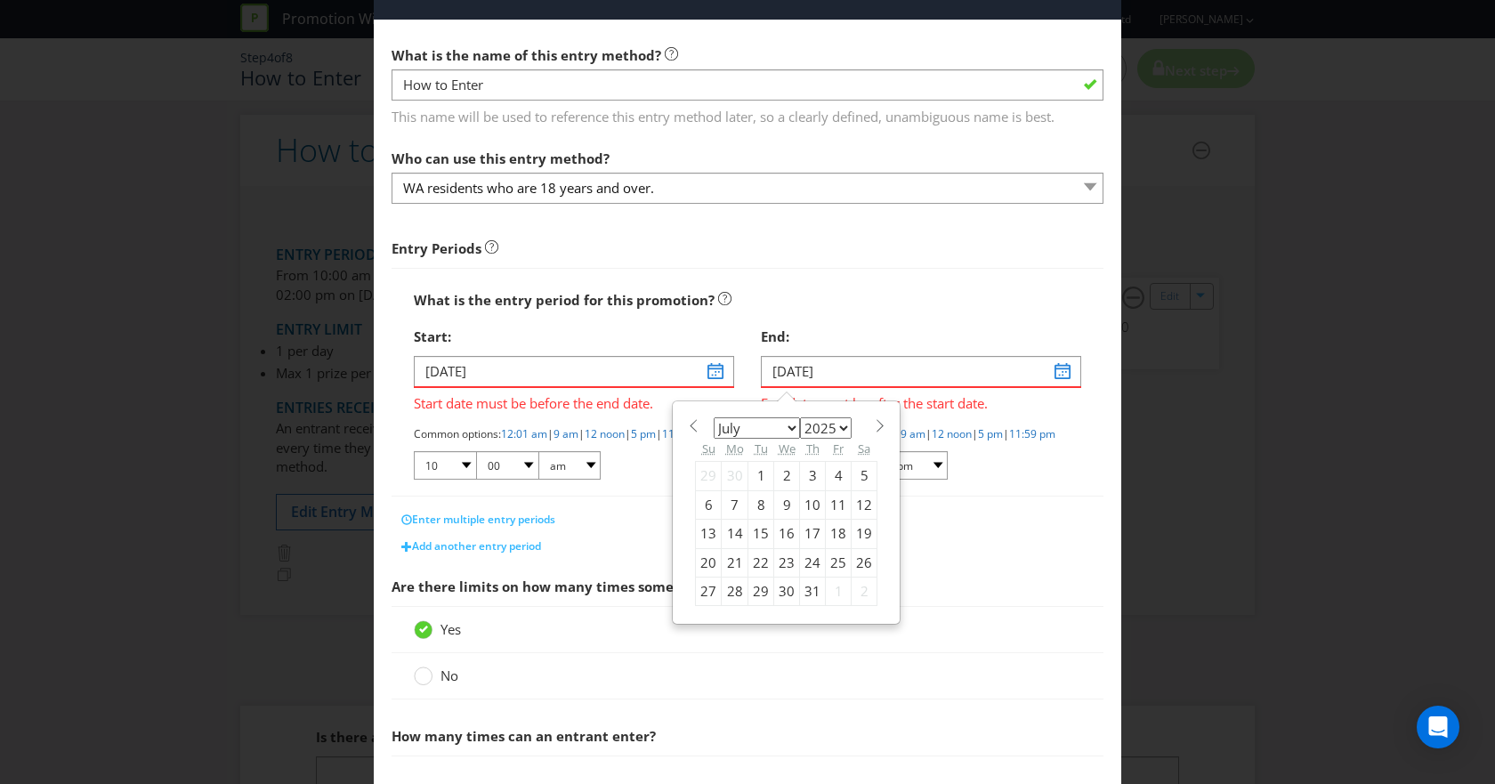
click at [787, 424] on select "January February March April May June July August September October November De…" at bounding box center [757, 427] width 86 height 21
select select "8"
click at [714, 417] on select "January February March April May June July August September October November De…" at bounding box center [757, 427] width 86 height 21
click at [802, 564] on div "25" at bounding box center [813, 562] width 26 height 28
type input "25/09/25"
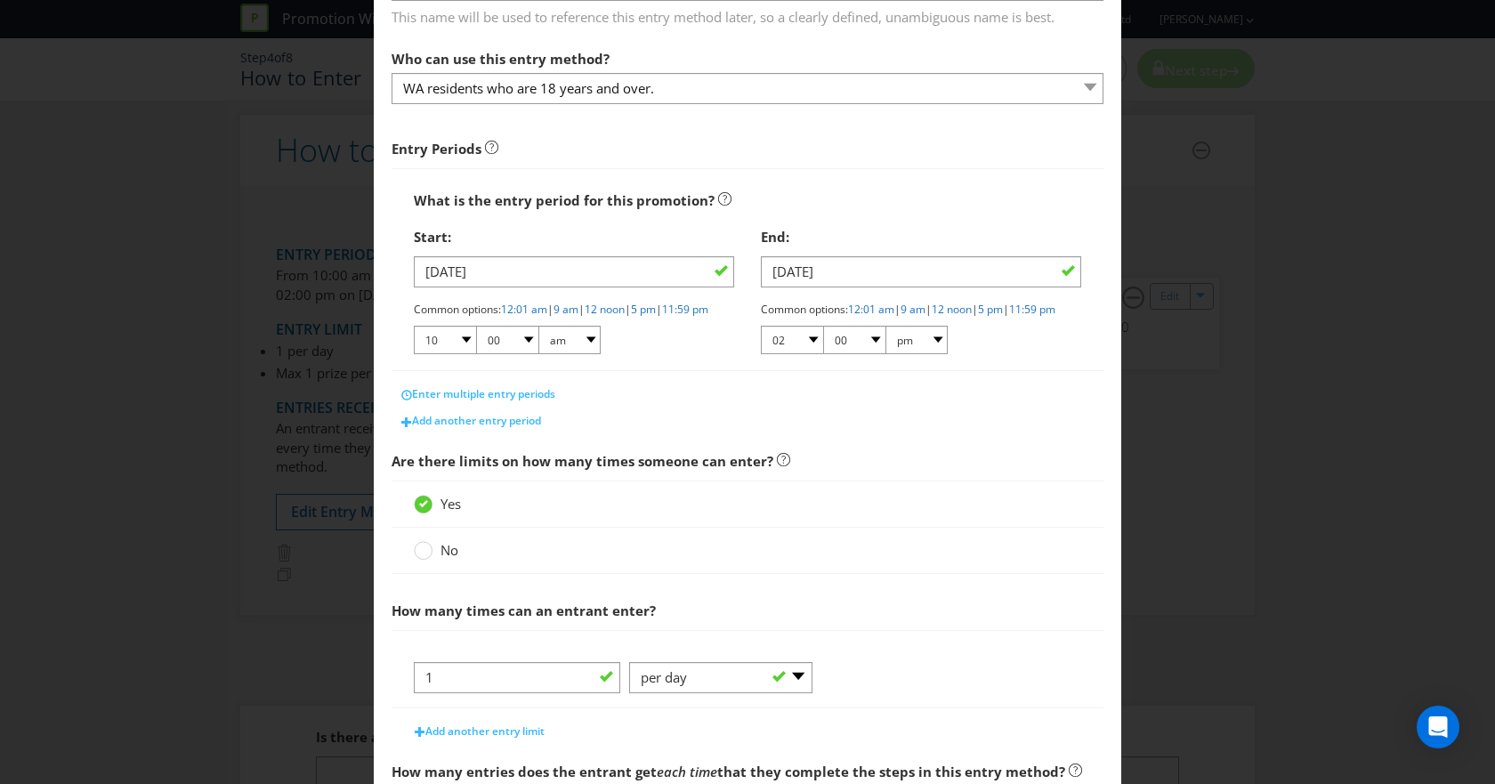
scroll to position [235, 0]
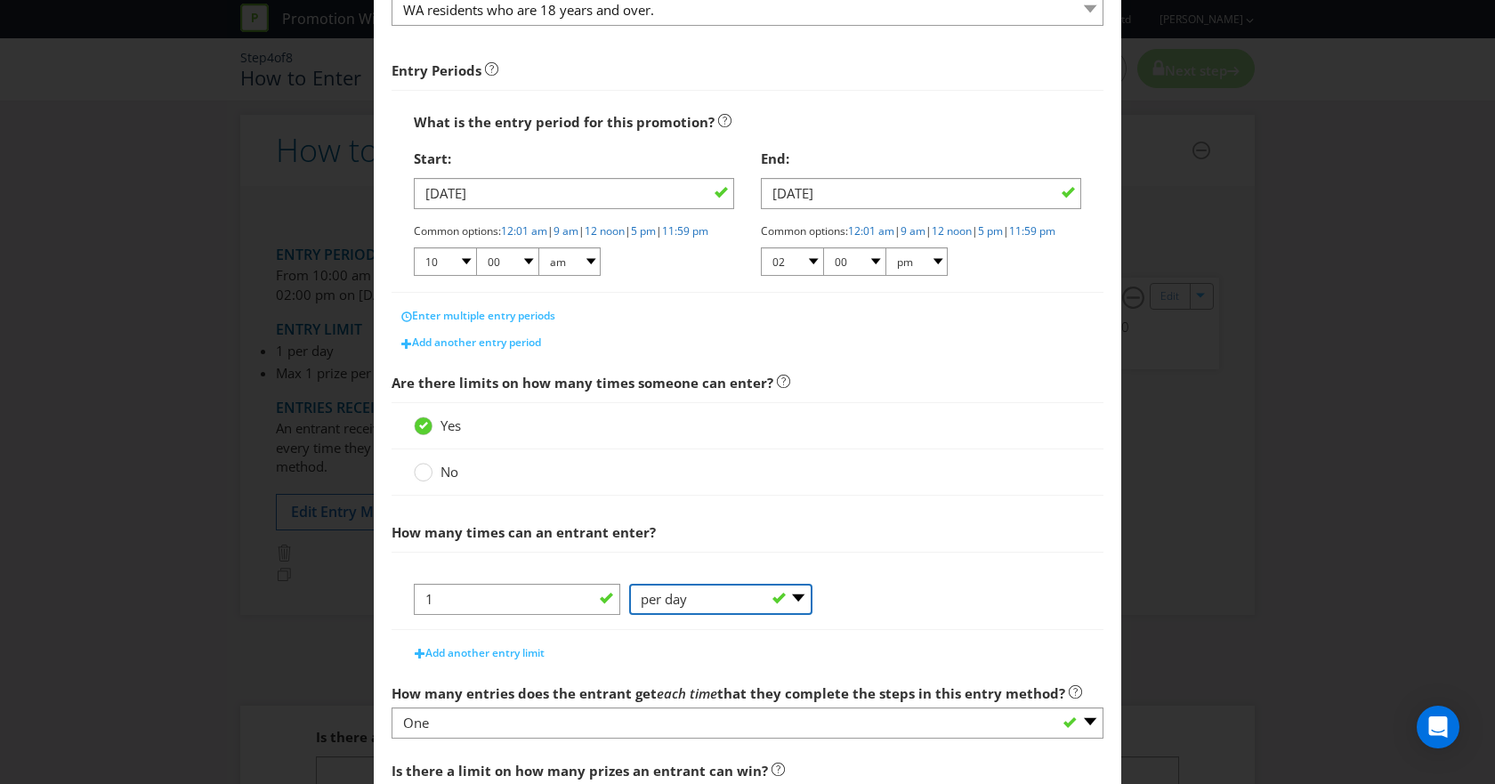
click at [702, 615] on select "-- Please Select -- per person per day per purchase per transaction Other (plea…" at bounding box center [720, 599] width 183 height 31
click at [928, 581] on div at bounding box center [747, 575] width 667 height 18
click at [715, 615] on select "-- Please Select -- per person per day per purchase per transaction Other (plea…" at bounding box center [720, 599] width 183 height 31
select select "PER_PERSON"
click at [629, 599] on select "-- Please Select -- per person per day per purchase per transaction Other (plea…" at bounding box center [720, 599] width 183 height 31
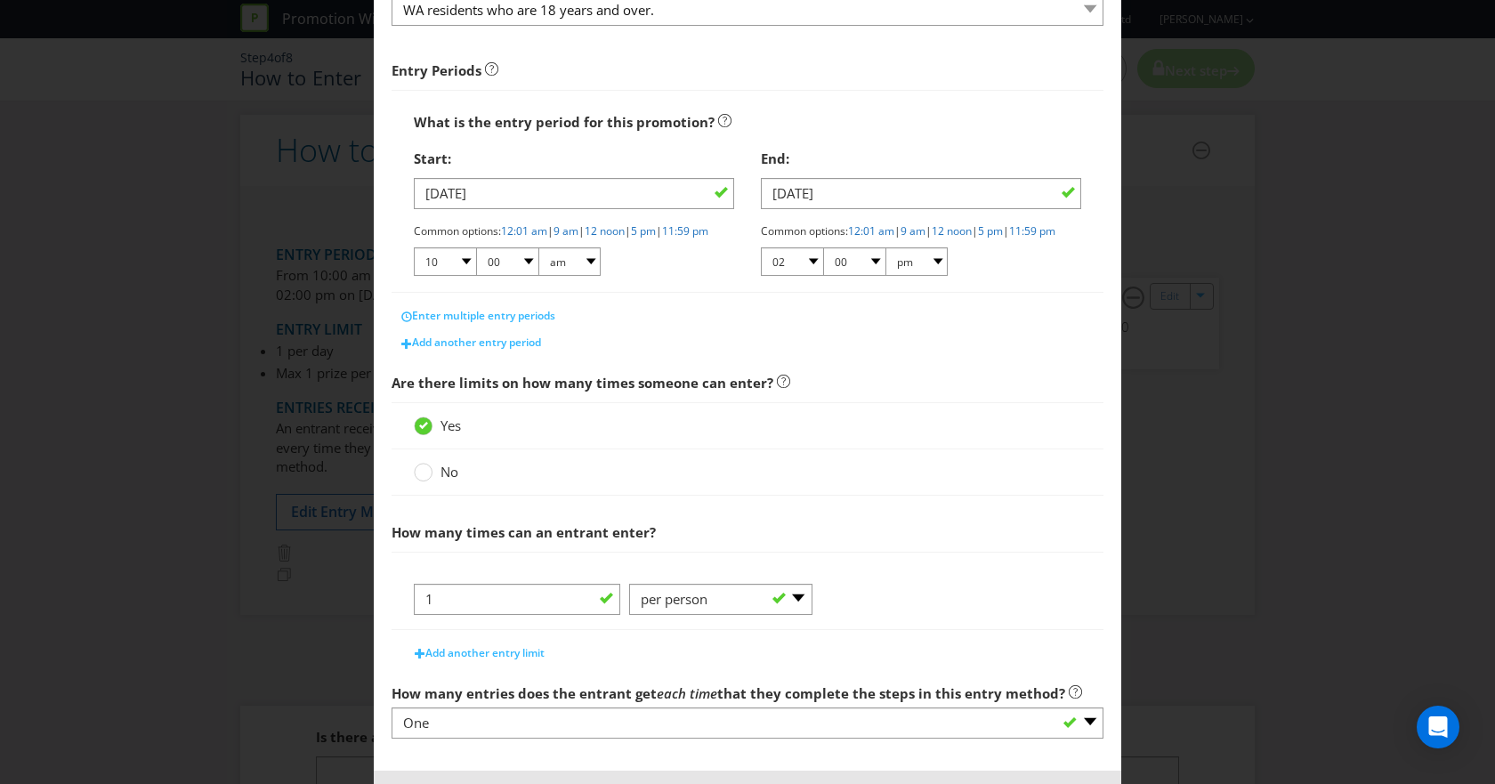
click at [940, 578] on div "1 -- Please Select -- per person per day per purchase per transaction Other (pl…" at bounding box center [748, 591] width 712 height 78
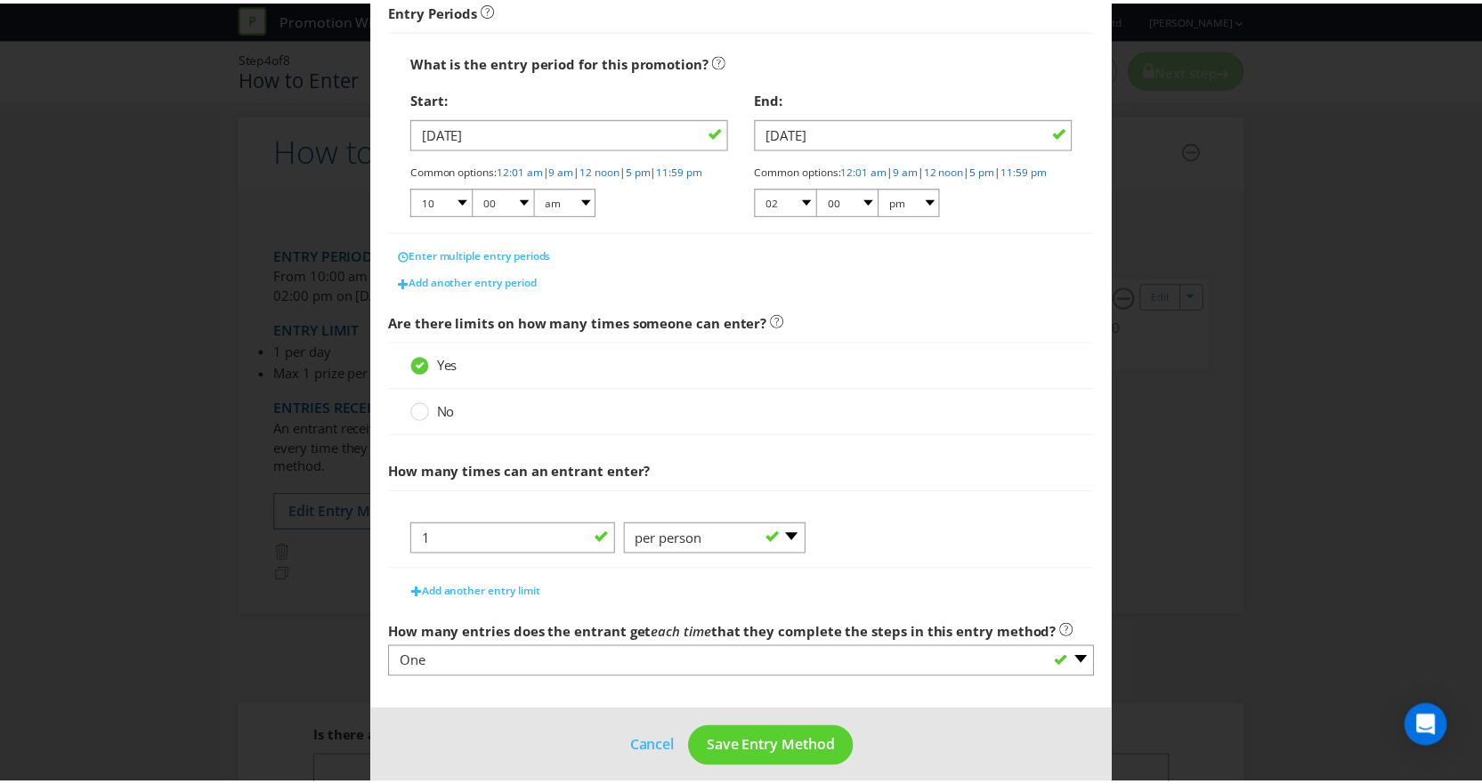
scroll to position [324, 0]
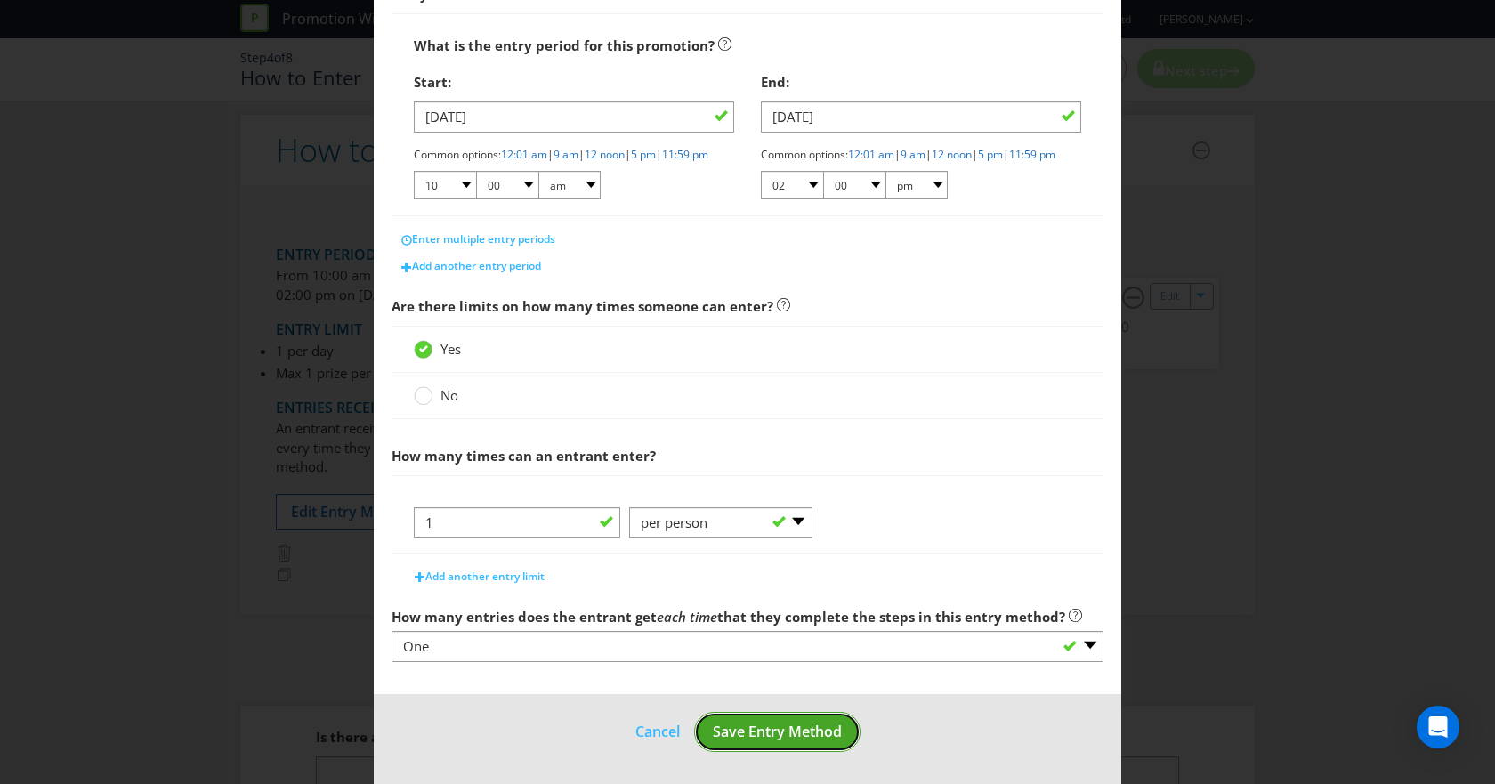
click at [768, 734] on span "Save Entry Method" at bounding box center [777, 732] width 129 height 20
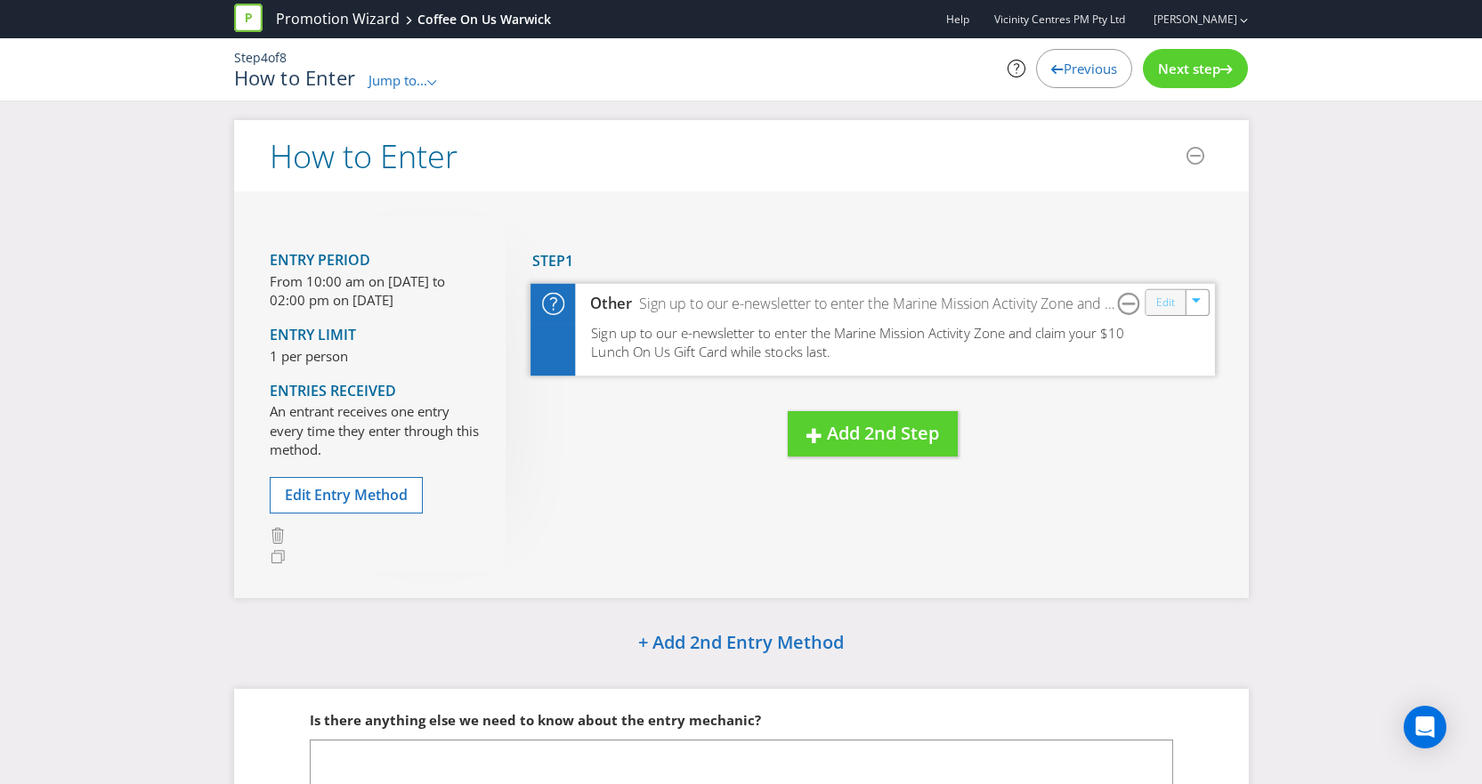
click at [1167, 304] on link "Edit" at bounding box center [1164, 302] width 19 height 20
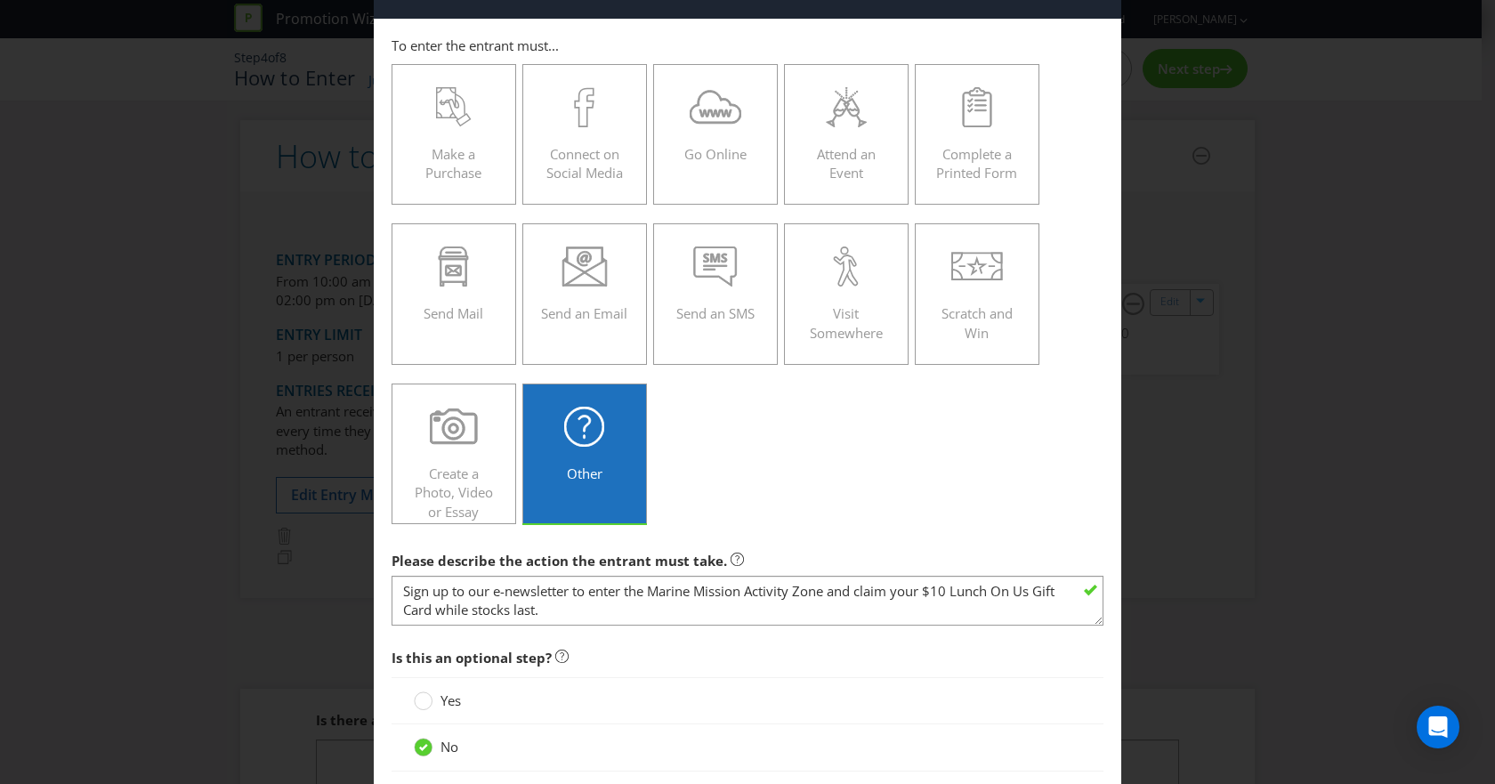
scroll to position [89, 0]
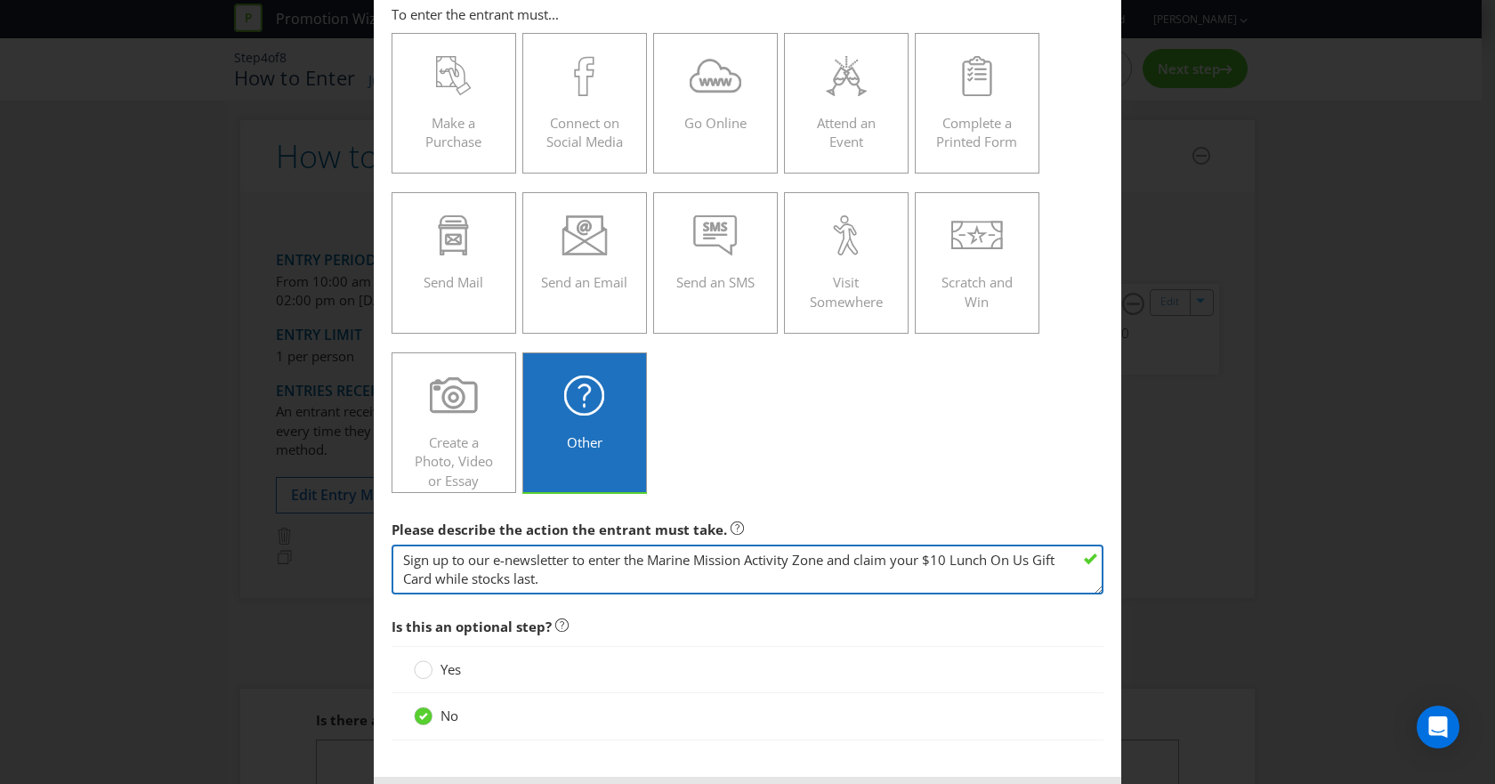
drag, startPoint x: 588, startPoint y: 558, endPoint x: 825, endPoint y: 560, distance: 236.7
click at [825, 560] on textarea "Sign up to our e-newsletter to enter the Marine Mission Activity Zone and claim…" at bounding box center [748, 570] width 712 height 51
drag, startPoint x: 688, startPoint y: 558, endPoint x: 849, endPoint y: 556, distance: 161.1
click at [849, 556] on textarea "Sign up to our e-newsletter to enter the Marine Mission Activity Zone and claim…" at bounding box center [748, 570] width 712 height 51
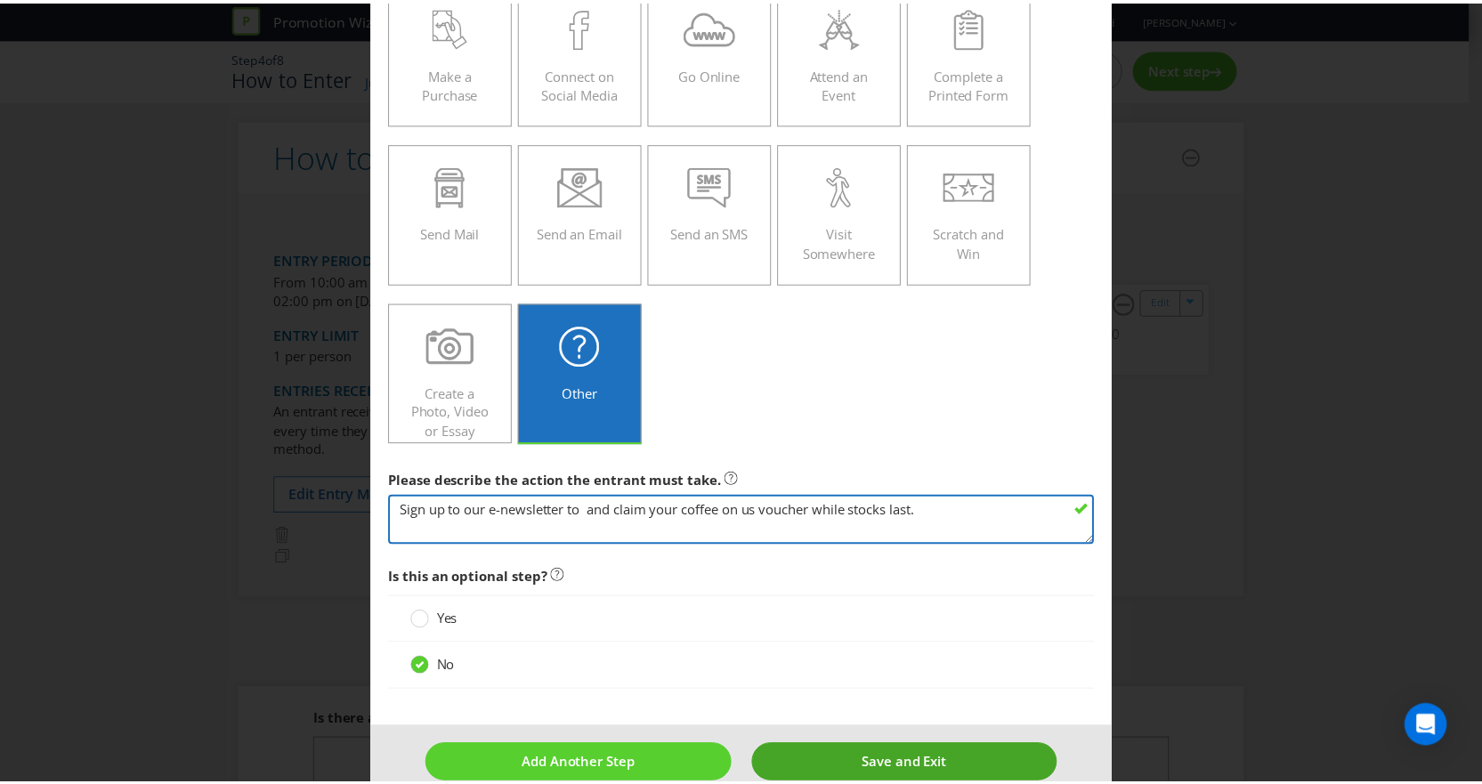
scroll to position [169, 0]
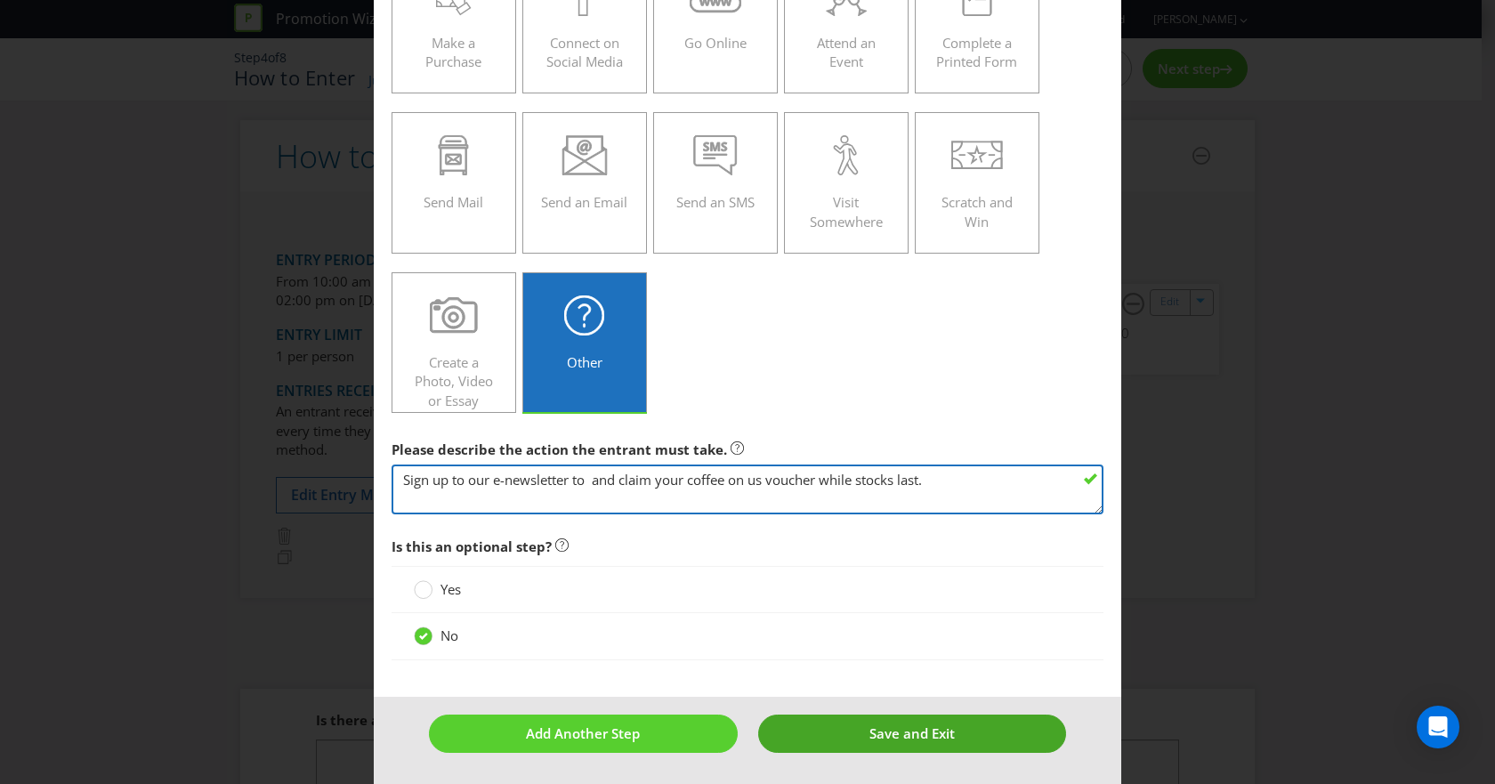
type textarea "Sign up to our e-newsletter to and claim your coffee on us voucher while stocks…"
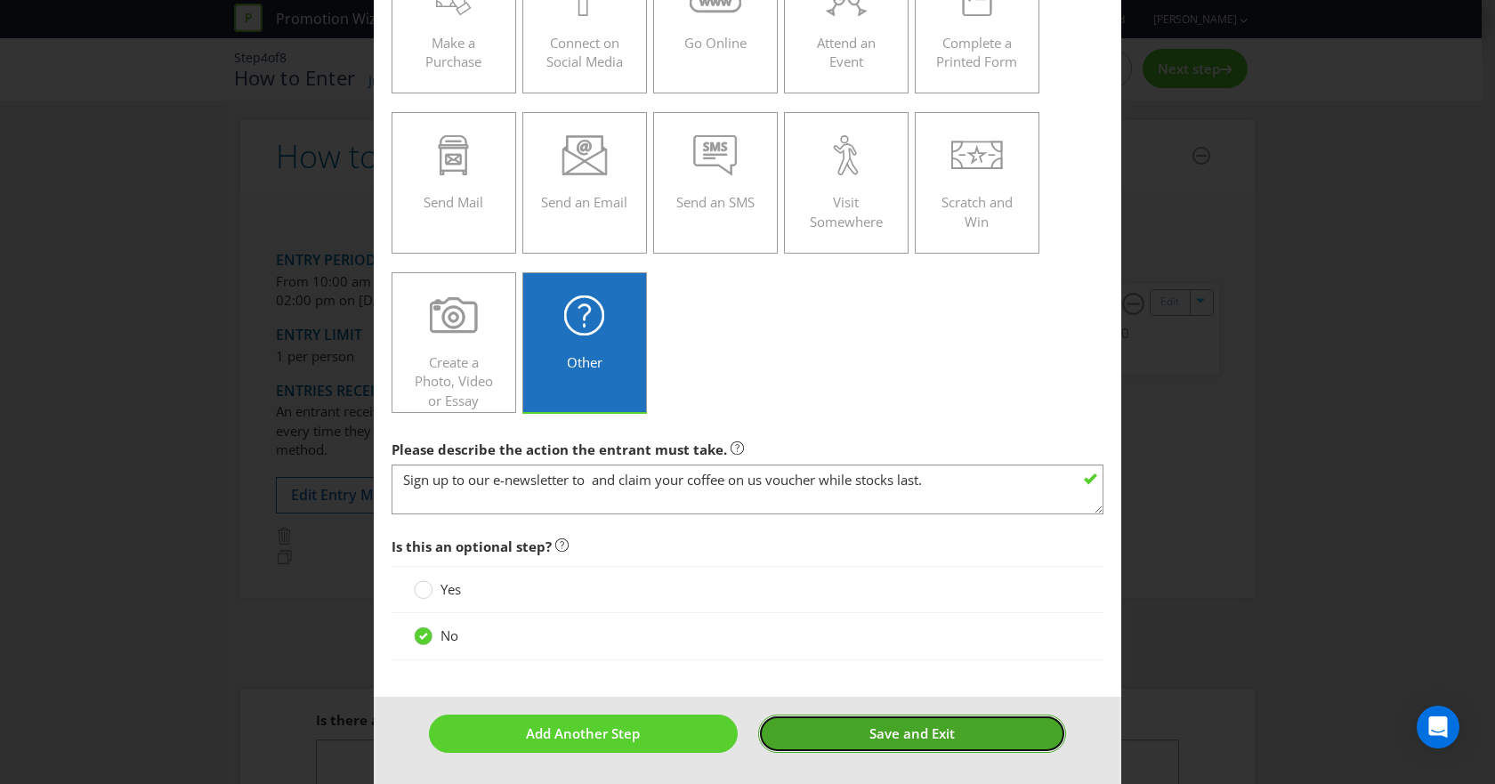
click at [953, 737] on button "Save and Exit" at bounding box center [912, 734] width 309 height 38
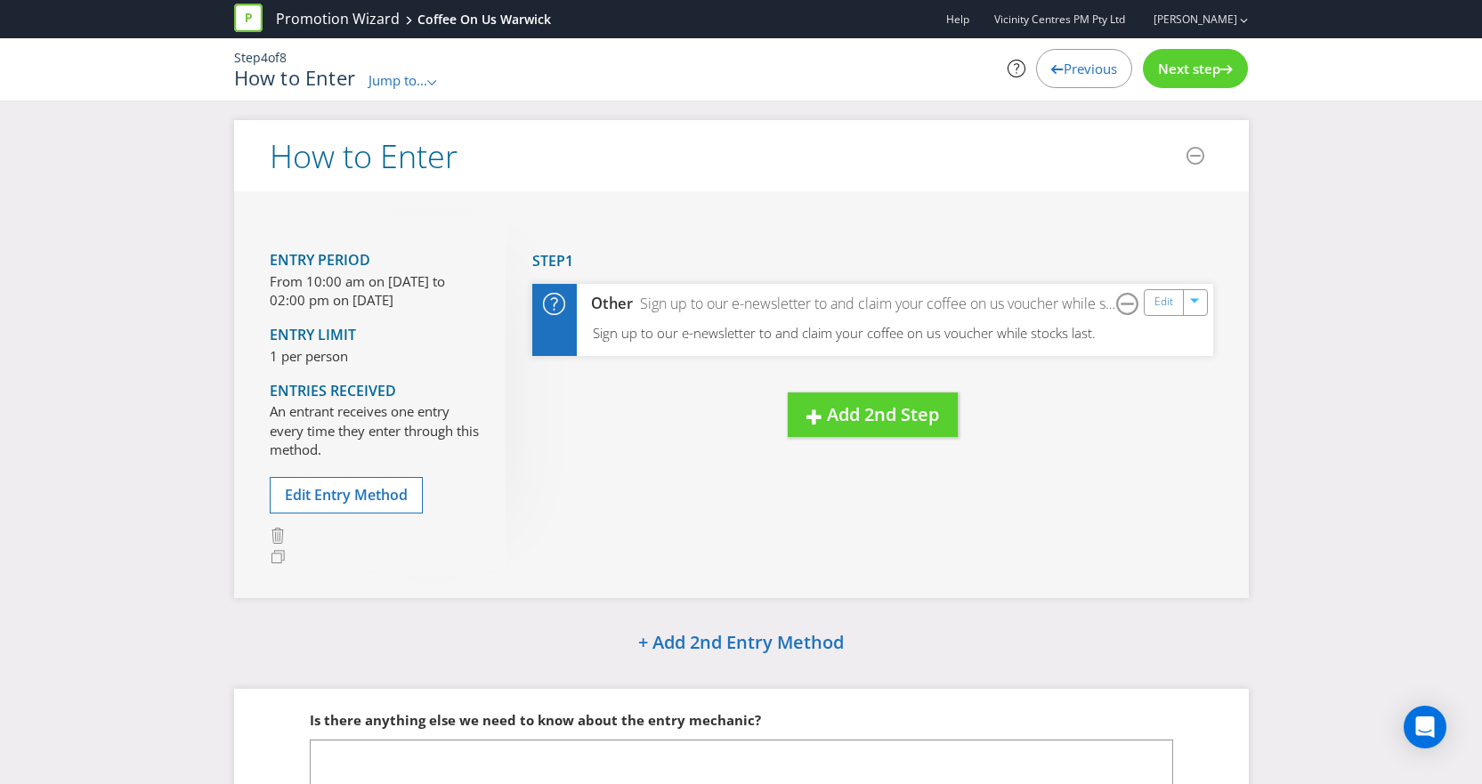
click at [1205, 65] on span "Next step" at bounding box center [1189, 69] width 62 height 18
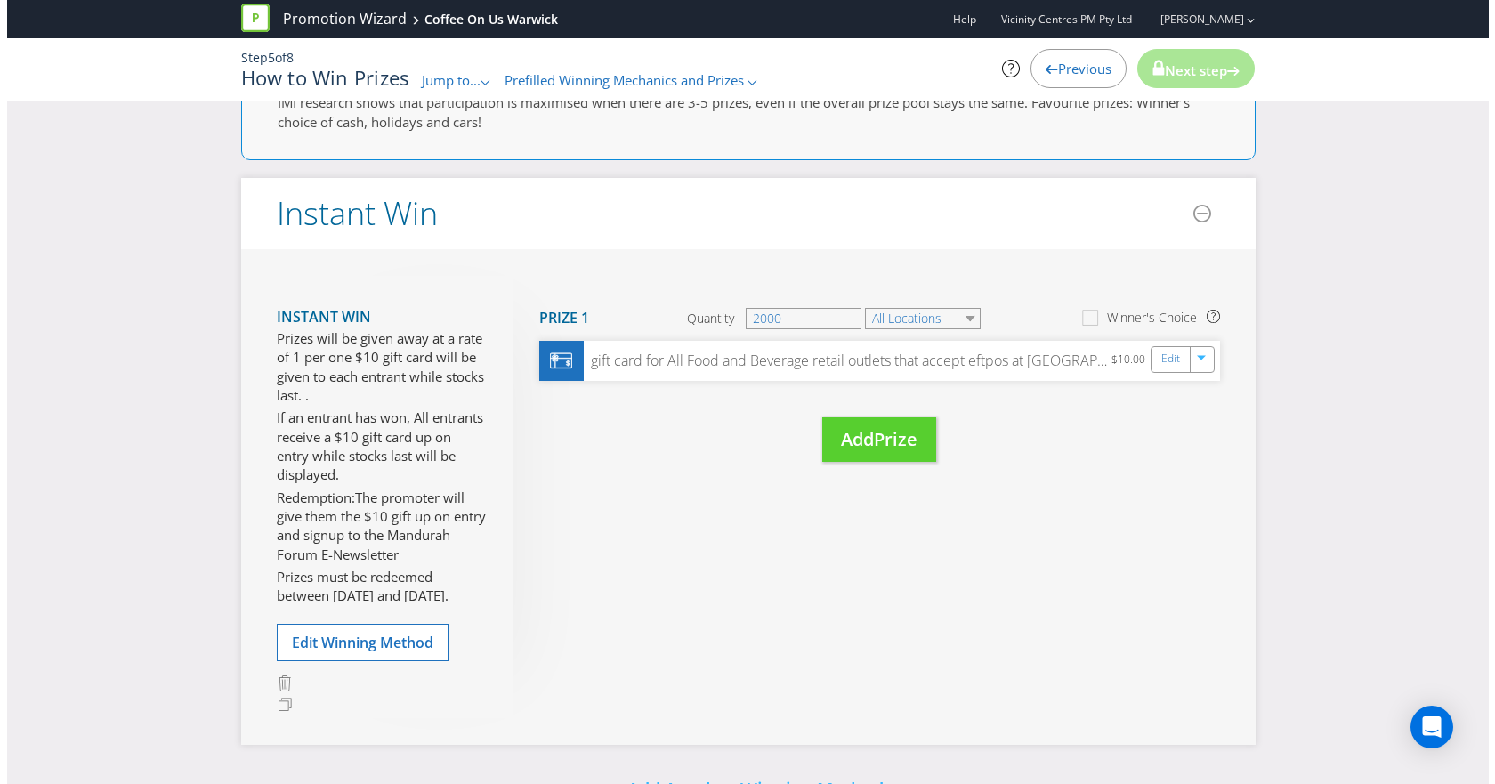
scroll to position [356, 0]
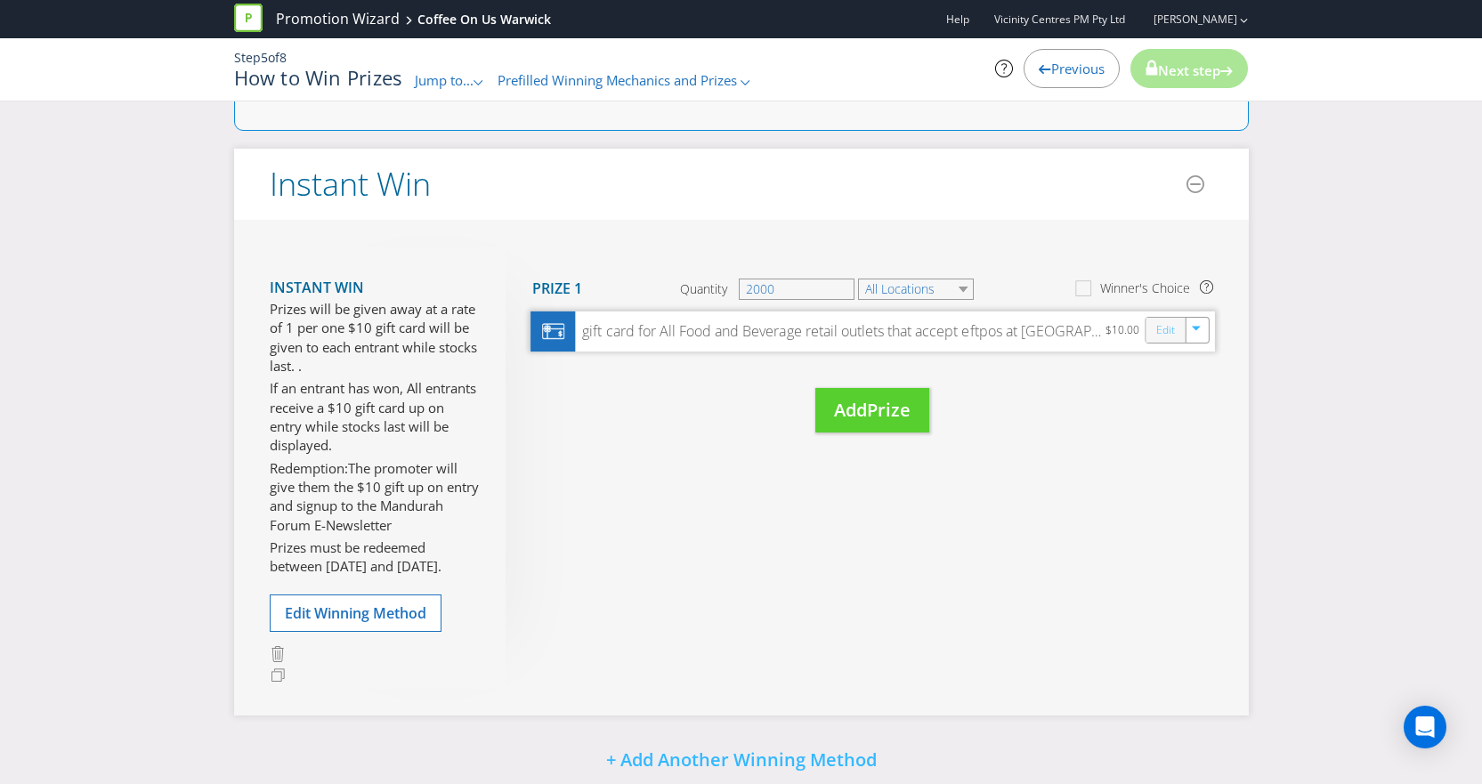
click at [1168, 328] on link "Edit" at bounding box center [1164, 329] width 19 height 20
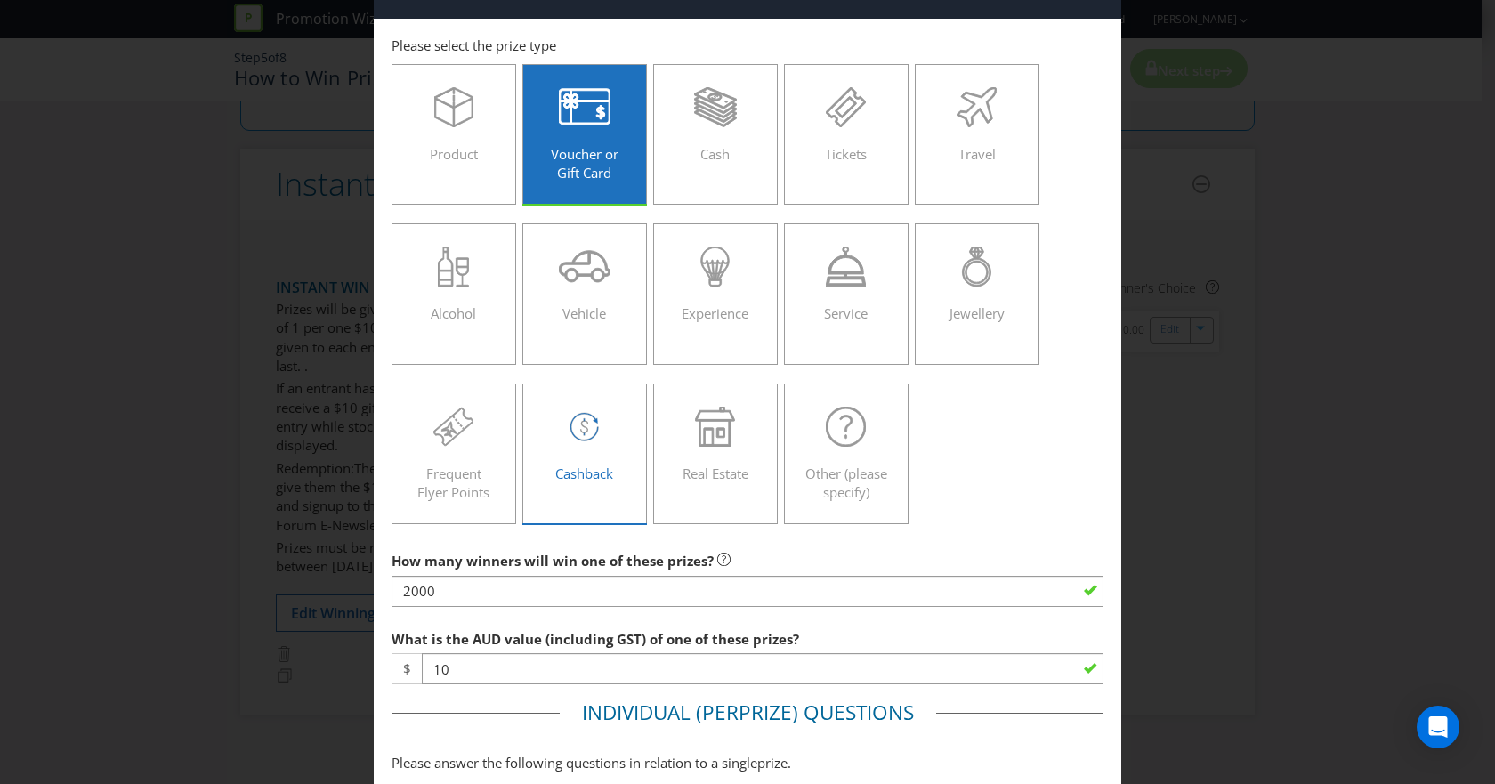
scroll to position [89, 0]
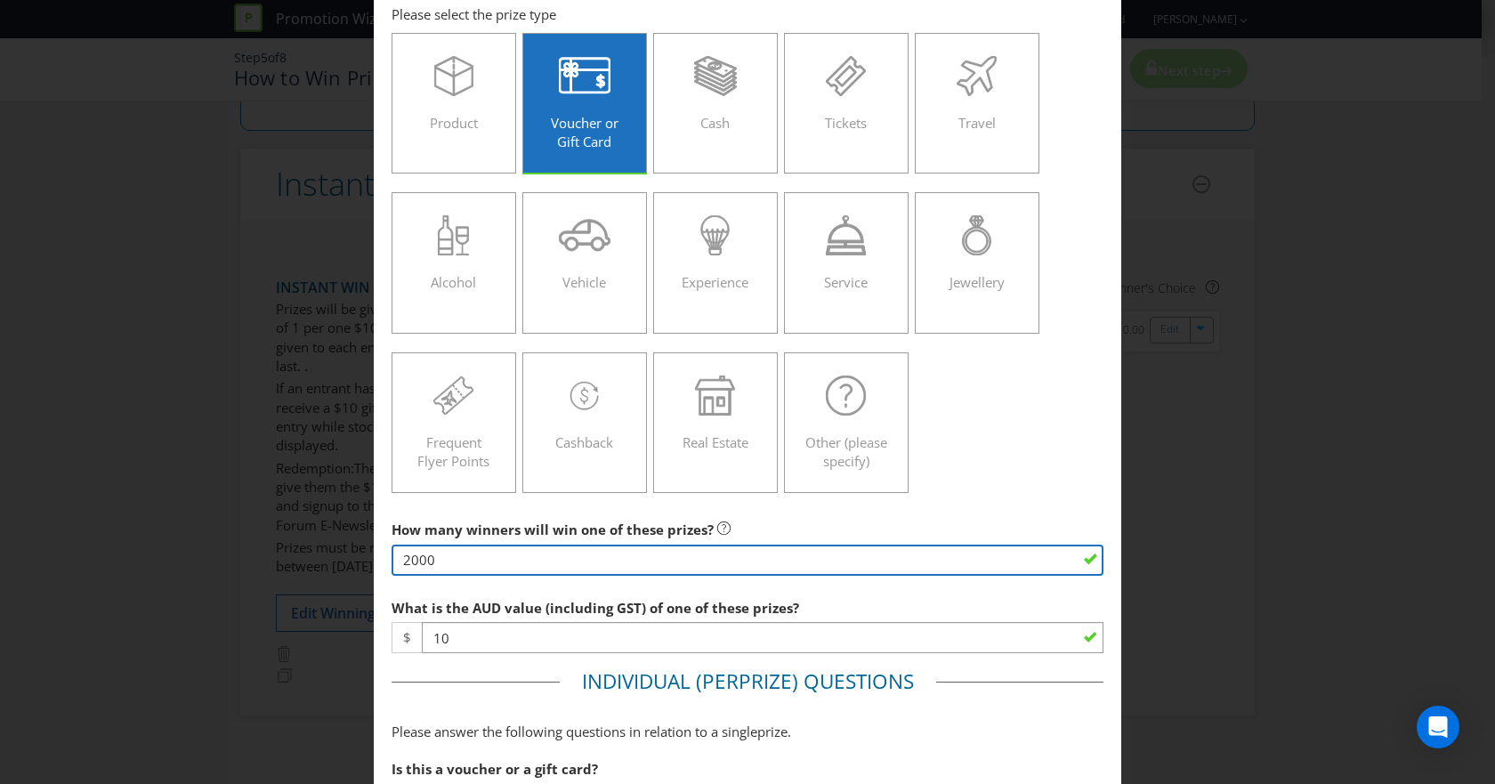
drag, startPoint x: 455, startPoint y: 562, endPoint x: 368, endPoint y: 546, distance: 87.6
click at [368, 546] on div "Edit Prize Western Australia Please select the prize type Product Voucher or Gi…" at bounding box center [747, 392] width 1495 height 784
type input "250"
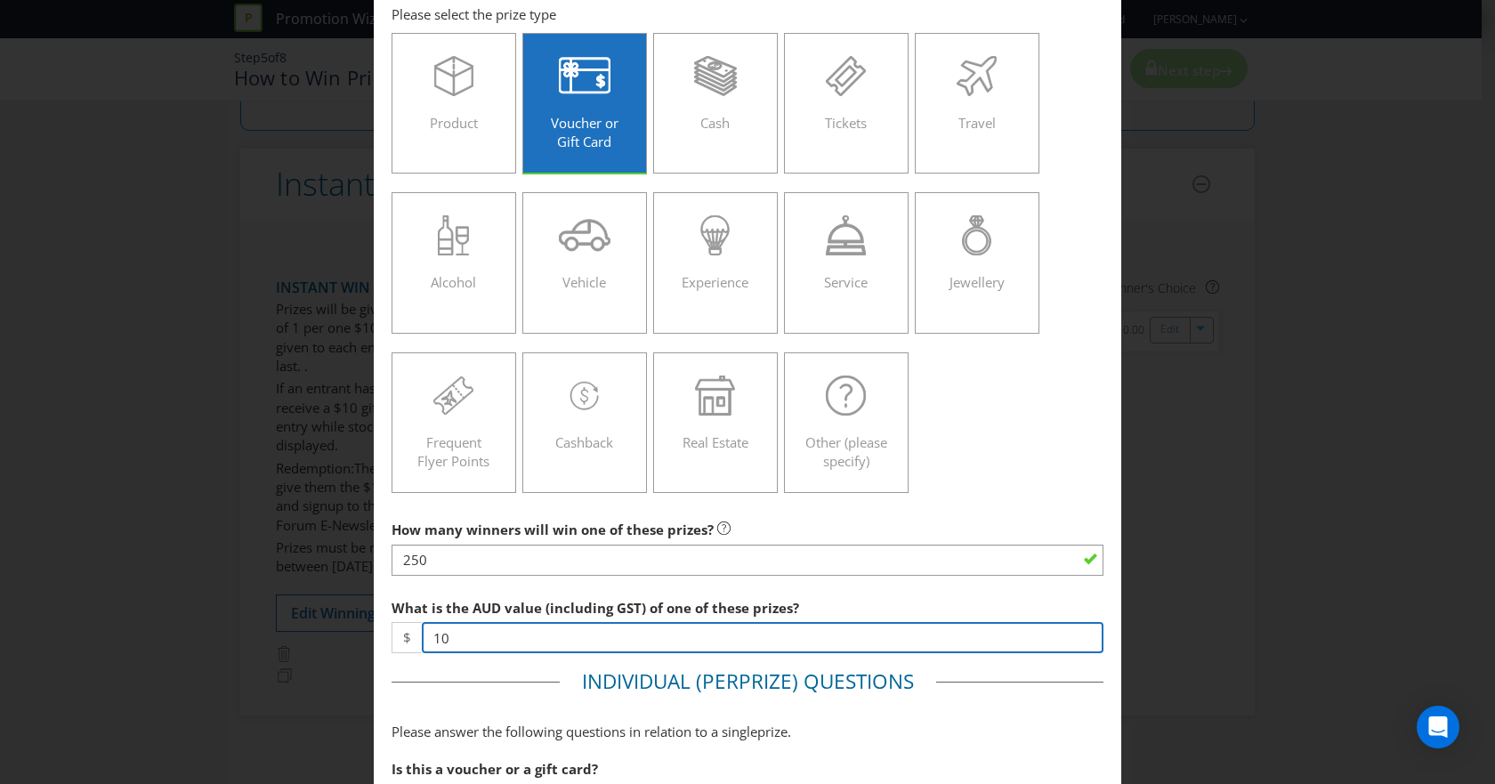
drag, startPoint x: 488, startPoint y: 646, endPoint x: 424, endPoint y: 650, distance: 64.2
click at [424, 650] on input "10" at bounding box center [763, 637] width 682 height 31
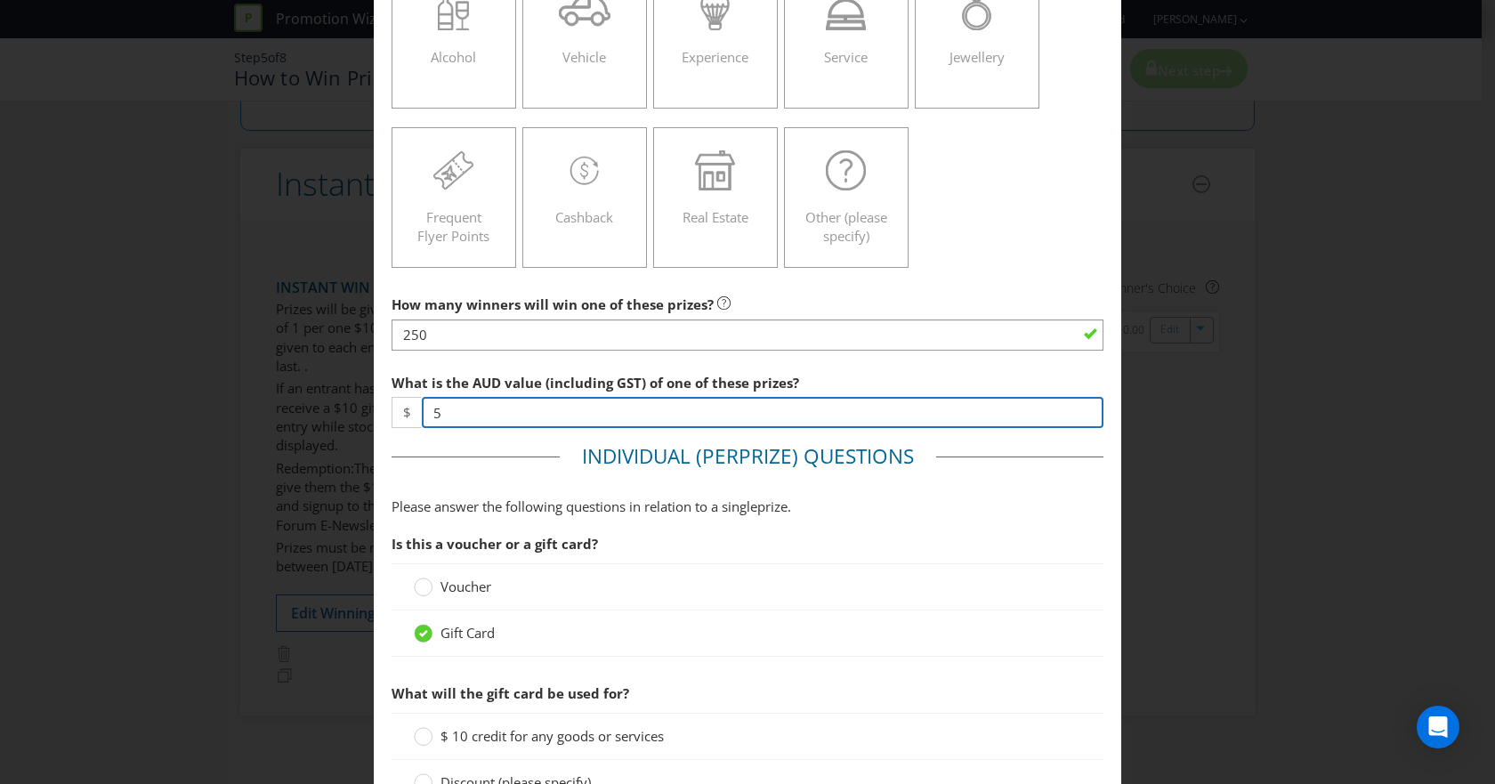
scroll to position [356, 0]
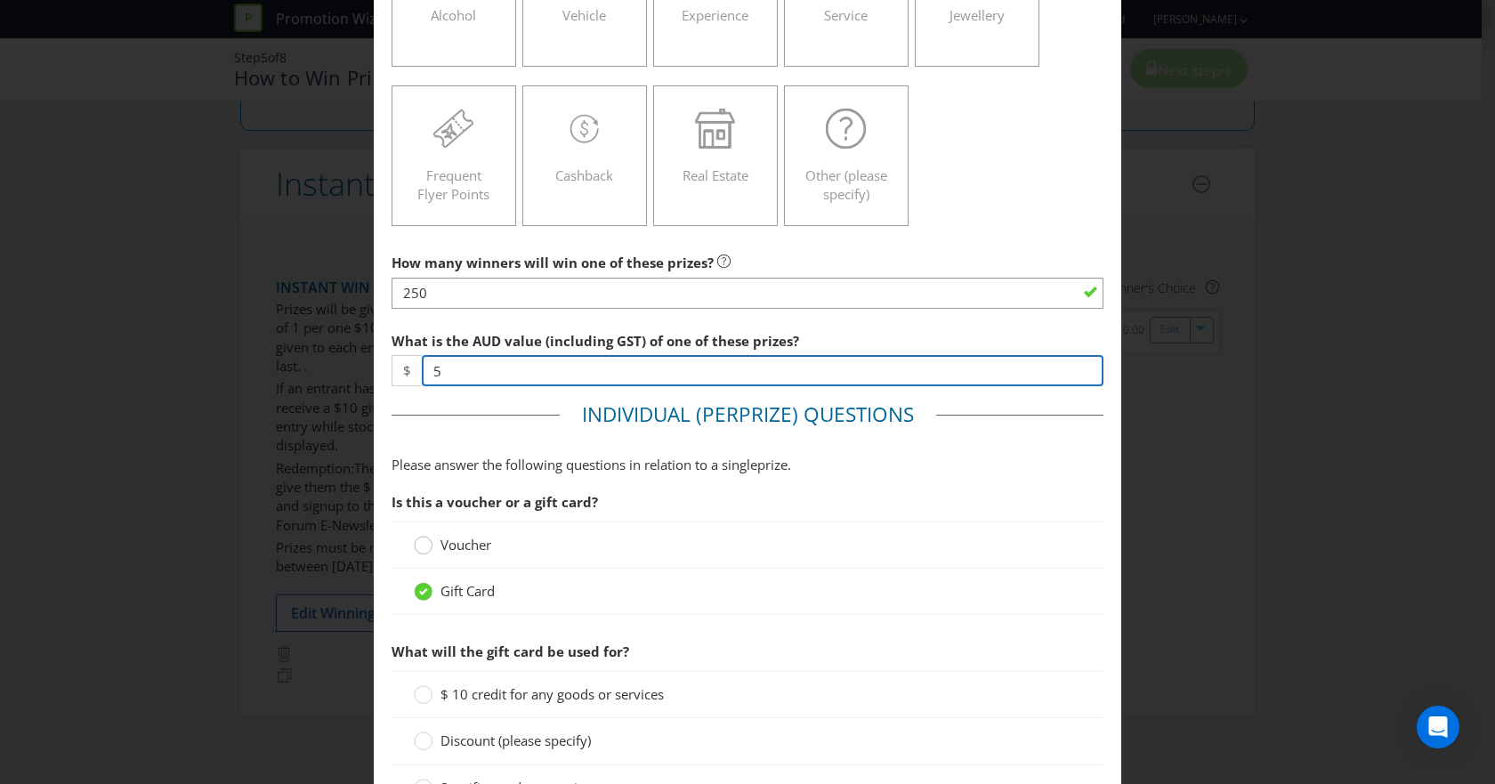
type input "5"
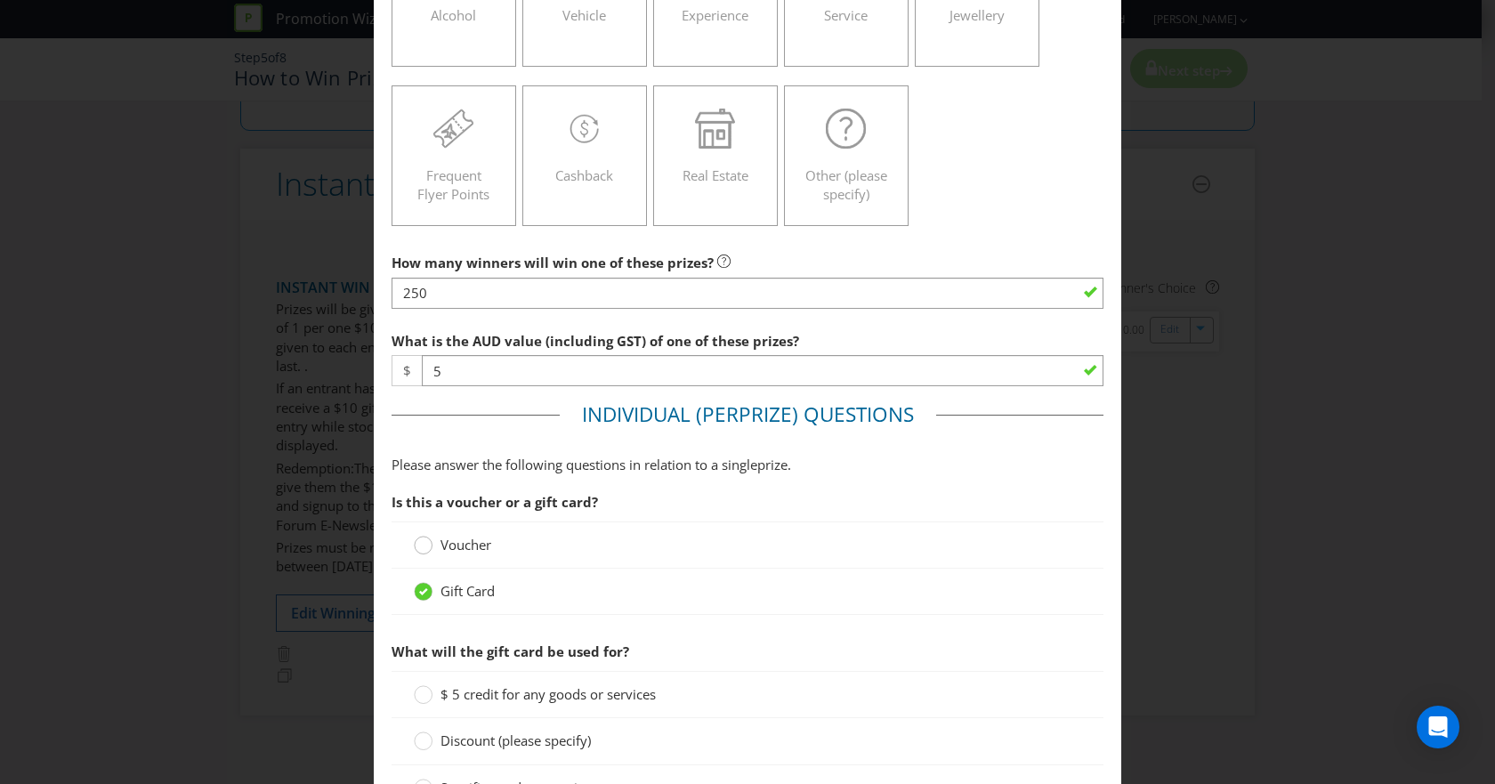
click at [422, 541] on div at bounding box center [423, 539] width 9 height 9
click at [0, 0] on input "Voucher" at bounding box center [0, 0] width 0 height 0
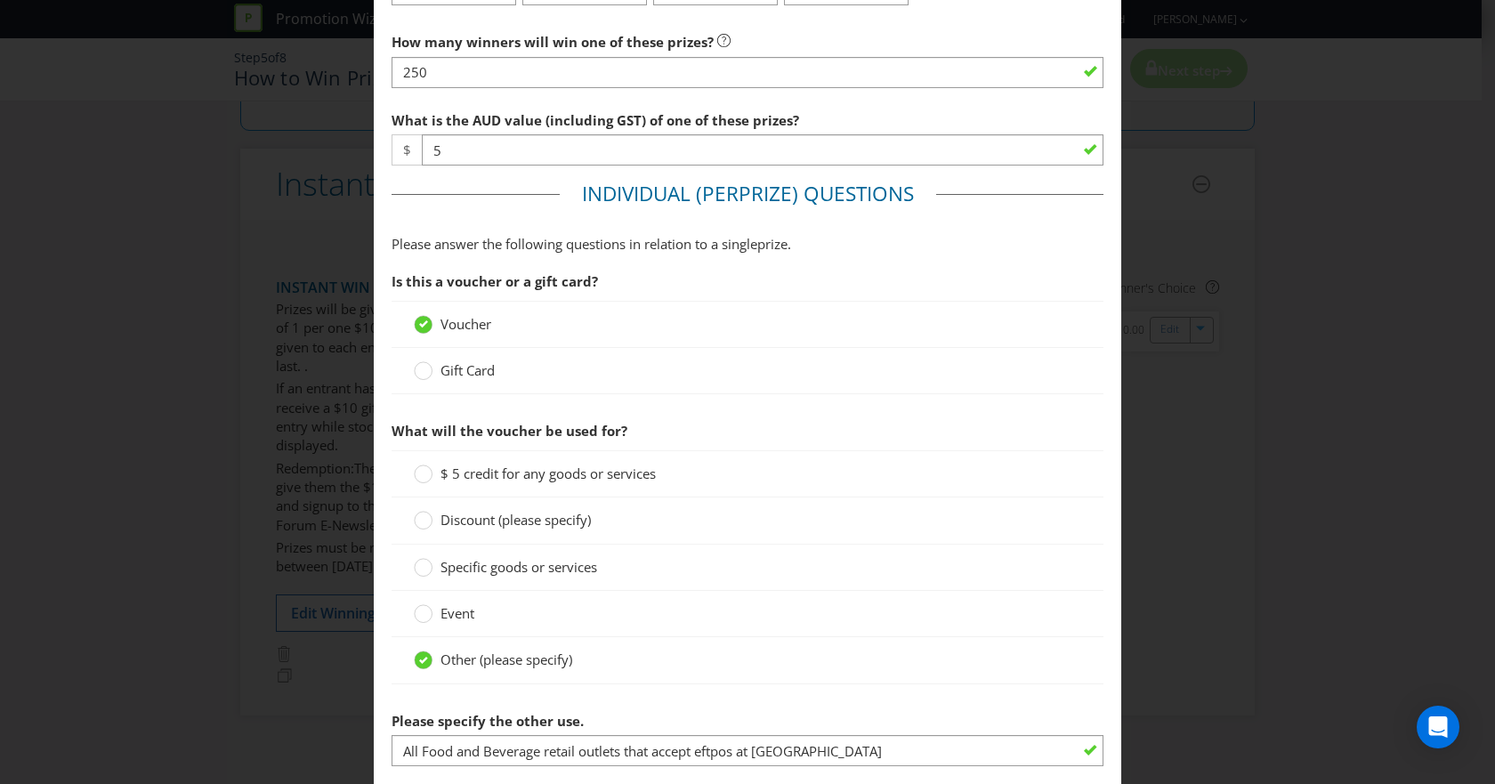
scroll to position [623, 0]
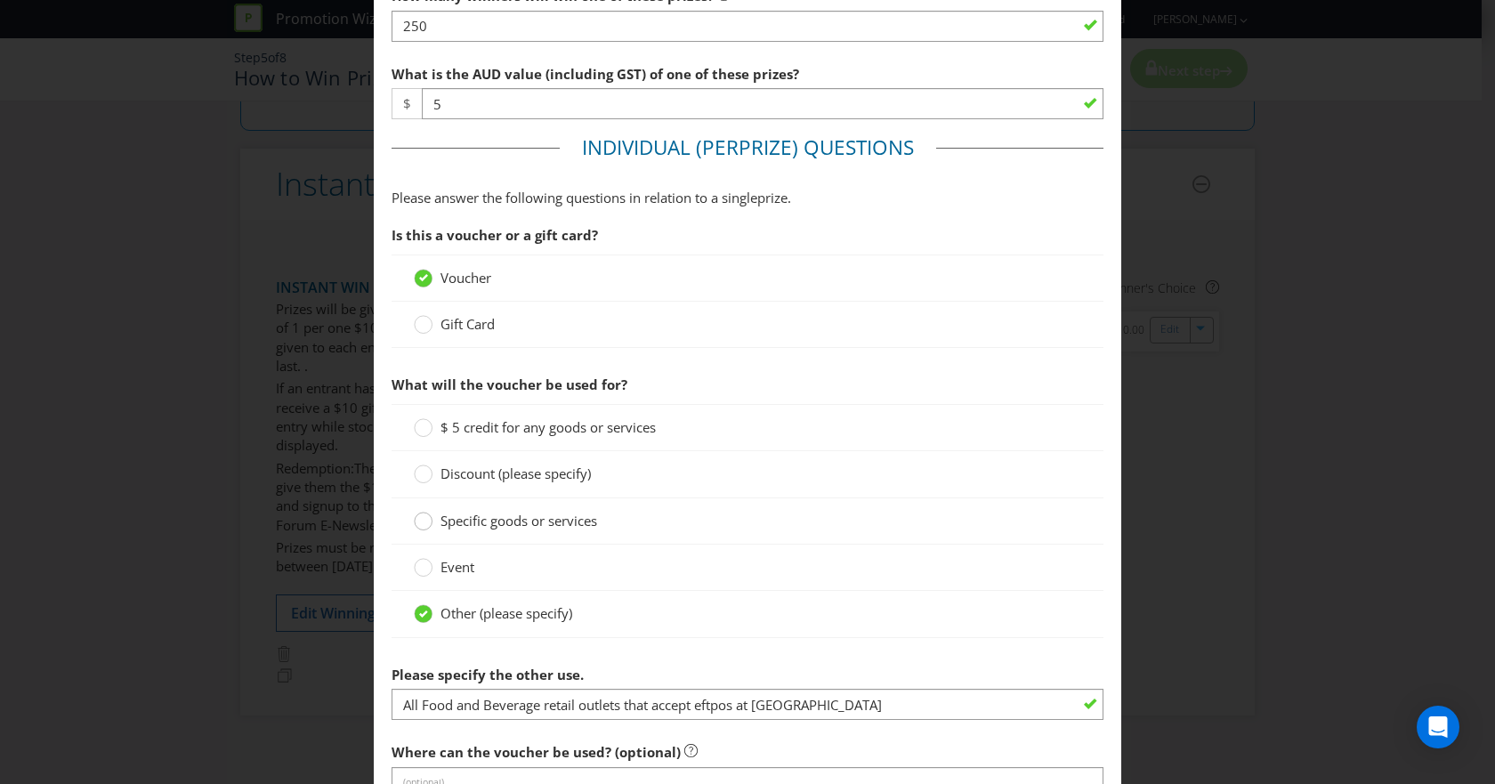
click at [416, 525] on circle at bounding box center [424, 522] width 18 height 18
click at [0, 0] on input "Specific goods or services" at bounding box center [0, 0] width 0 height 0
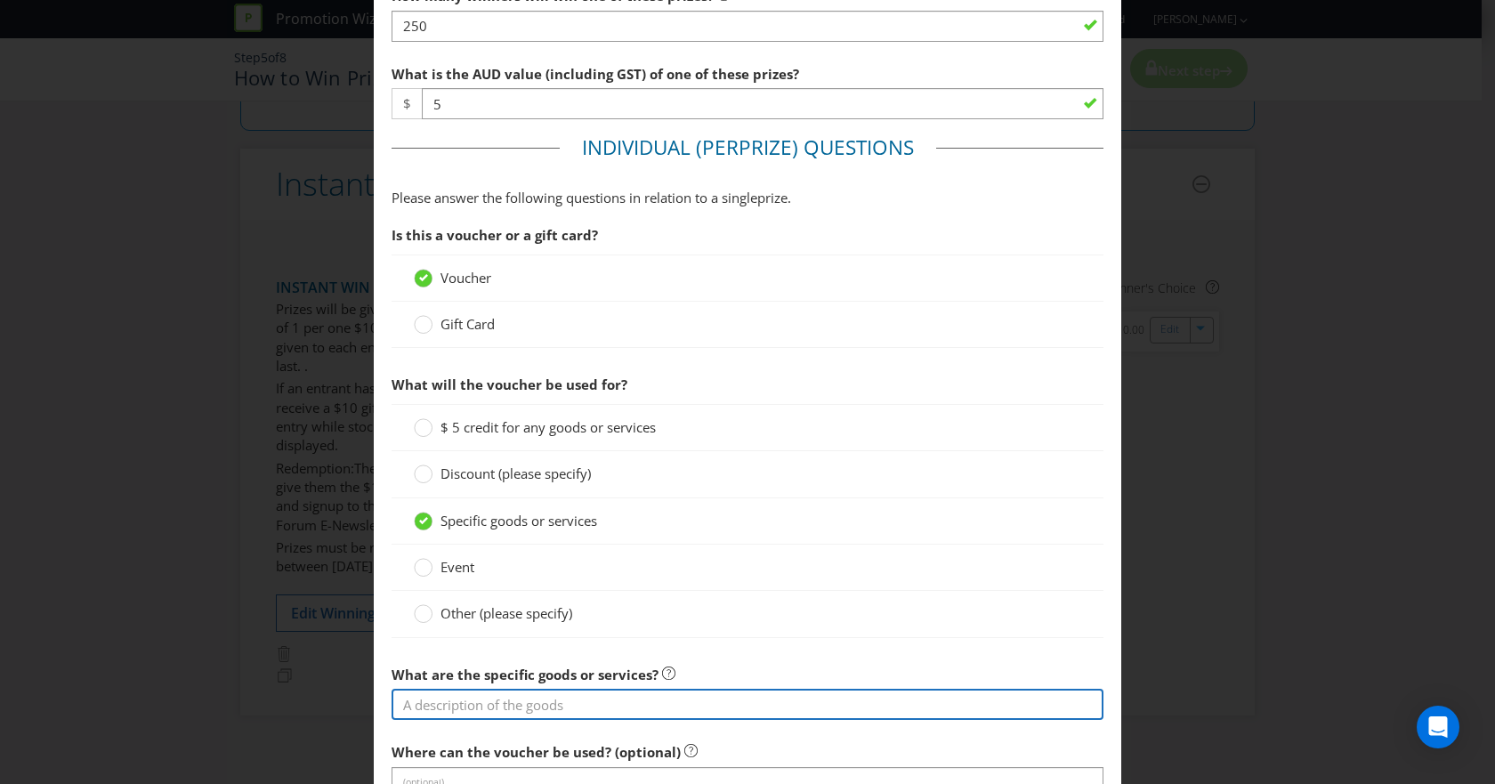
click at [495, 701] on input "text" at bounding box center [748, 704] width 712 height 31
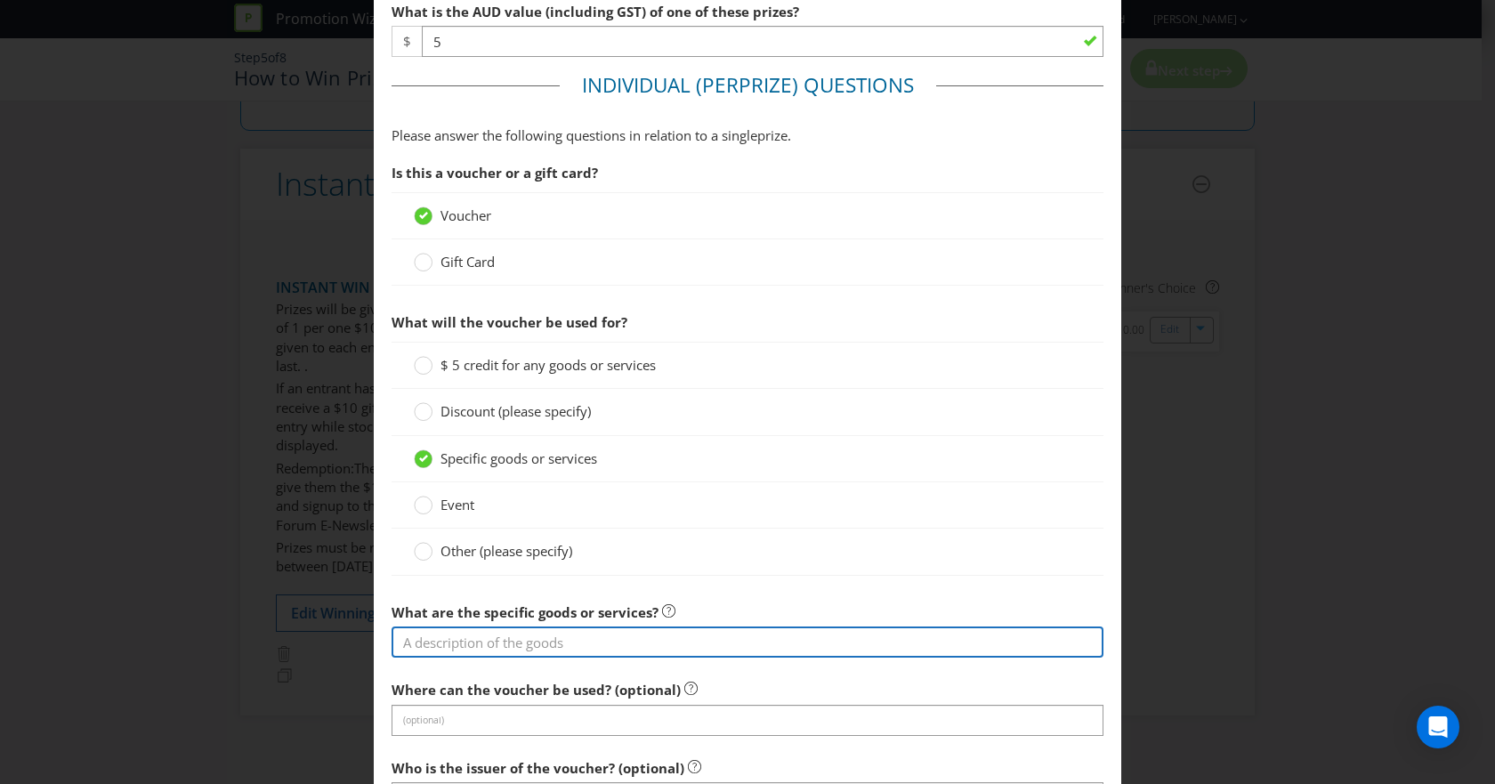
scroll to position [712, 0]
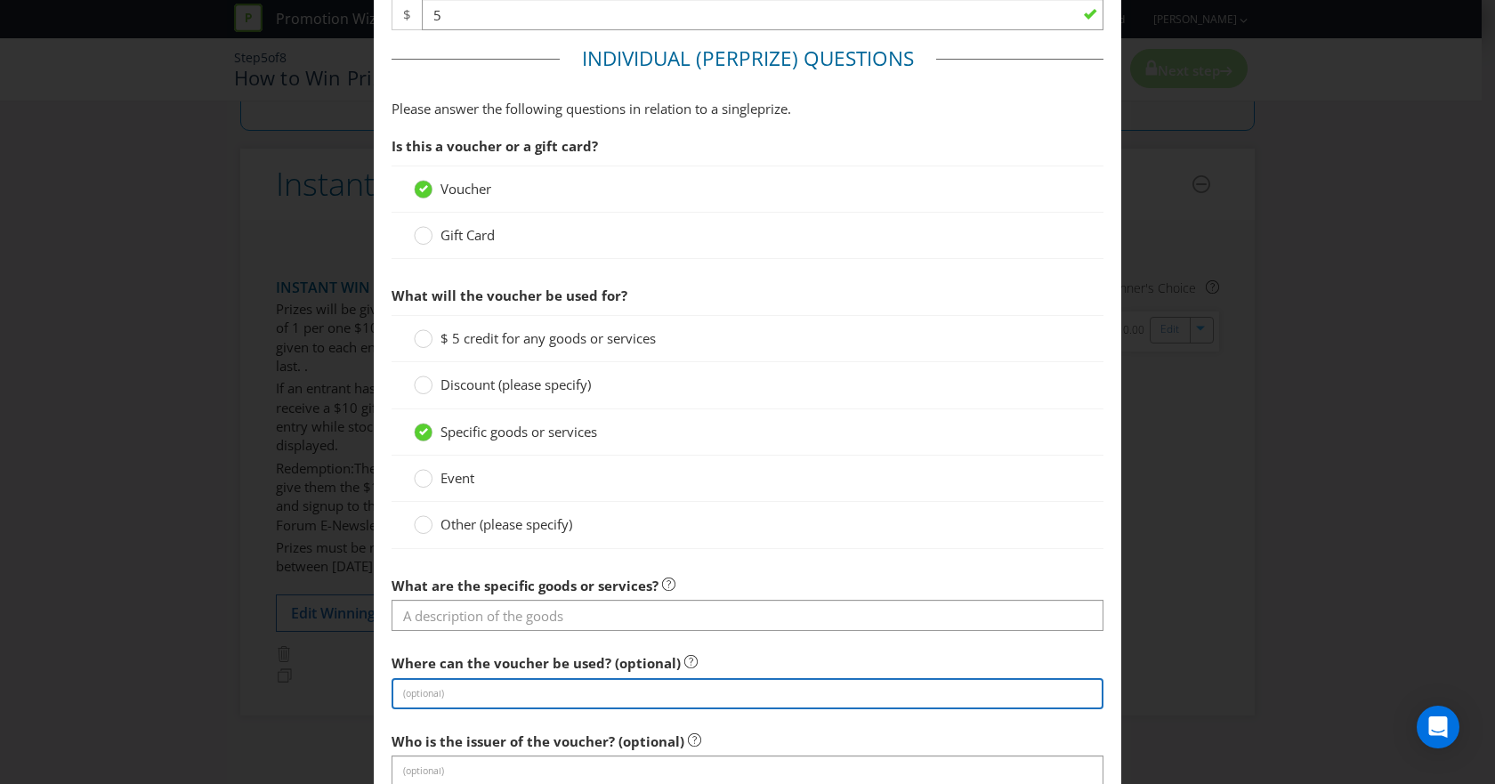
click at [544, 696] on div "Where can the voucher be used? (optional) (optional)" at bounding box center [748, 677] width 712 height 64
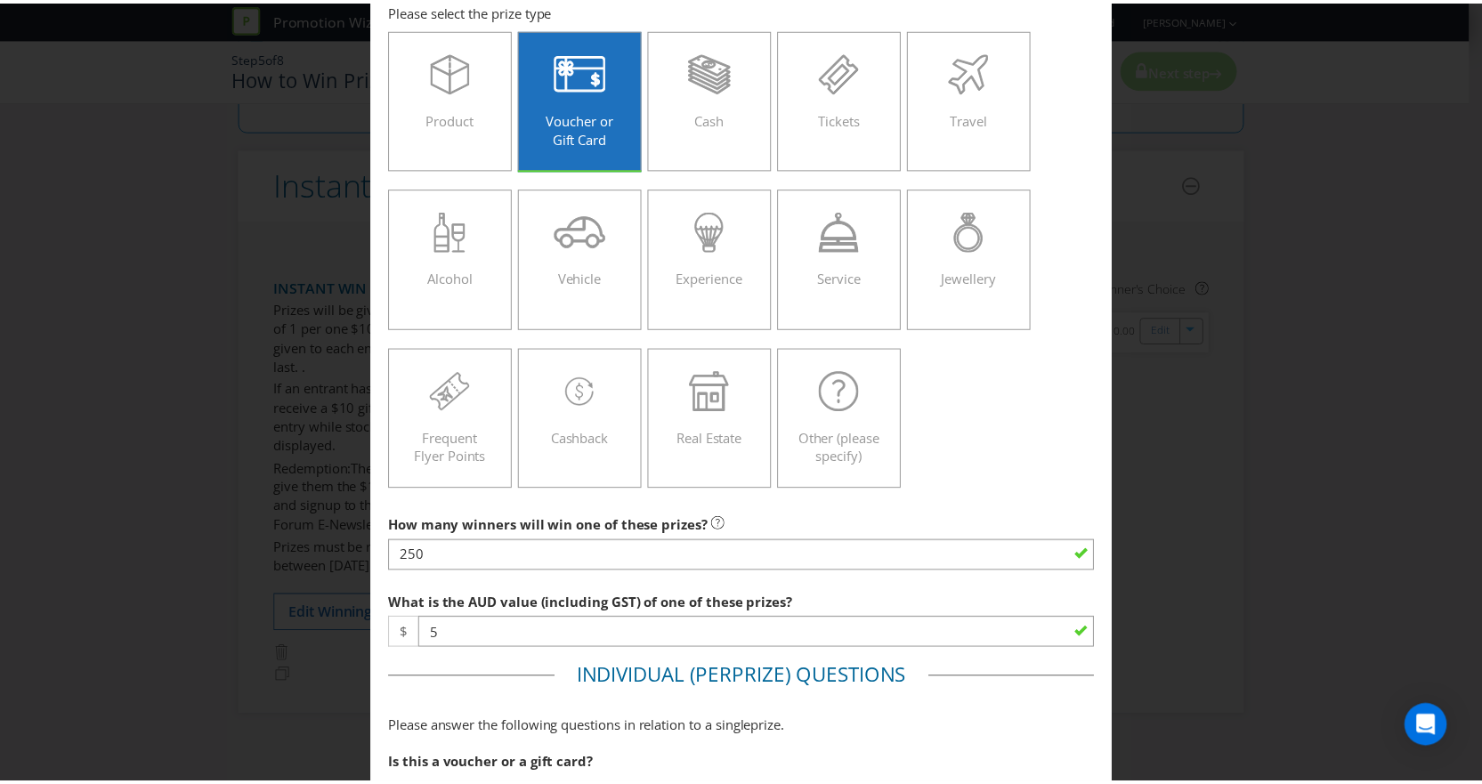
scroll to position [0, 0]
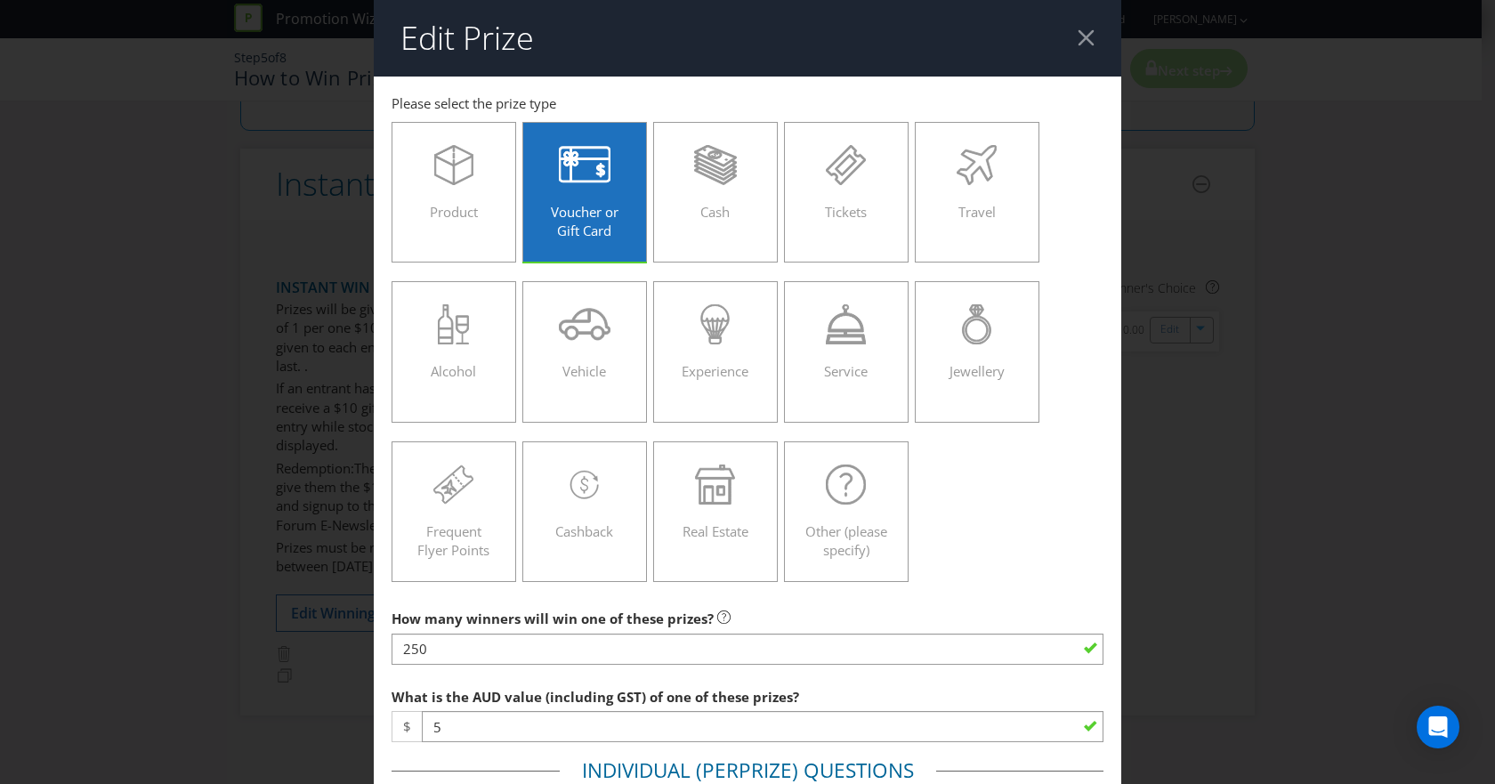
click at [1078, 39] on div at bounding box center [1086, 37] width 17 height 17
